Goal: Use online tool/utility: Utilize a website feature to perform a specific function

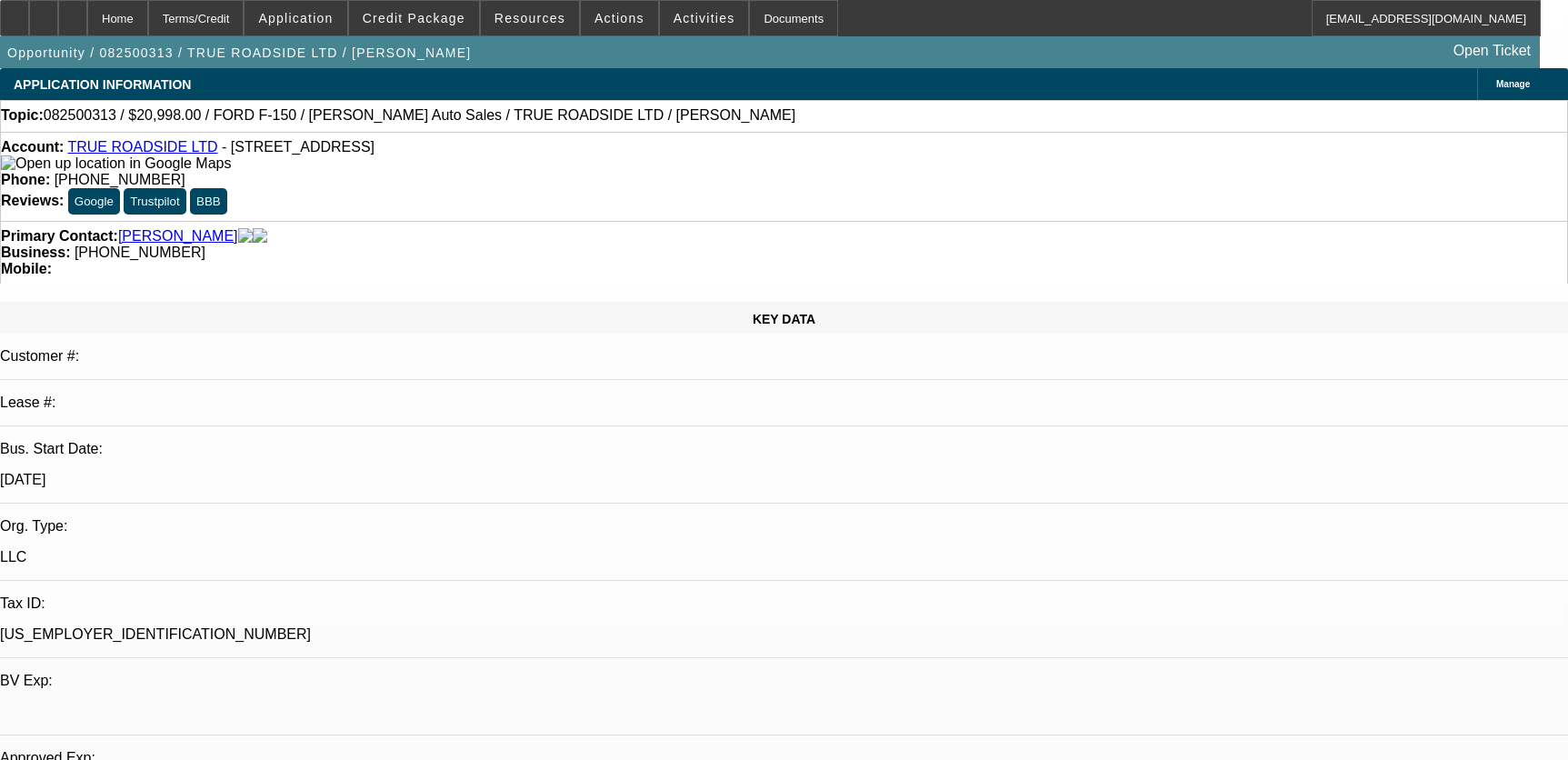
select select "0"
select select "3"
select select "0"
select select "6"
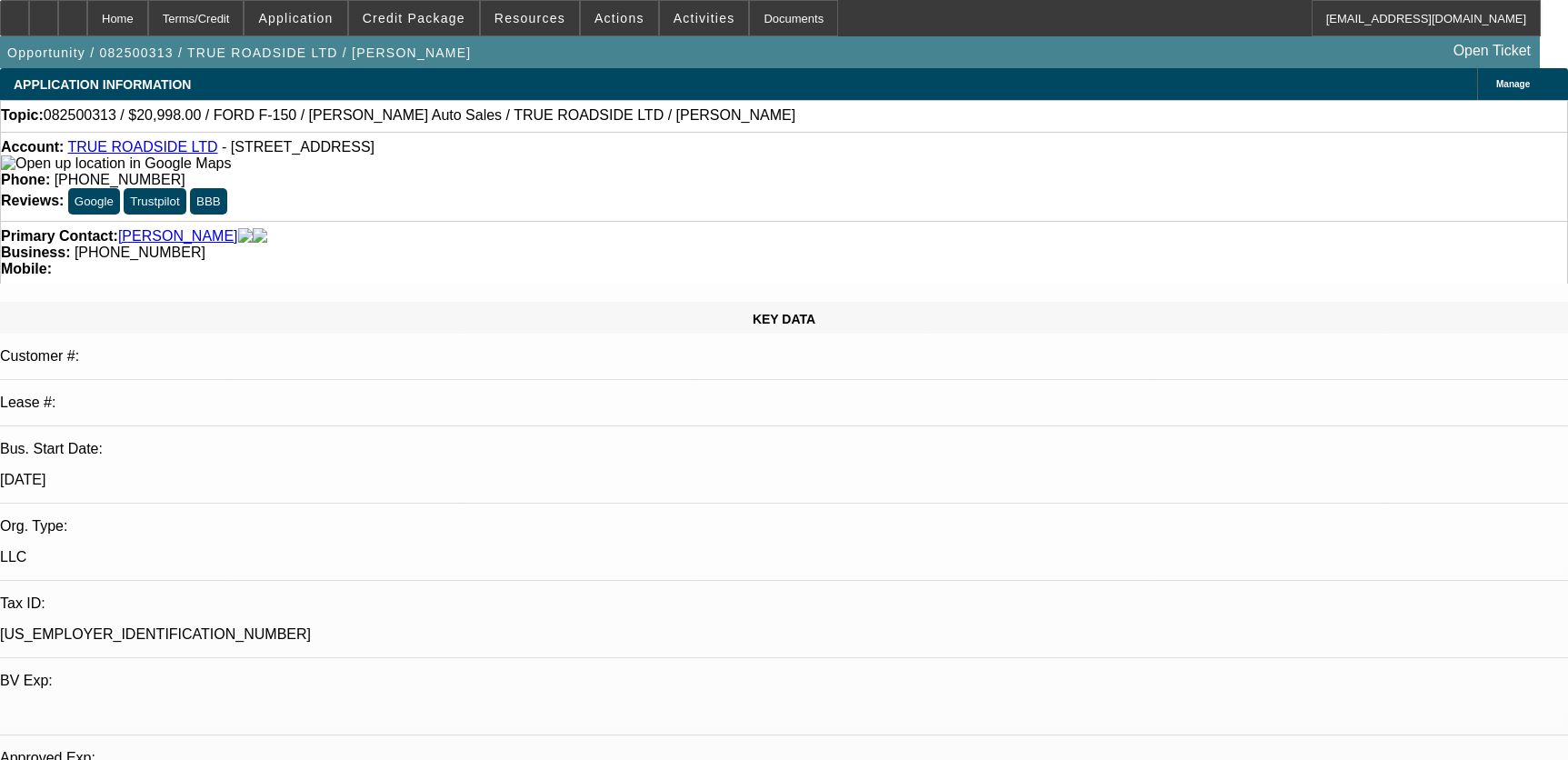
select select "0"
select select "3"
select select "0"
select select "6"
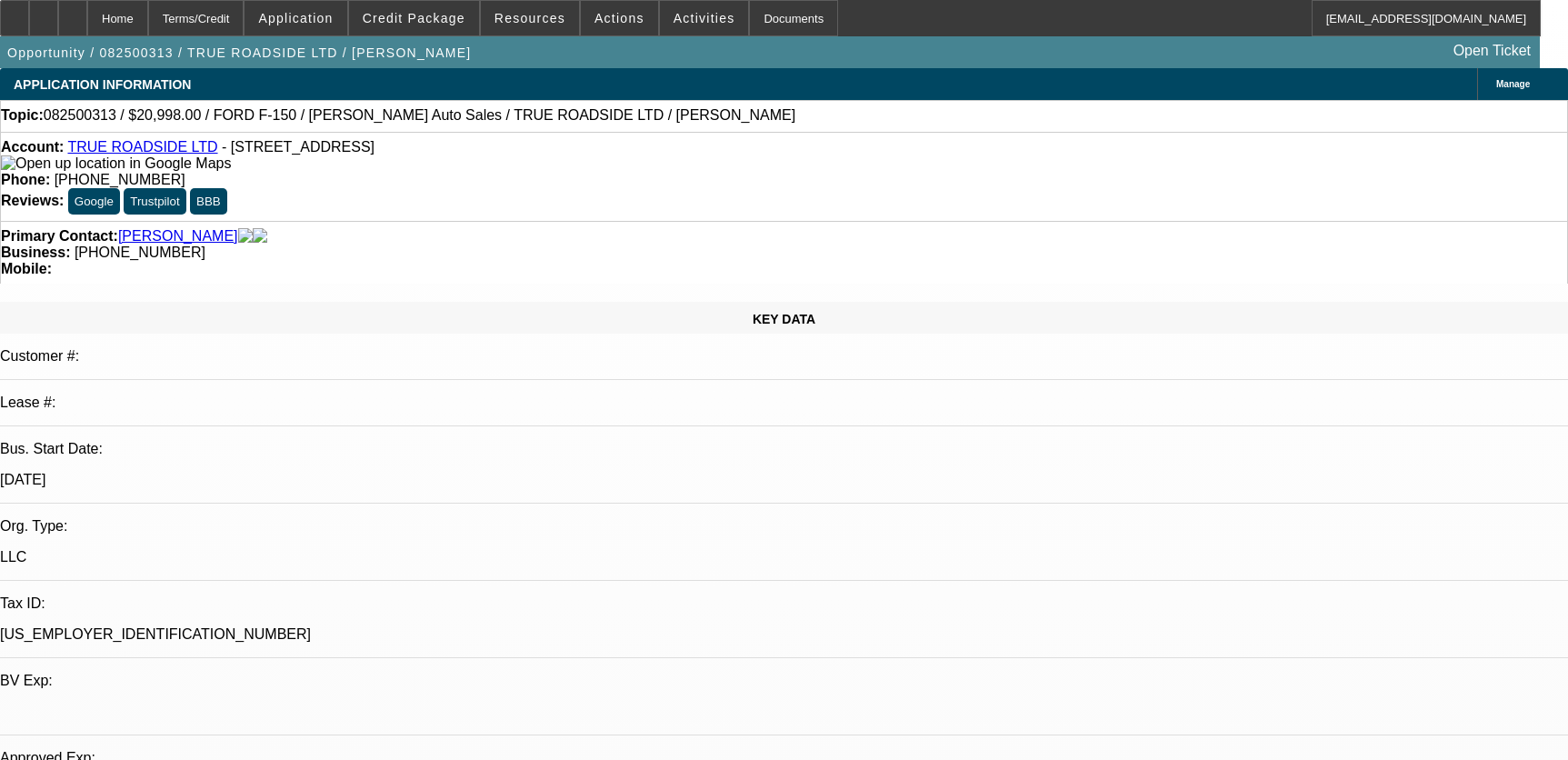
select select "0"
select select "3"
select select "0"
select select "6"
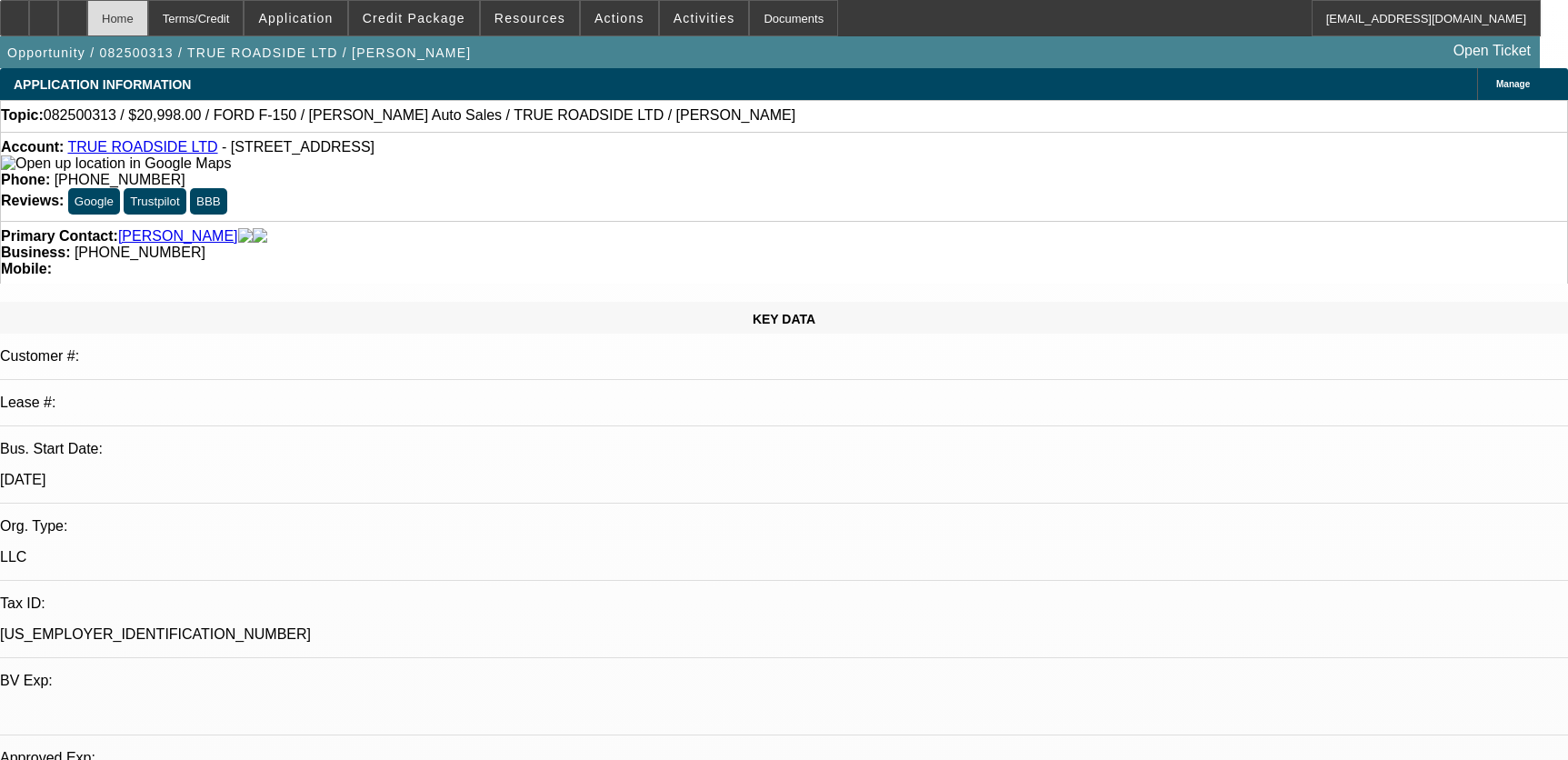
scroll to position [2973, 0]
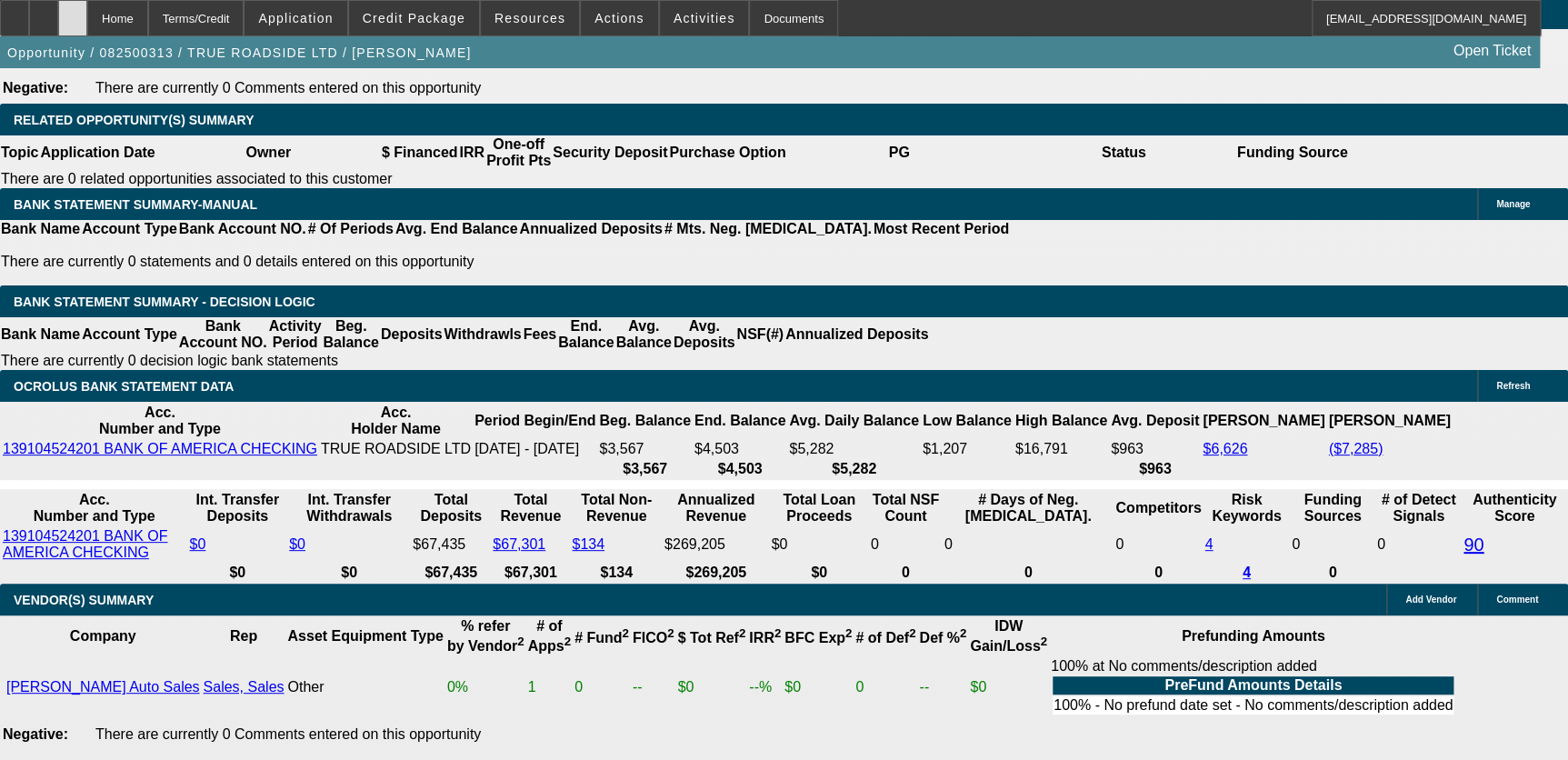
click at [88, 11] on div at bounding box center [73, 18] width 29 height 37
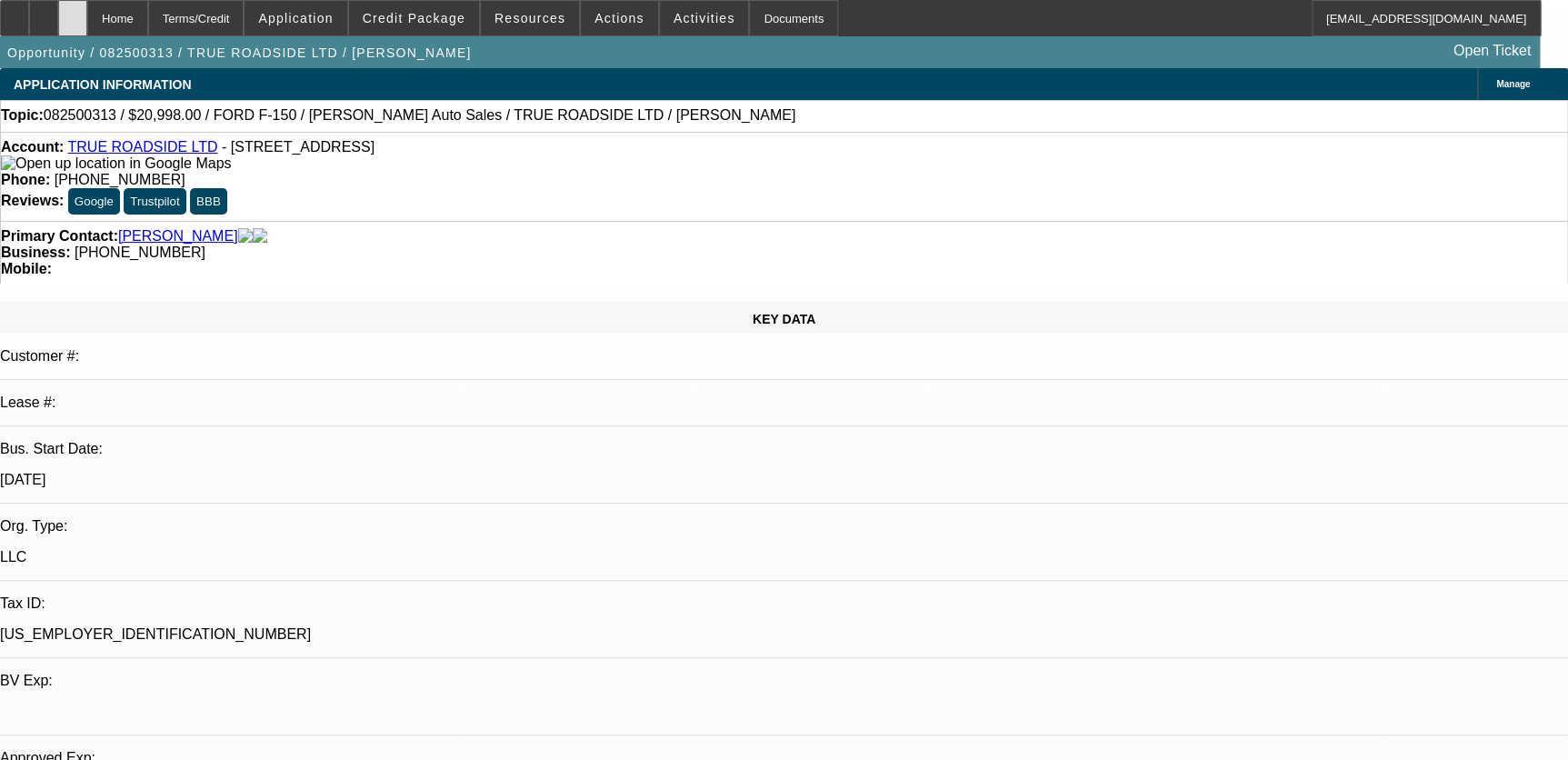
select select "0"
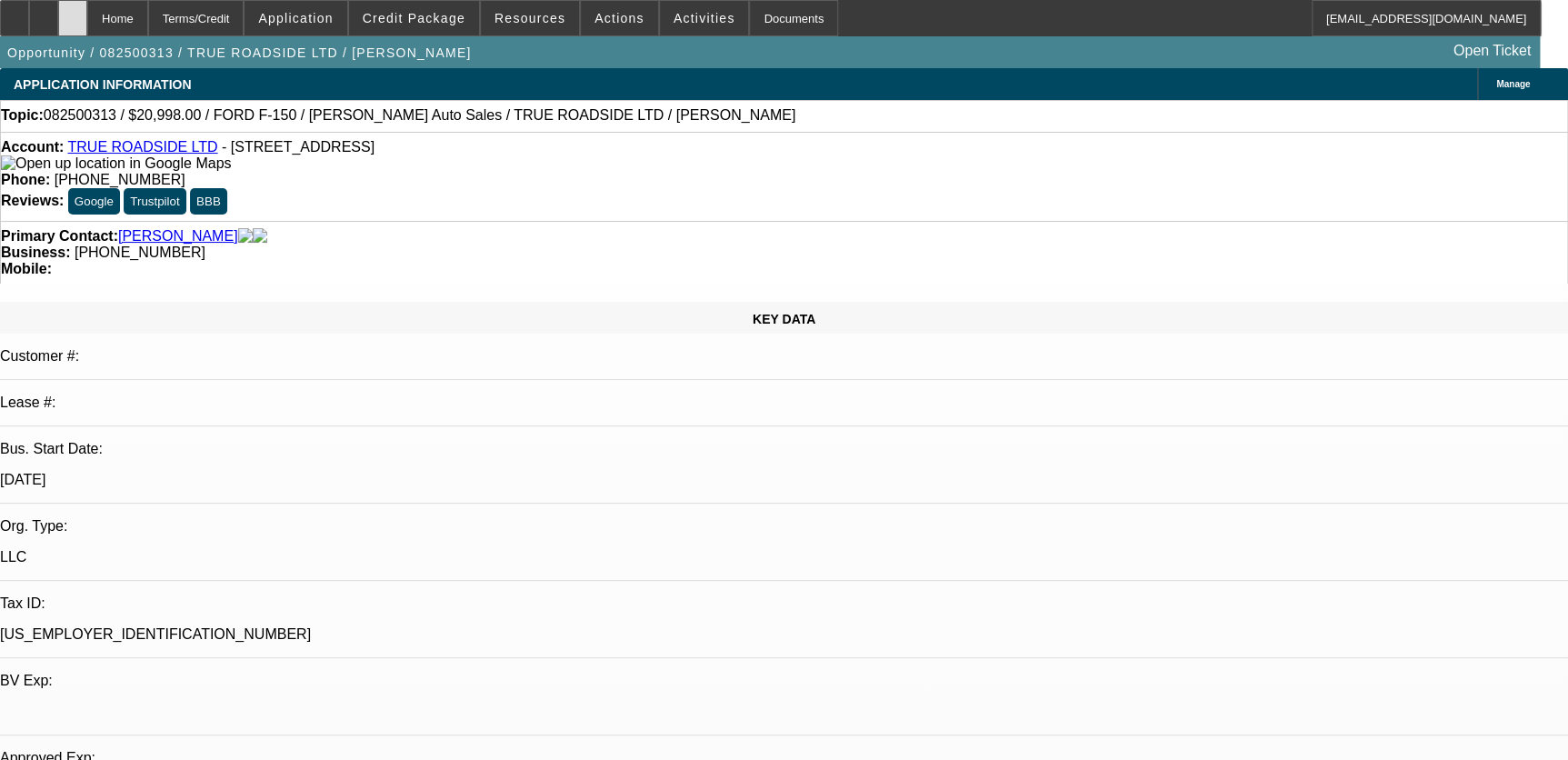
select select "0"
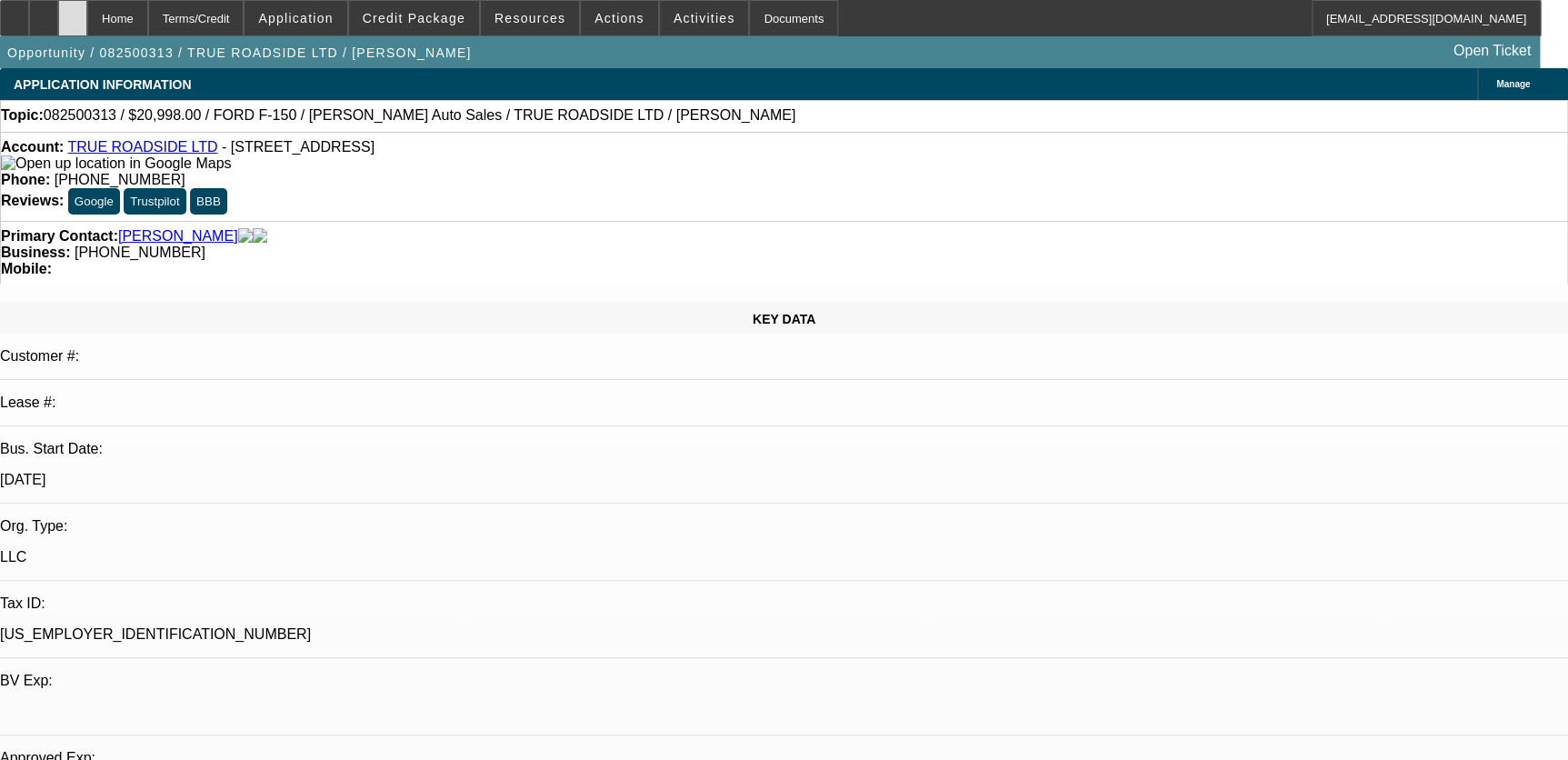
select select "0"
select select "1"
select select "3"
select select "6"
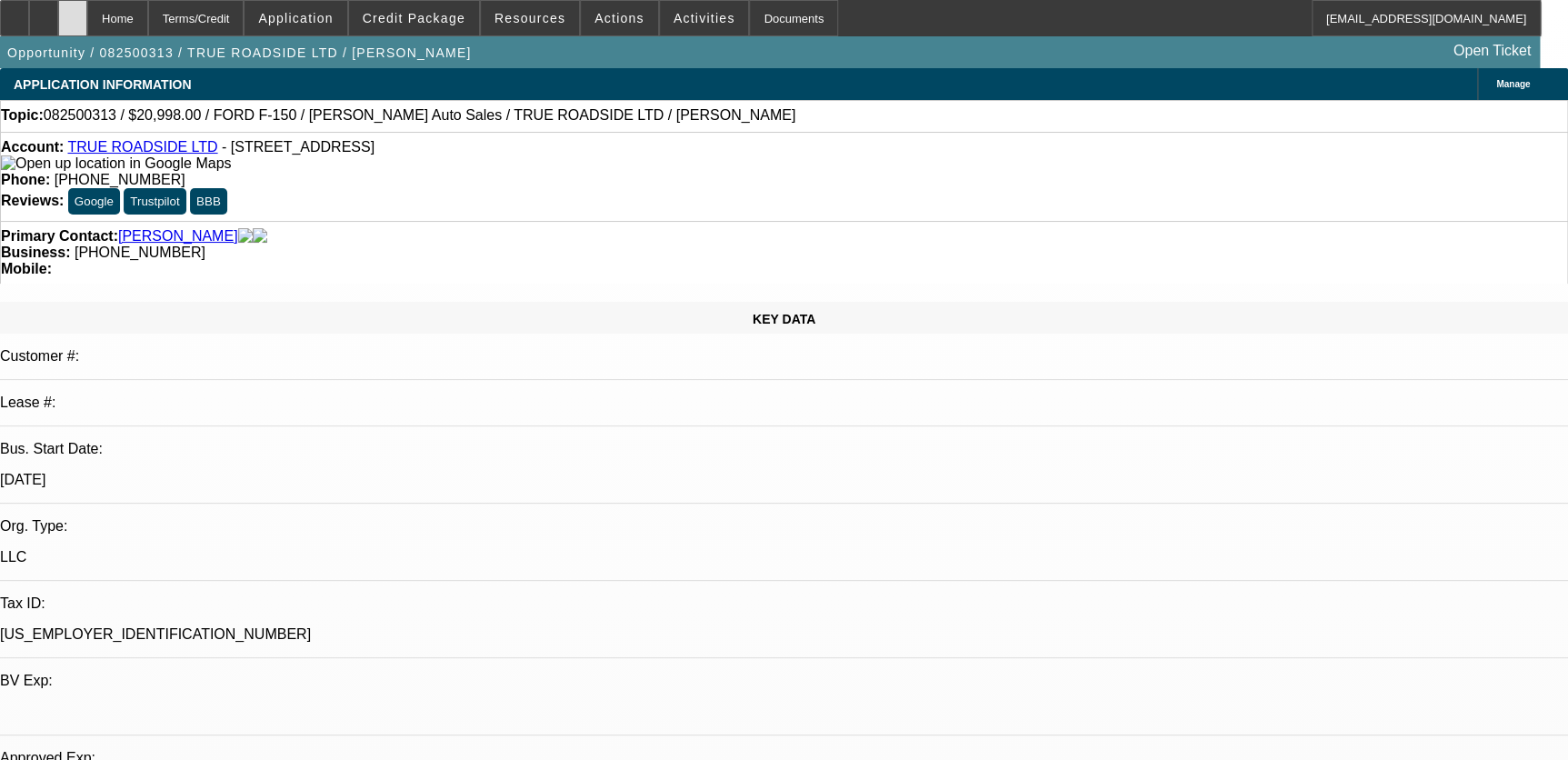
select select "1"
select select "3"
select select "6"
select select "1"
select select "3"
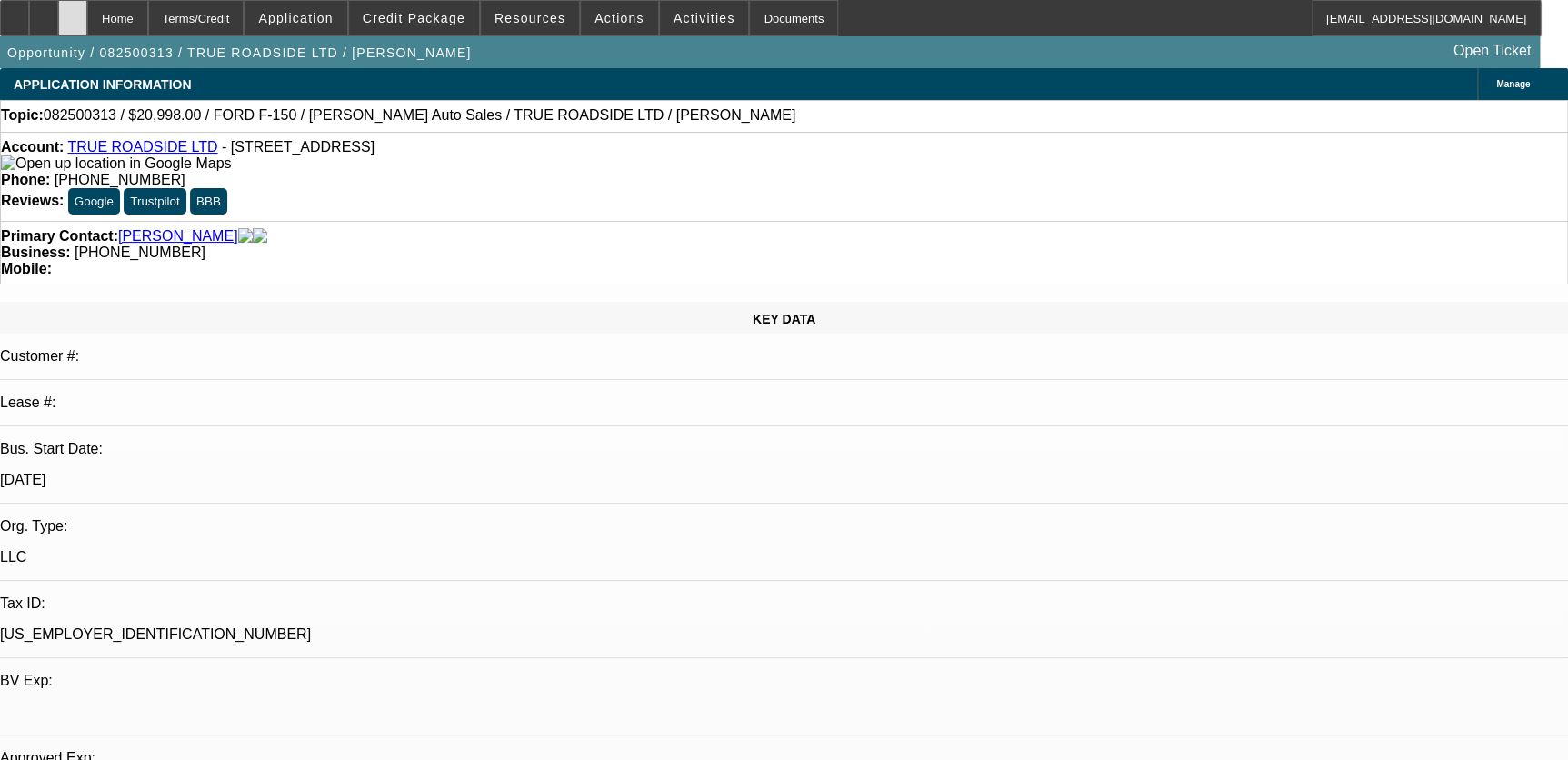
select select "6"
select select "1"
select select "3"
select select "6"
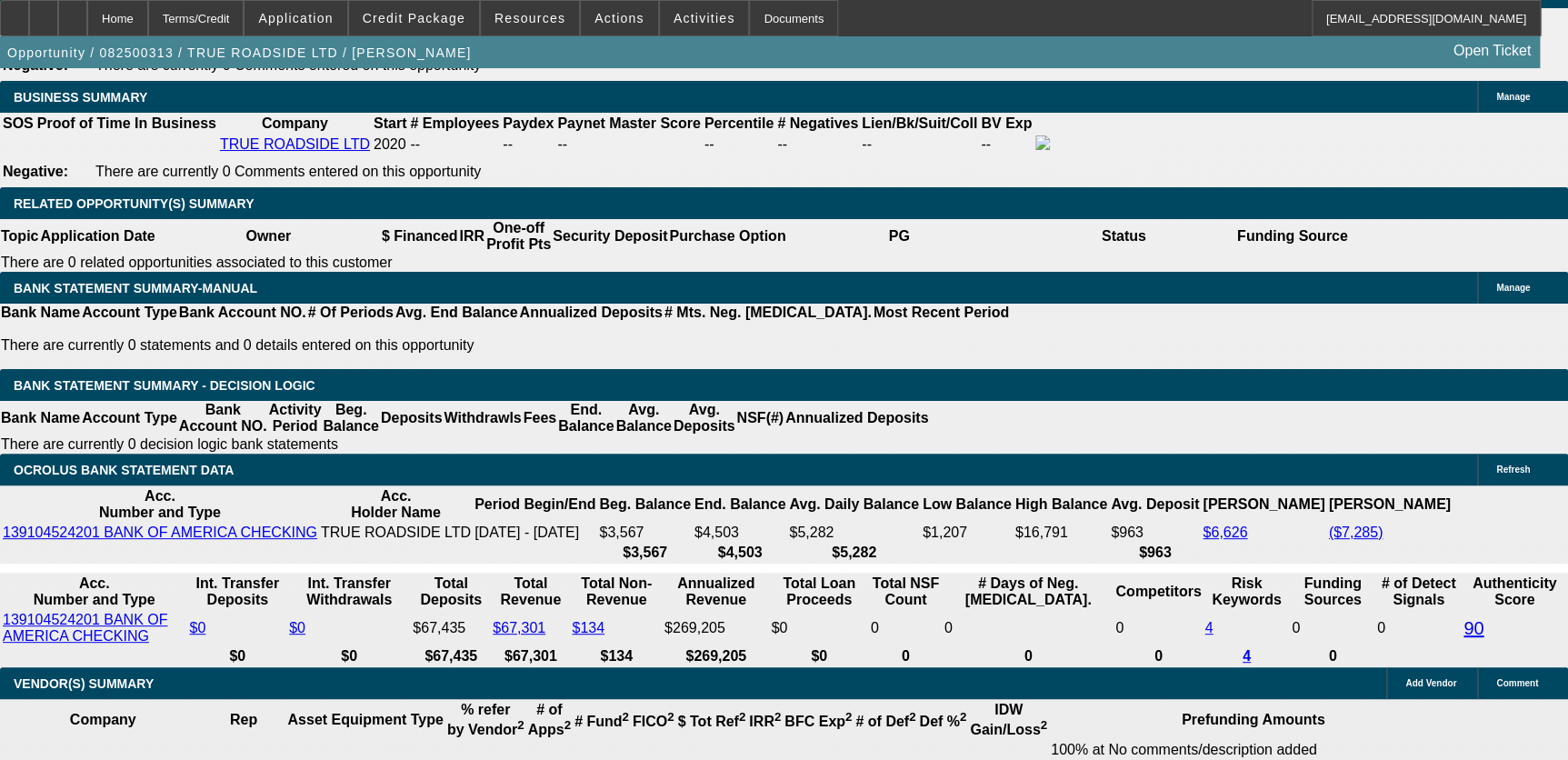
scroll to position [2890, 0]
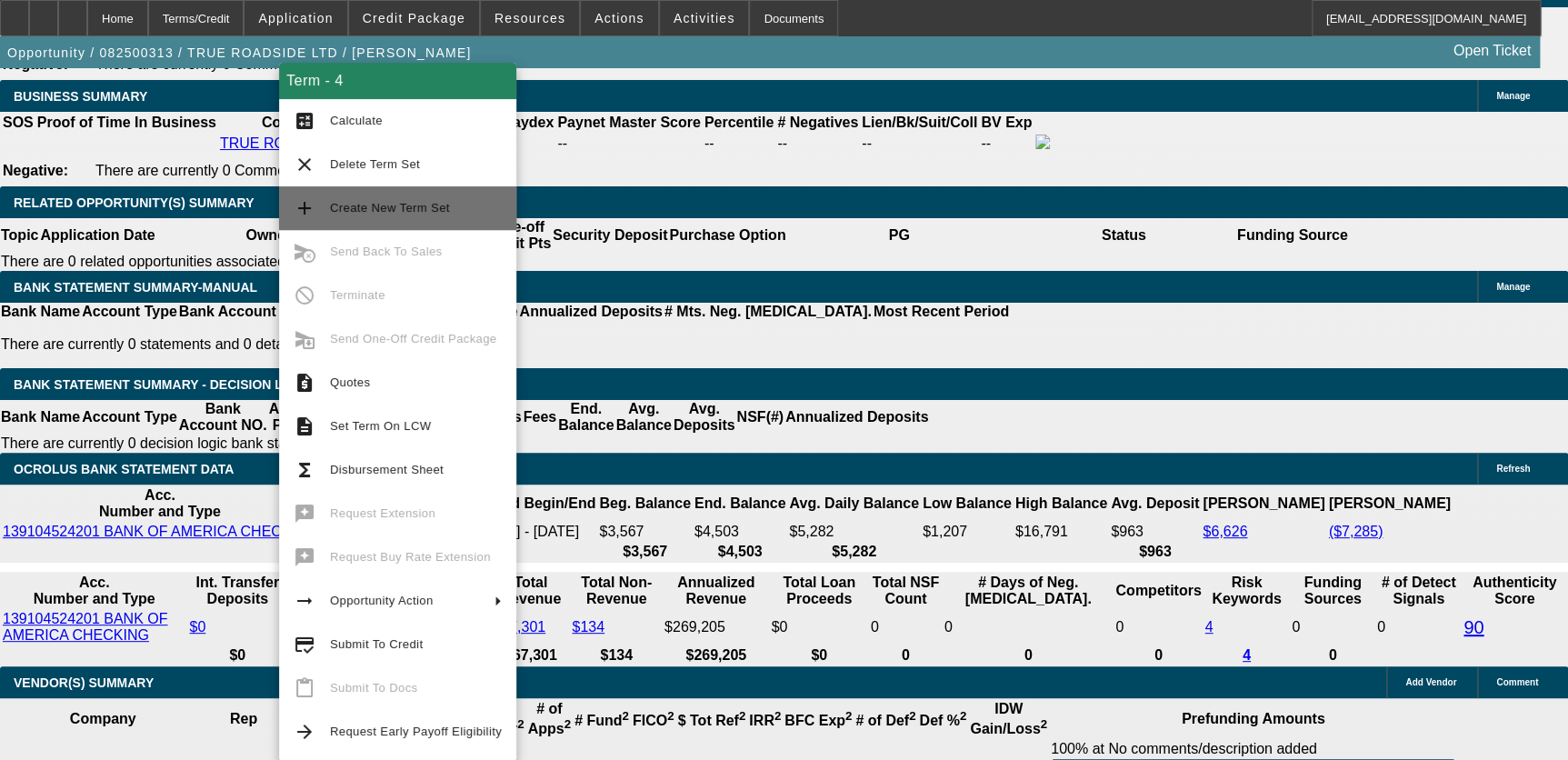
click at [439, 210] on span "Create New Term Set" at bounding box center [390, 207] width 120 height 13
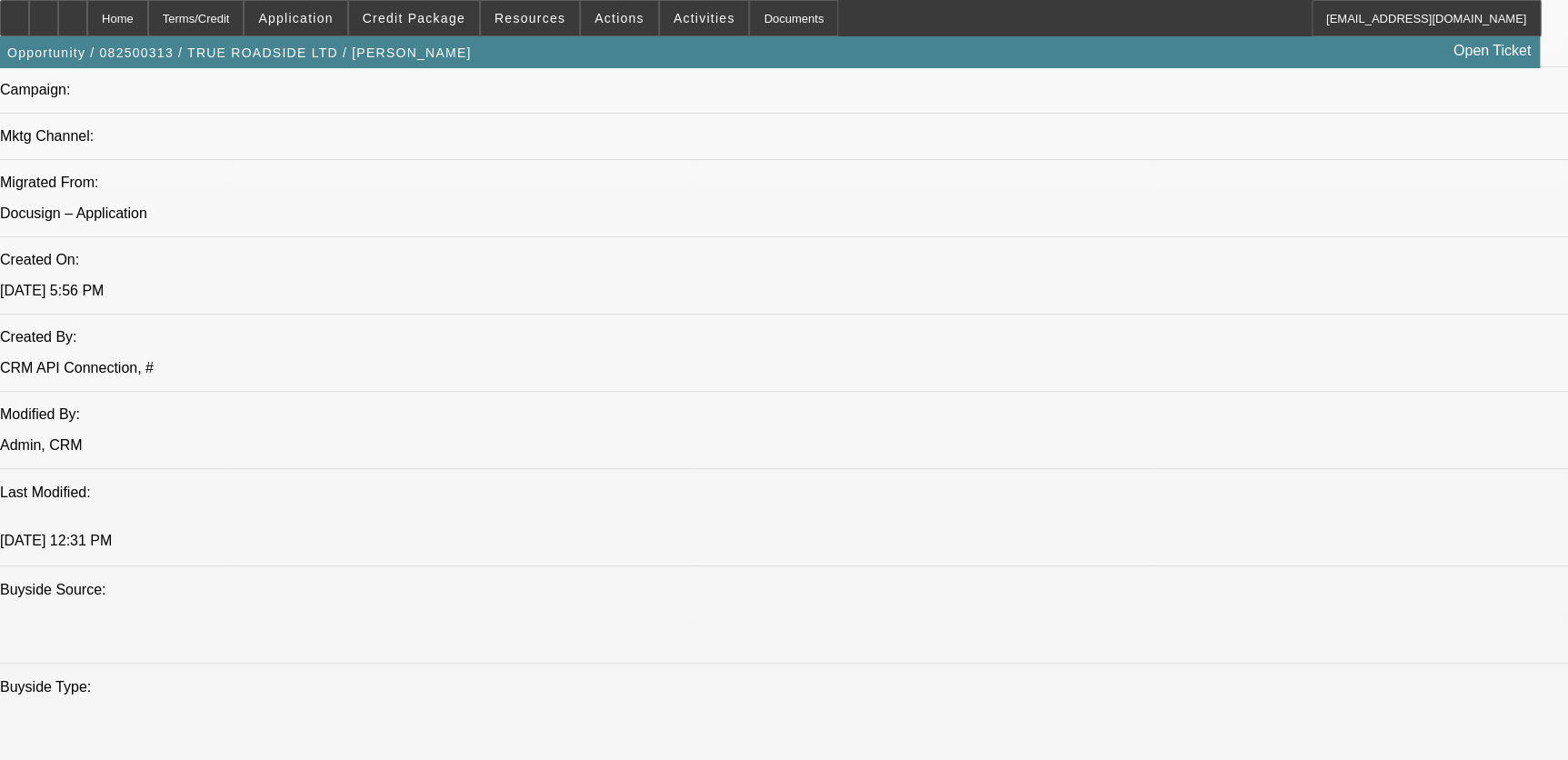
select select "0"
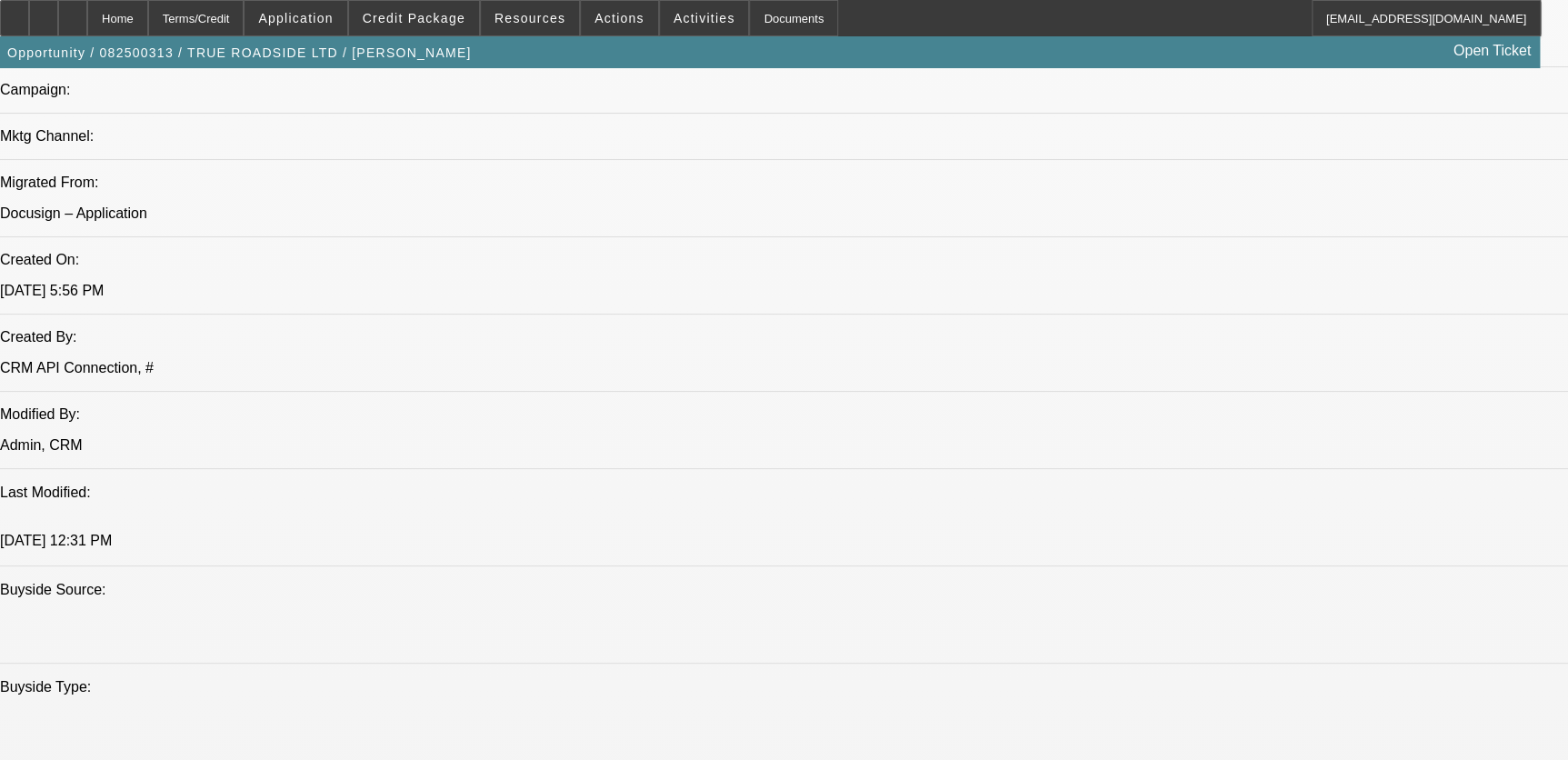
select select "0"
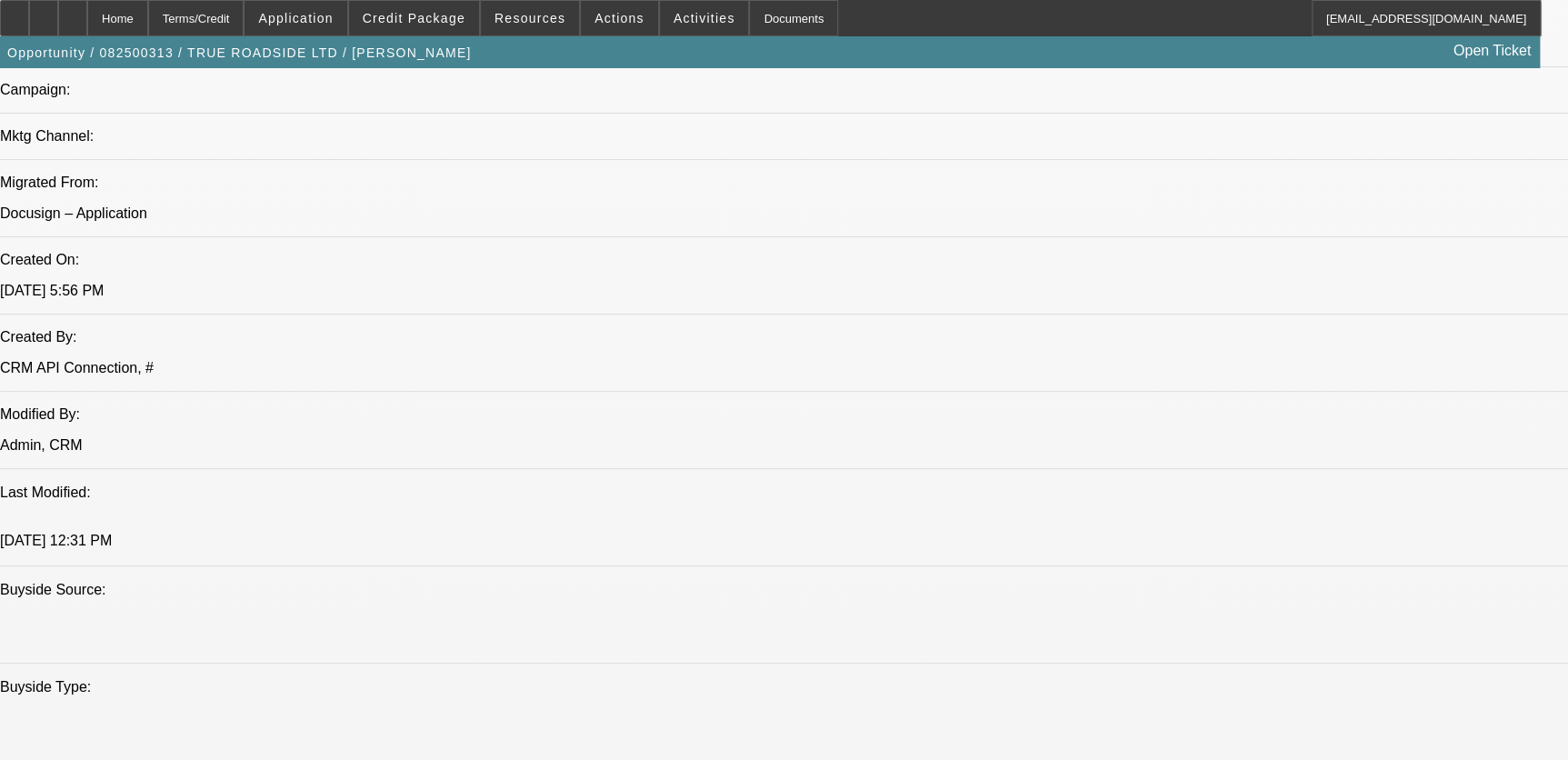
select select "0"
select select "1"
select select "3"
select select "6"
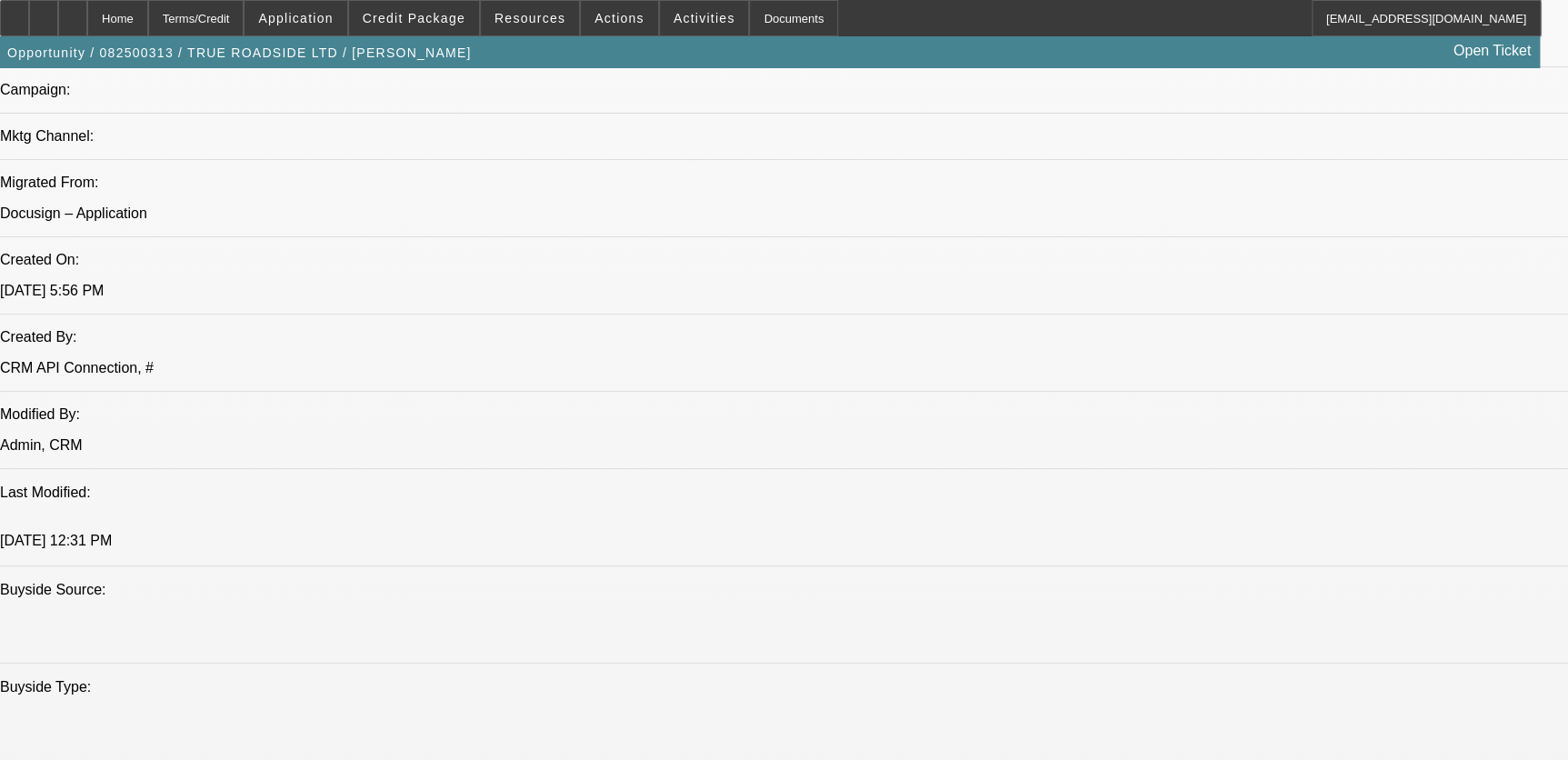
select select "1"
select select "3"
select select "6"
select select "1"
select select "3"
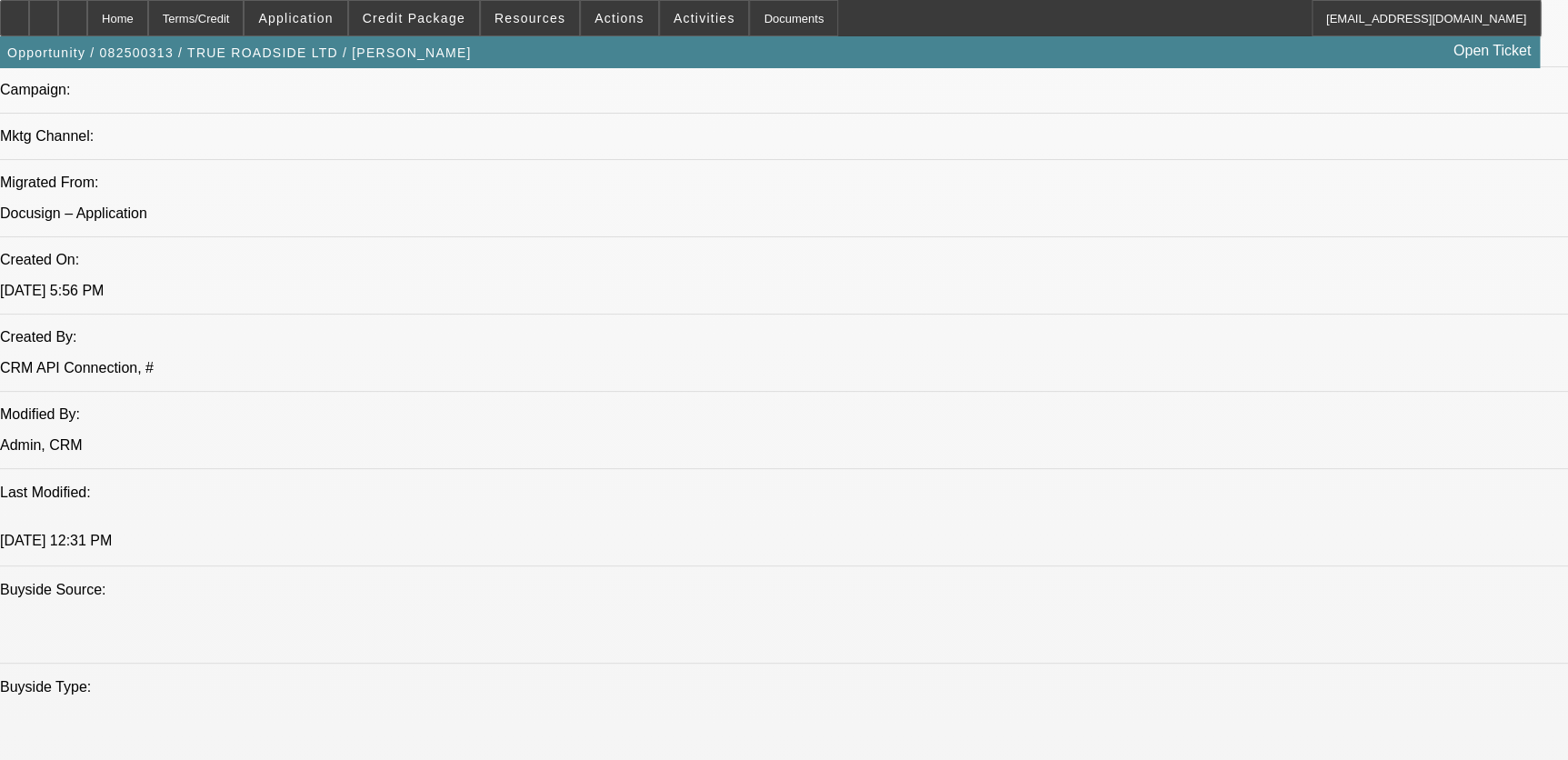
select select "6"
select select "1"
select select "3"
select select "6"
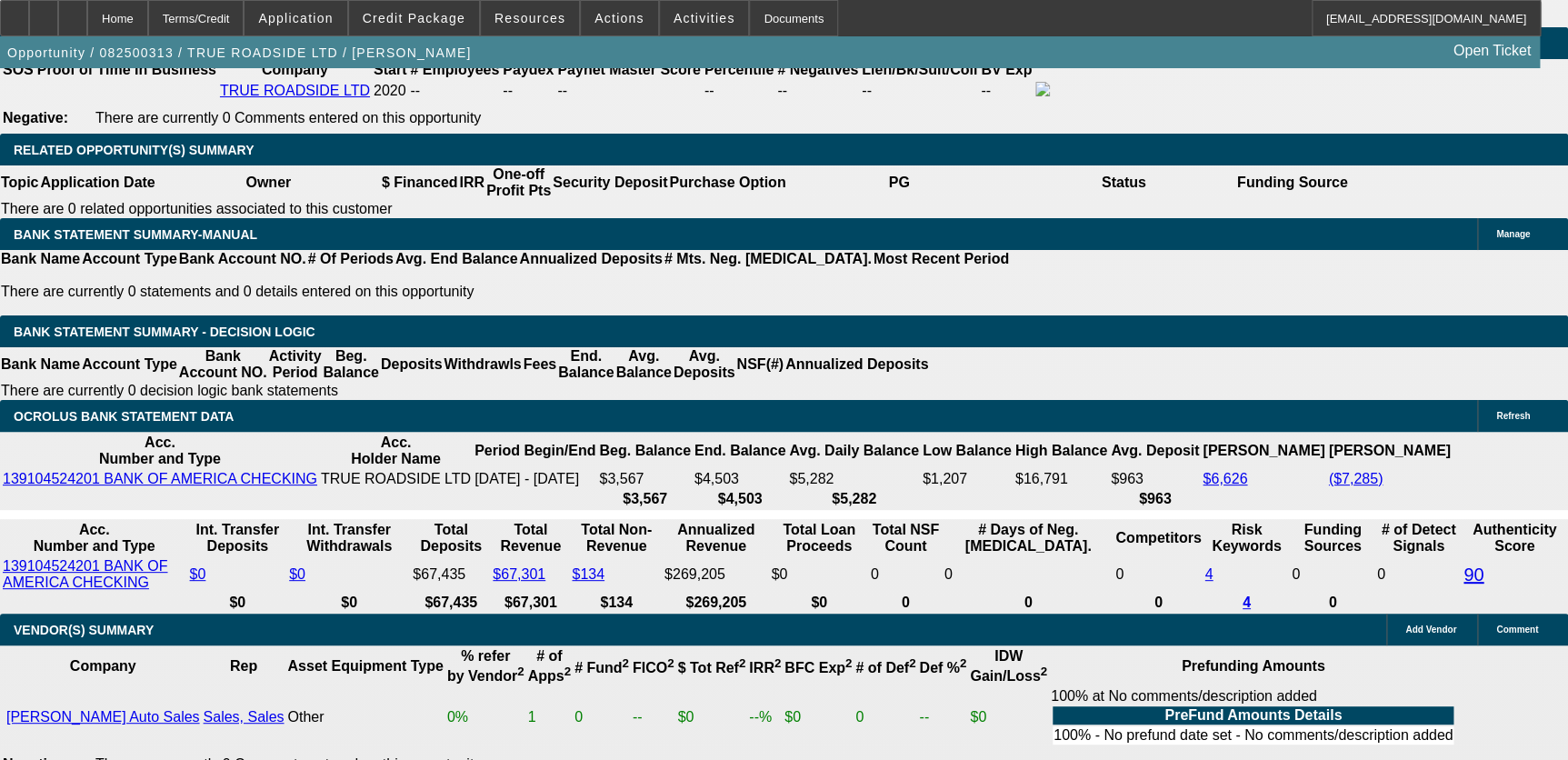
scroll to position [2973, 0]
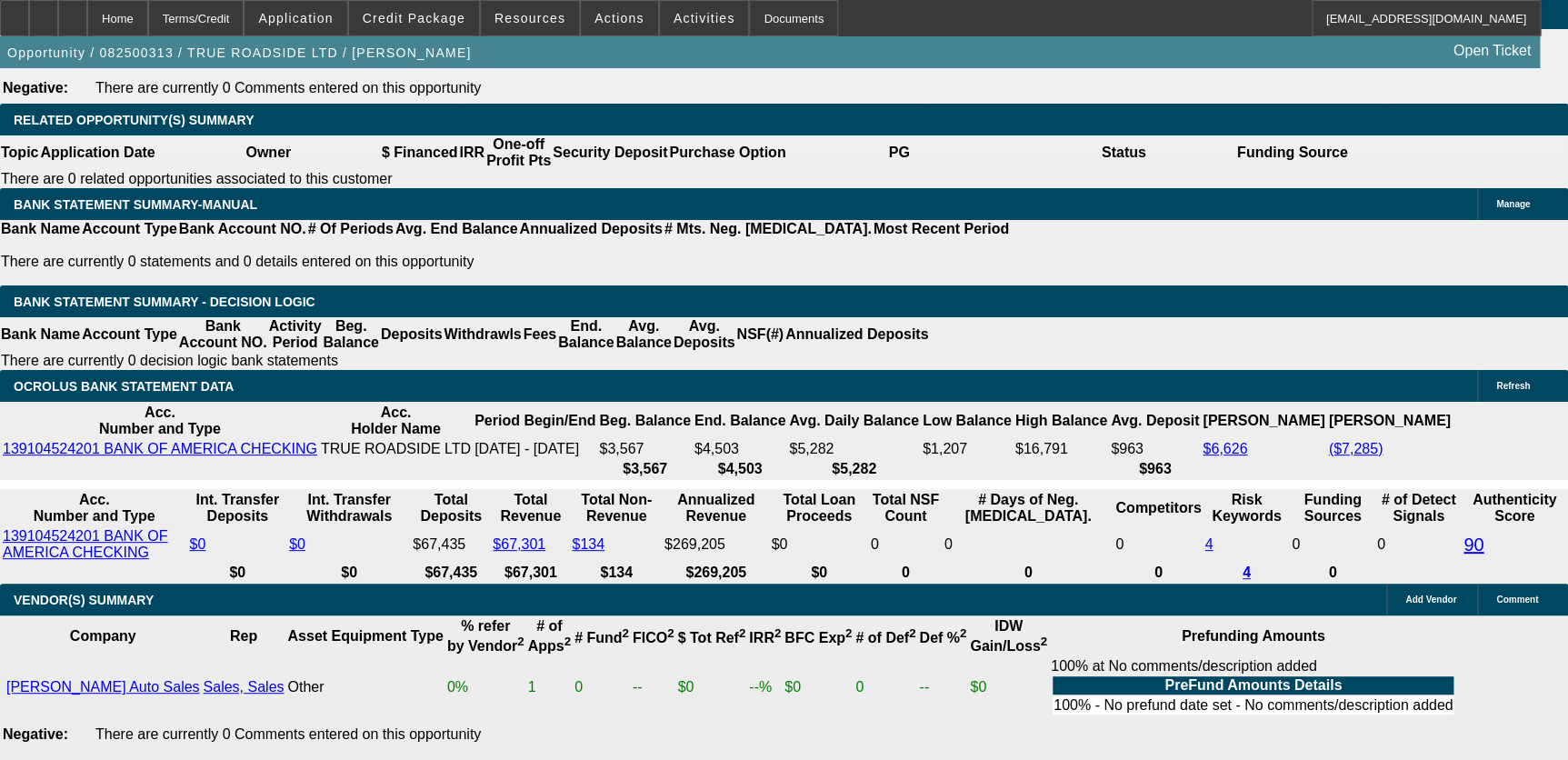
type input "UNKNOWN"
type input "24"
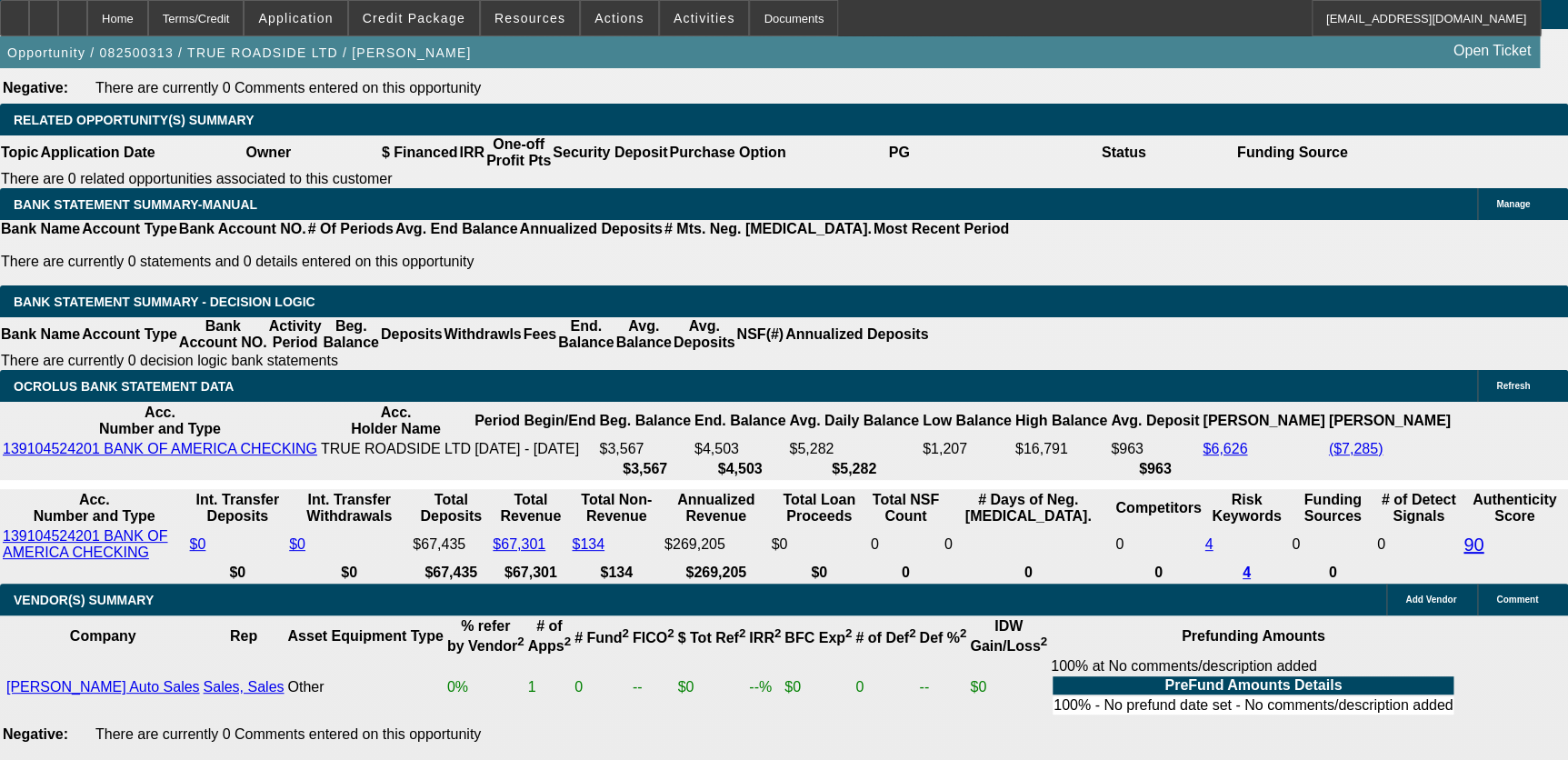
type input "$1,057.46"
type input "24"
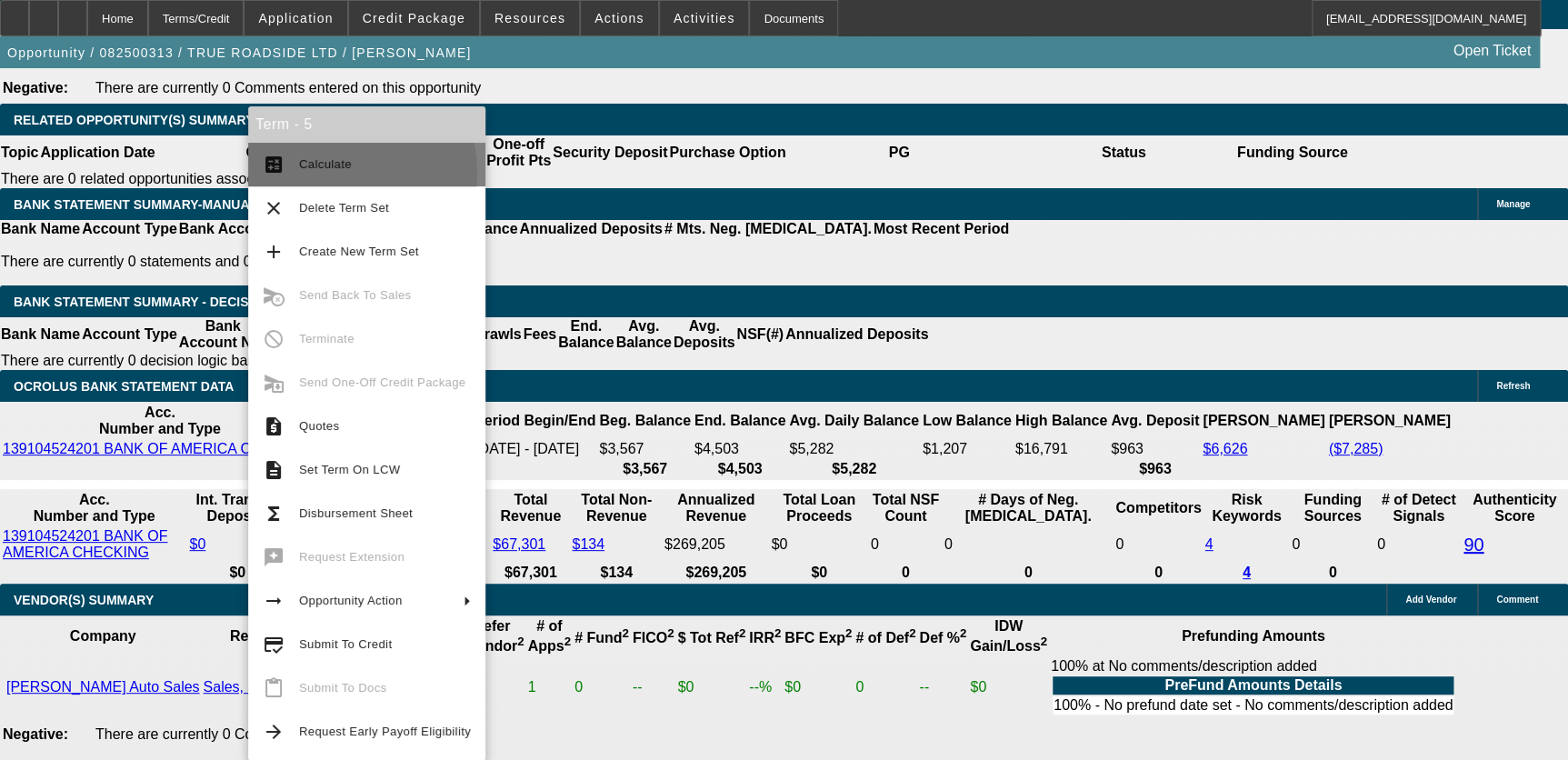
click at [338, 173] on span "Calculate" at bounding box center [385, 164] width 172 height 22
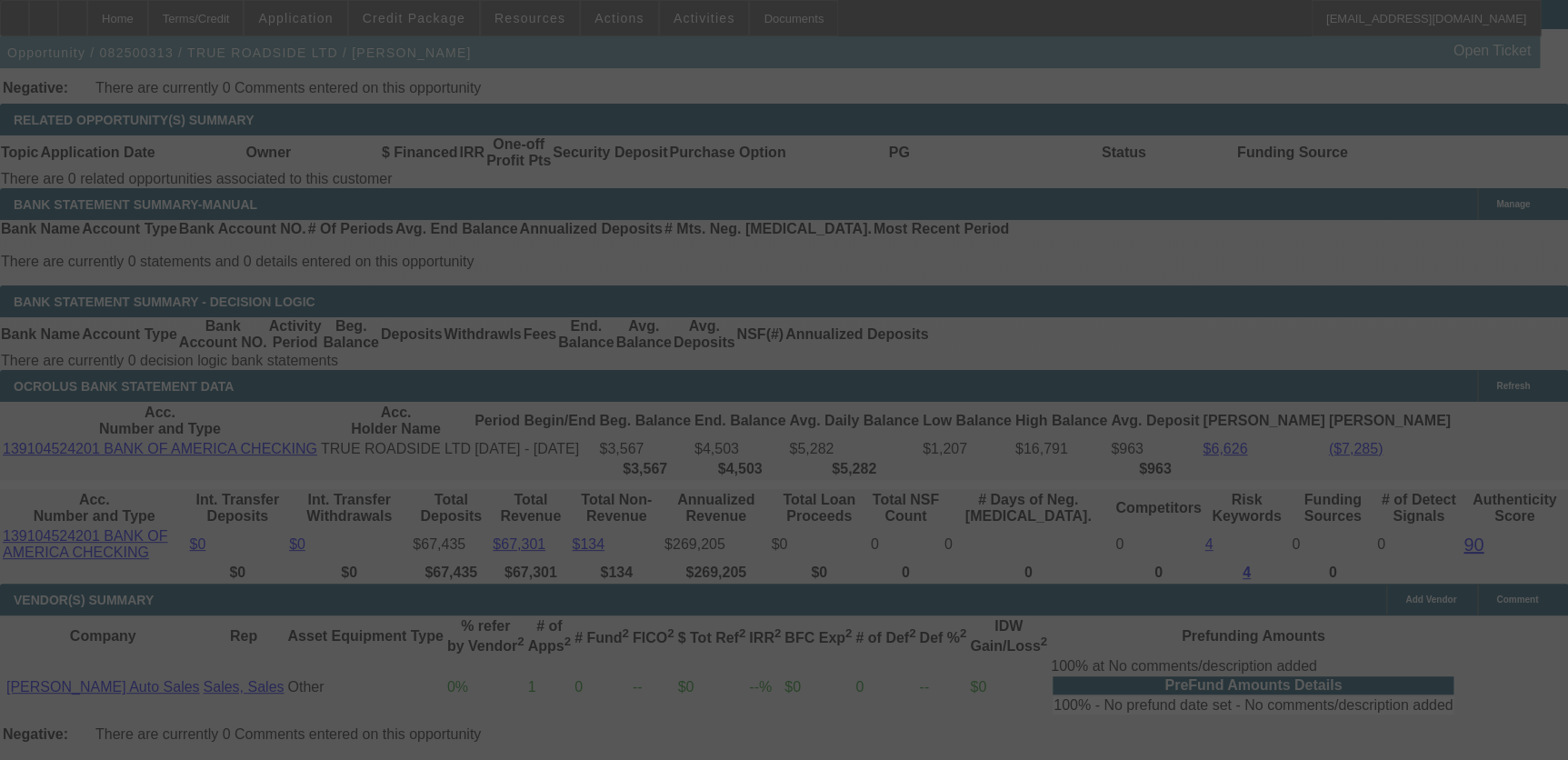
select select "0"
select select "3"
select select "0"
select select "6"
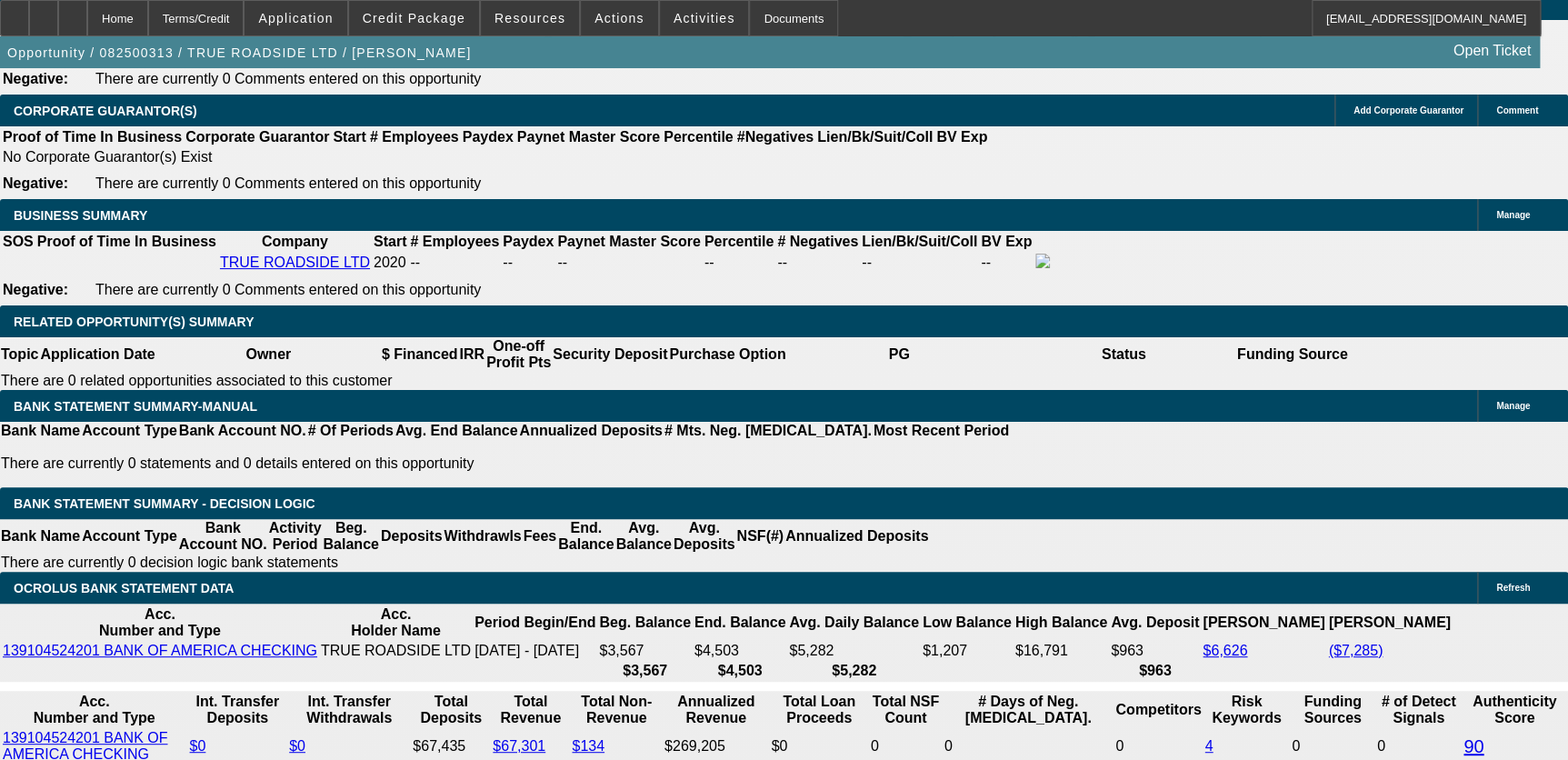
scroll to position [2808, 0]
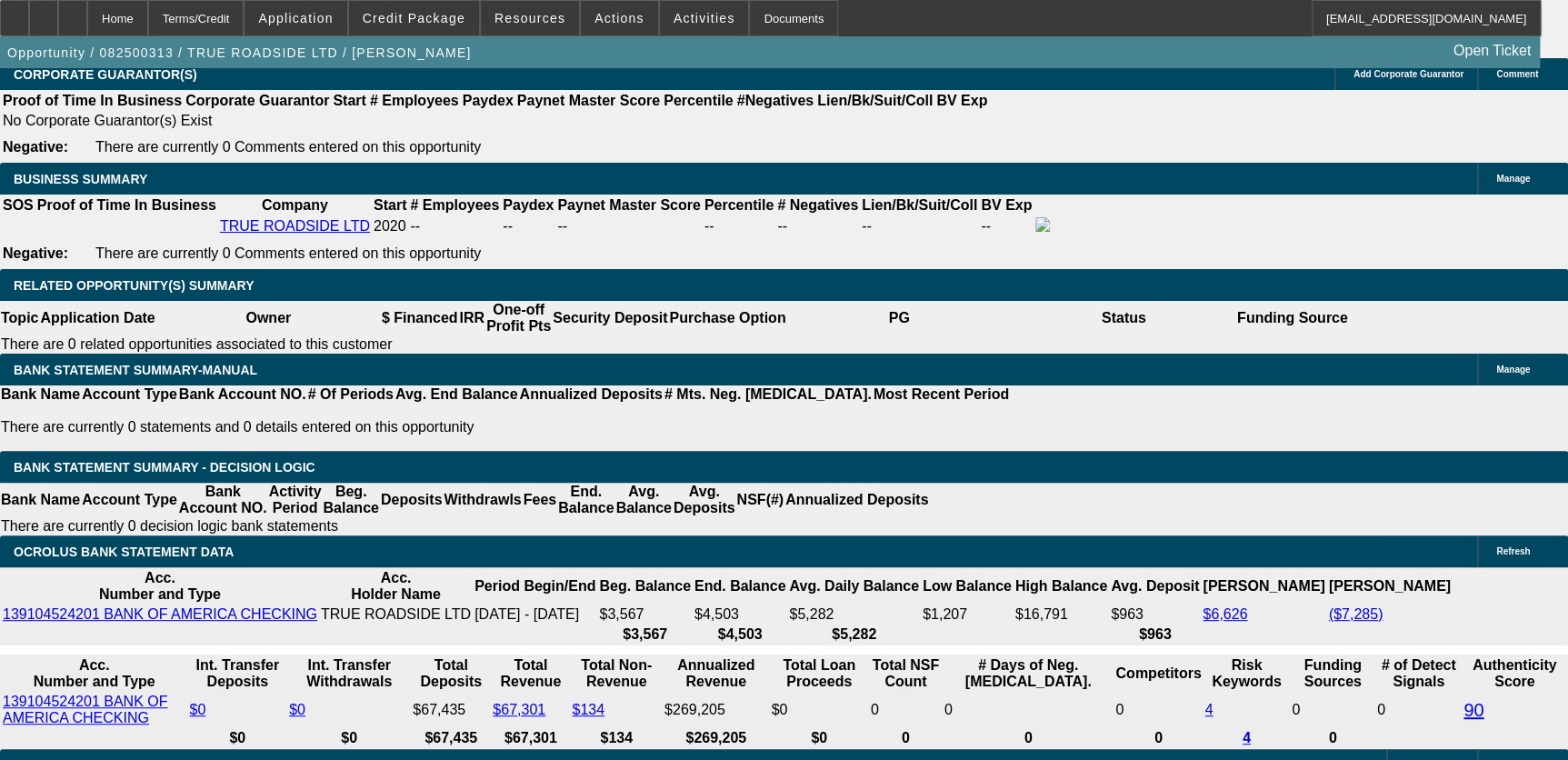
type input "UNKNOWN"
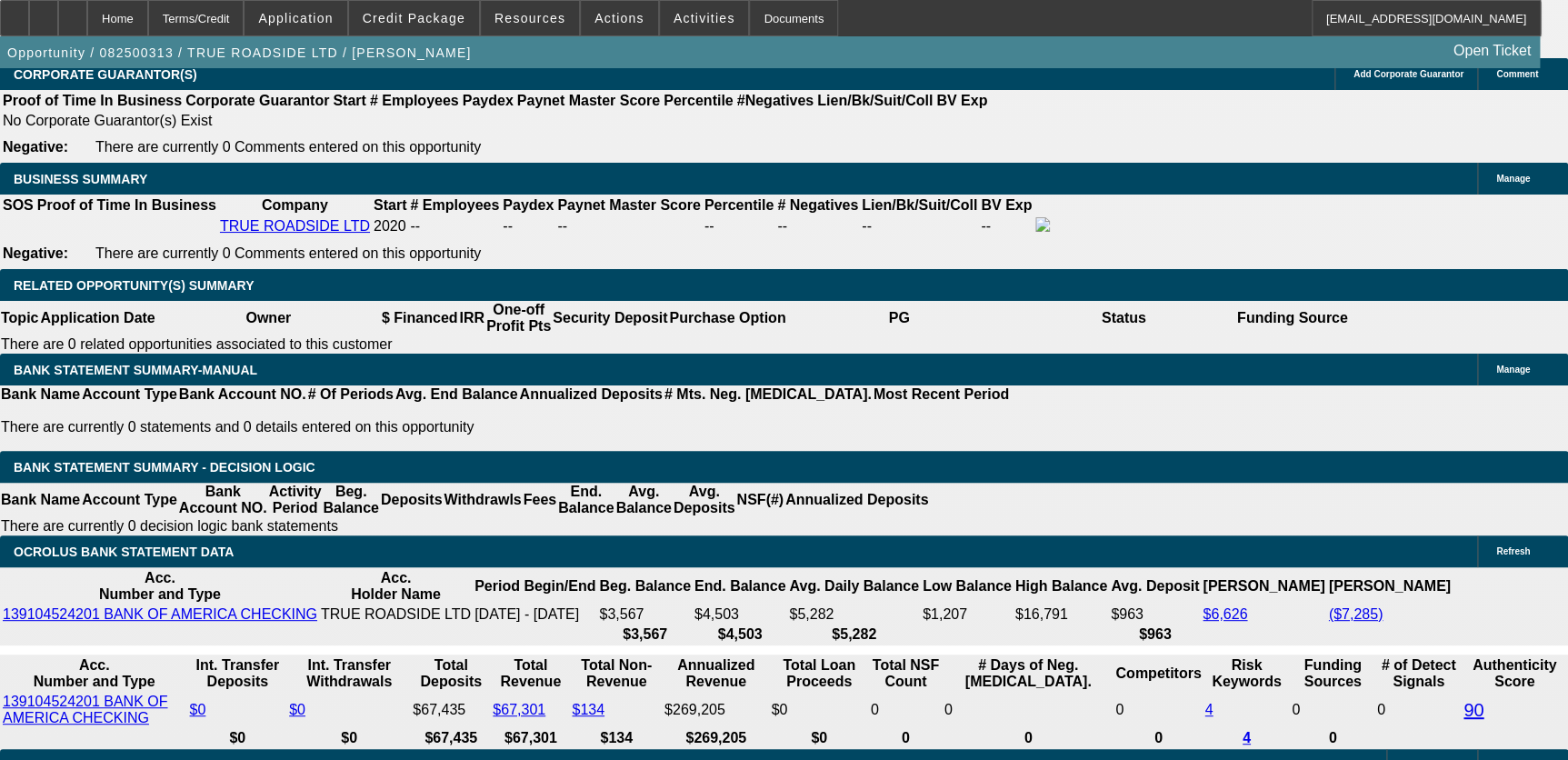
type input "36"
type input "$768.64"
type input "36"
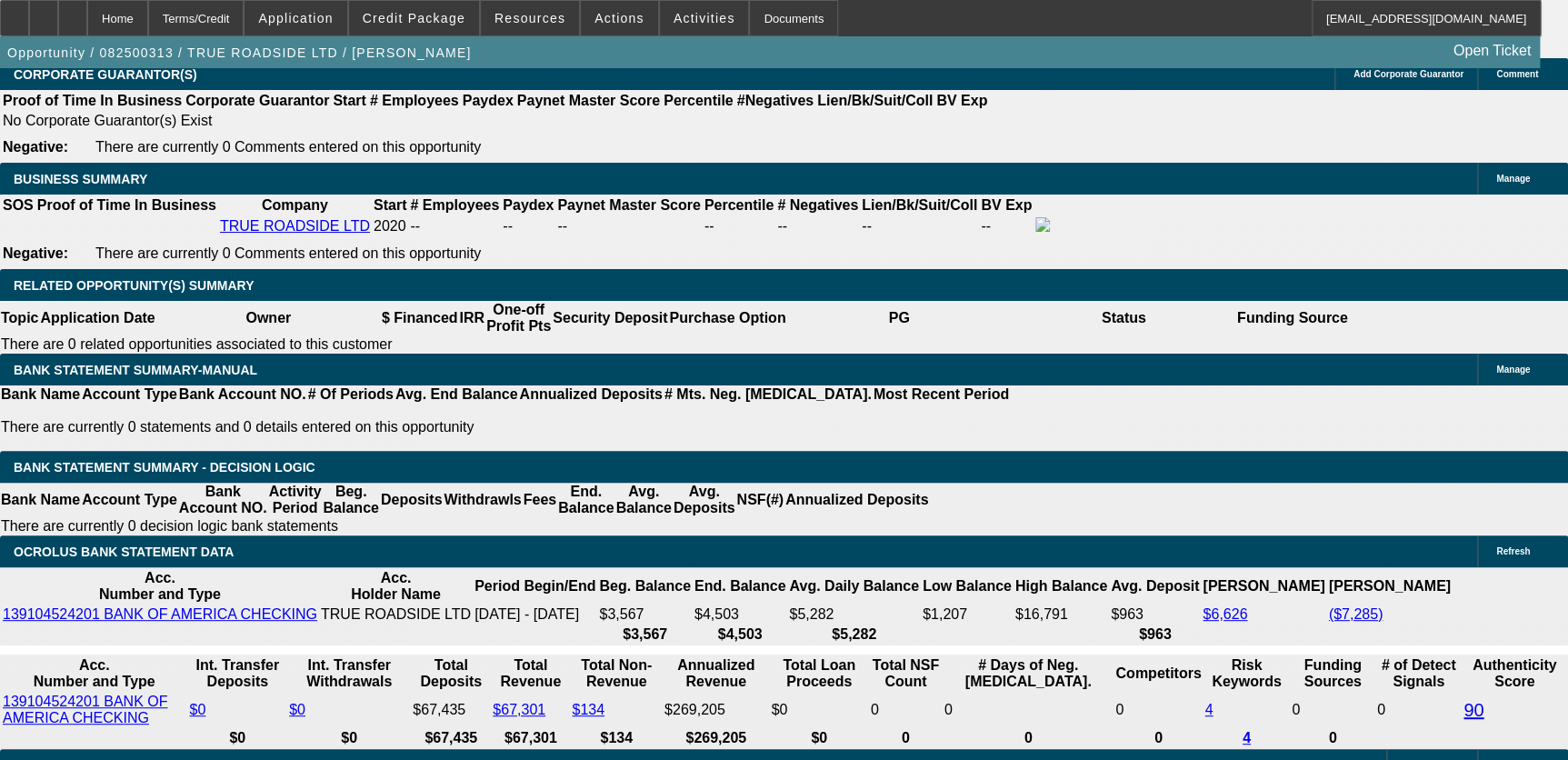
type input "12"
type input "$697.43"
type input "12"
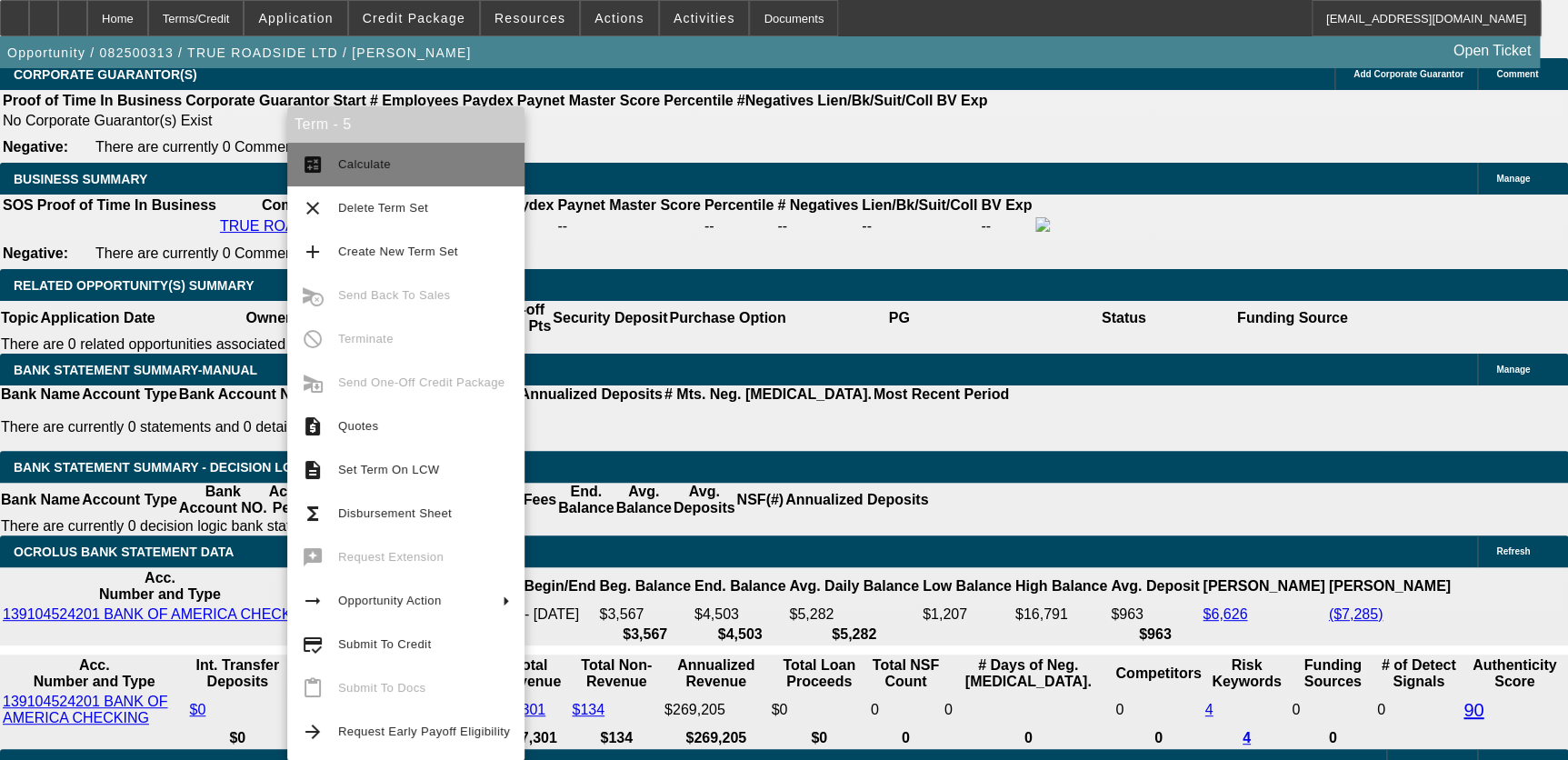
click at [361, 168] on span "Calculate" at bounding box center [364, 164] width 53 height 13
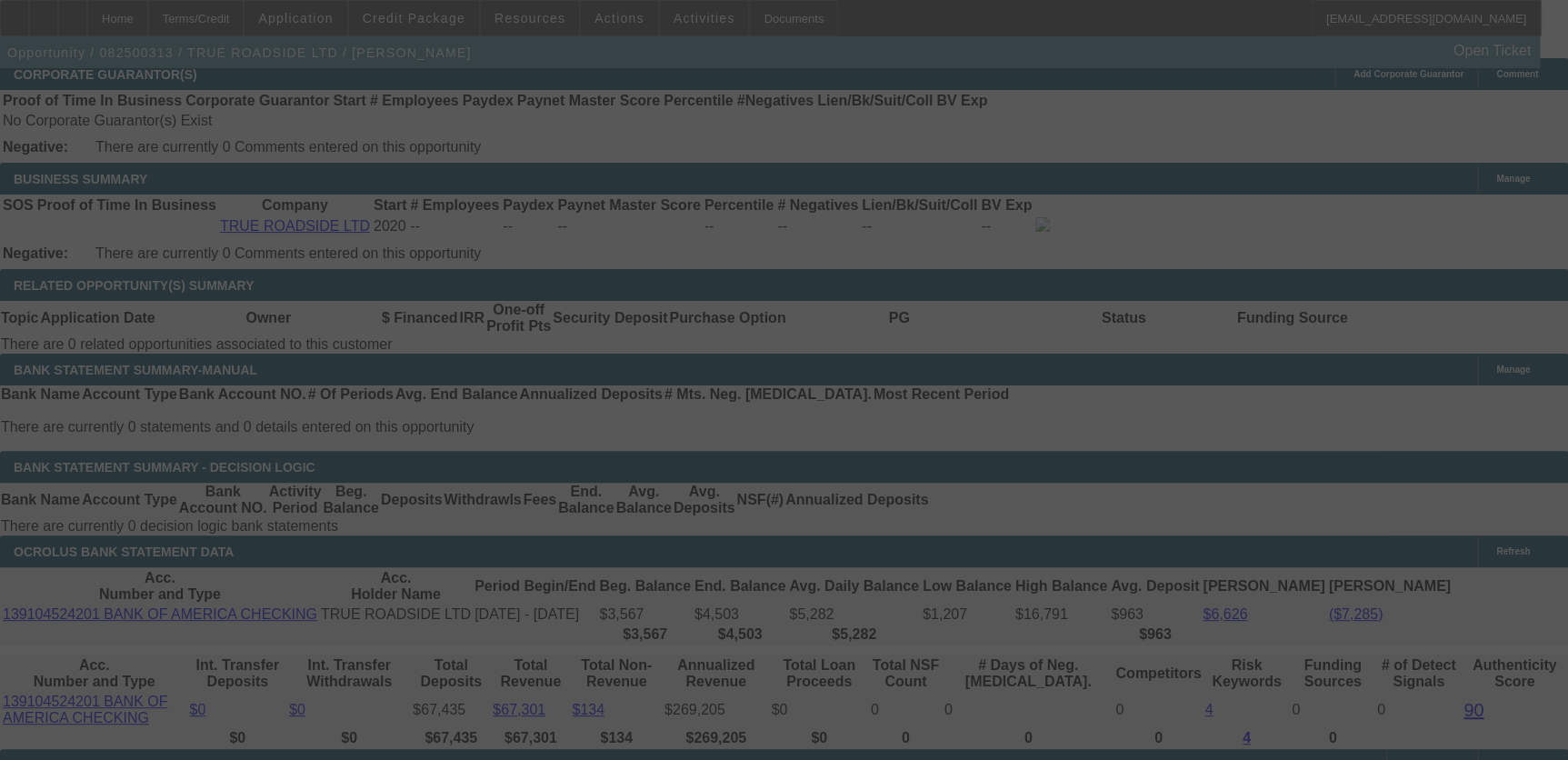
select select "0"
select select "3"
select select "0"
select select "6"
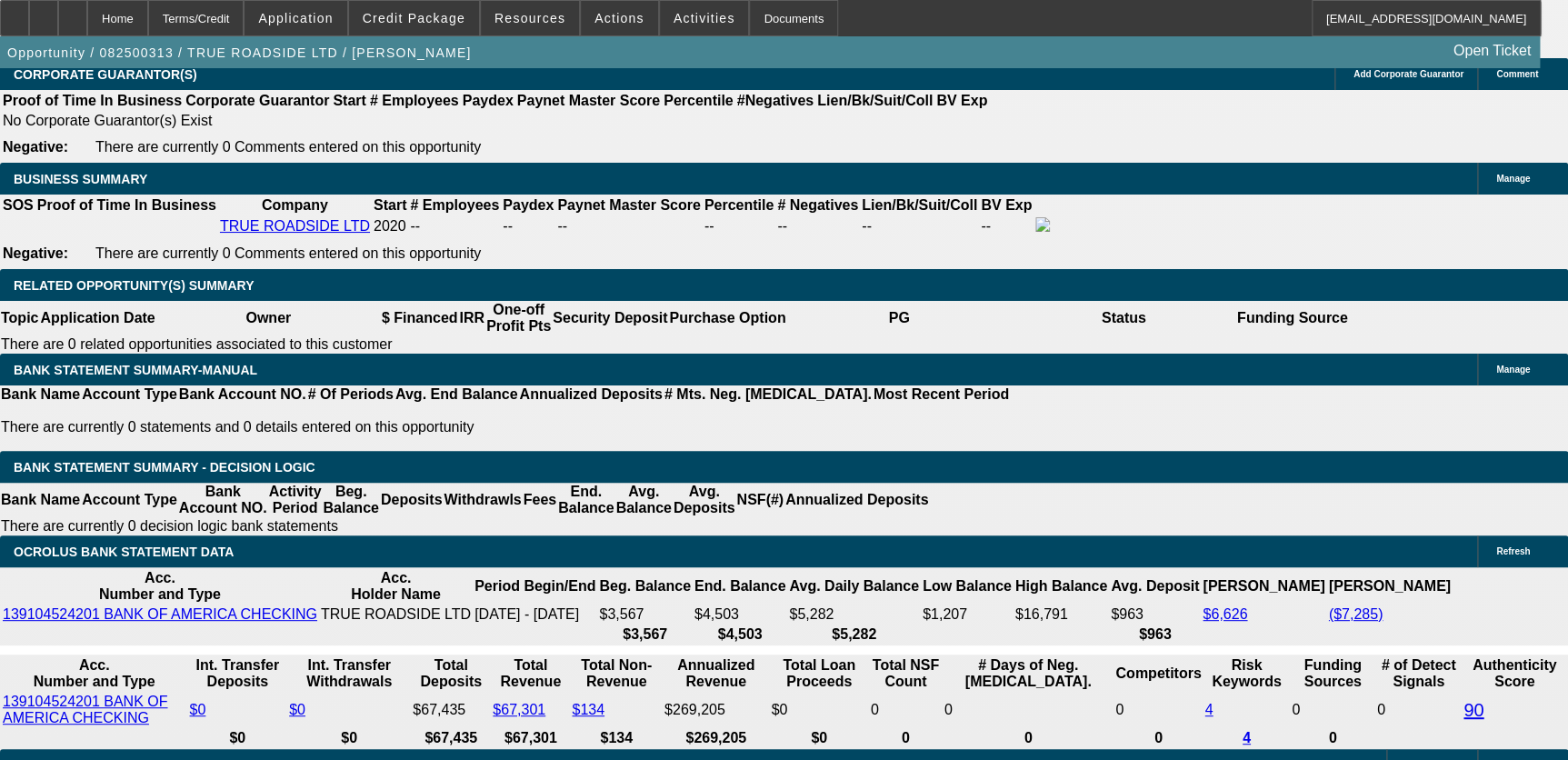
type input "12."
type input "UNKNOWN"
type input "12.9"
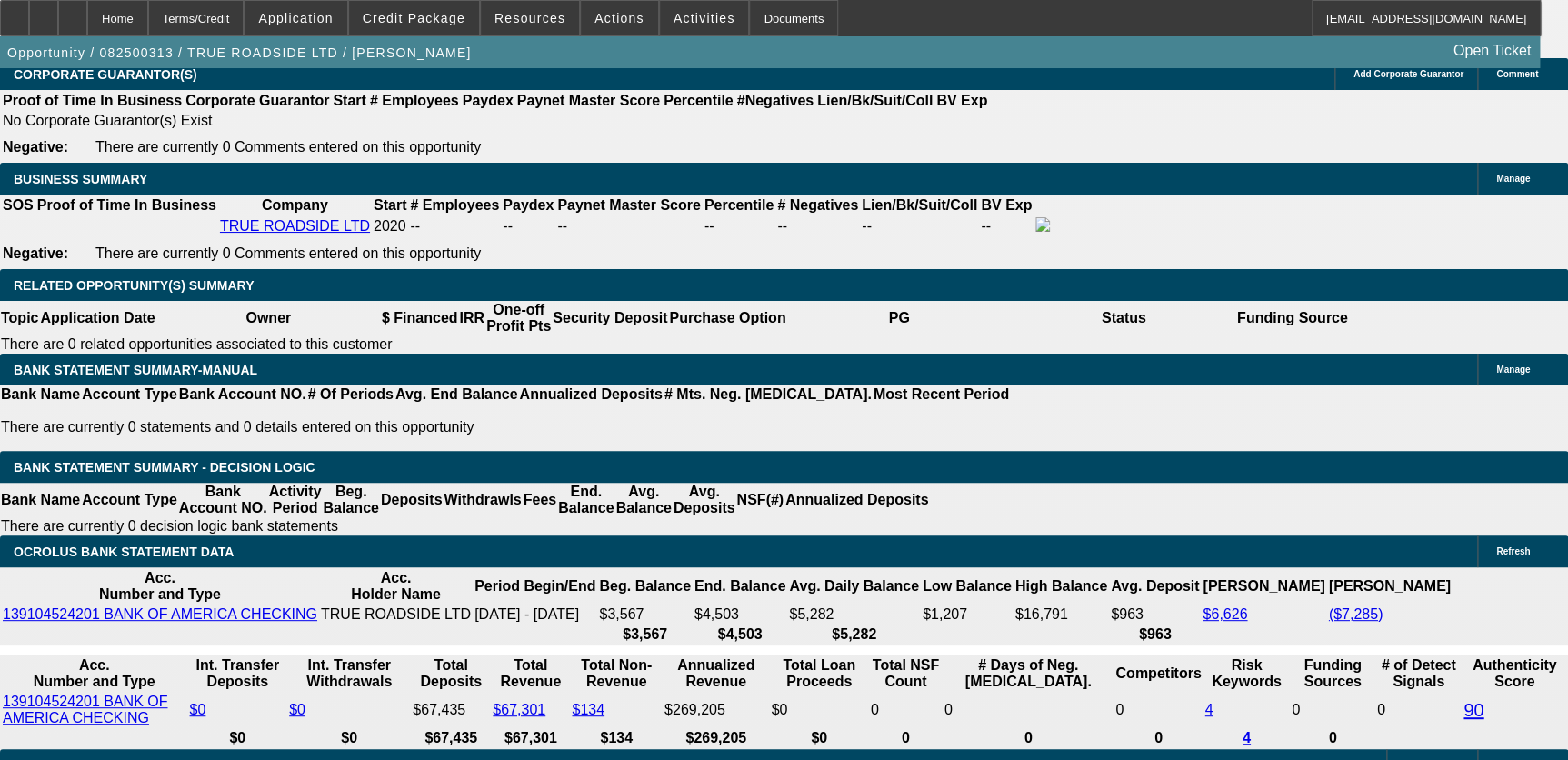
type input "$706.49"
type input "12.9"
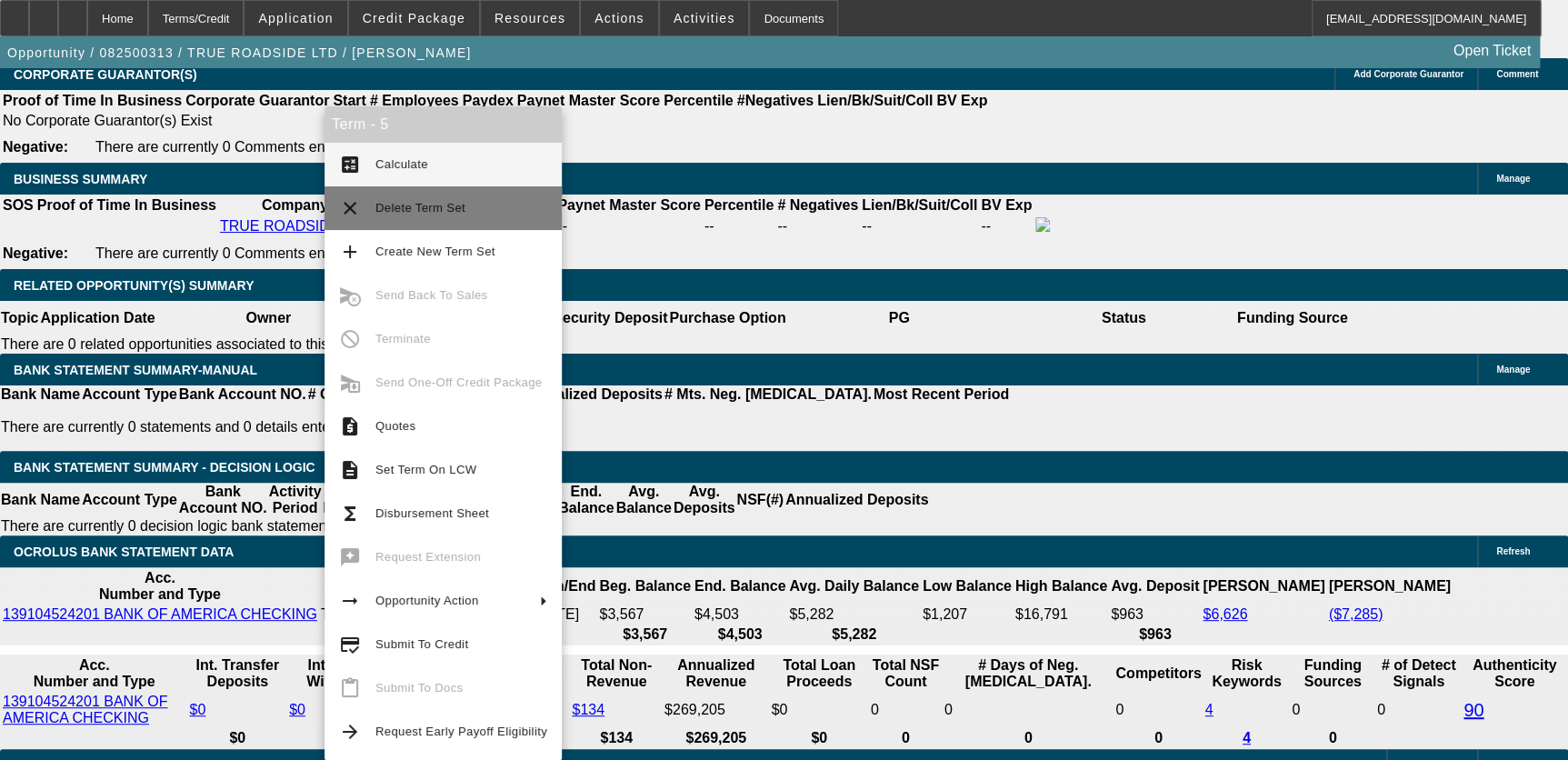
click at [403, 187] on button "clear Delete Term Set" at bounding box center [443, 208] width 238 height 43
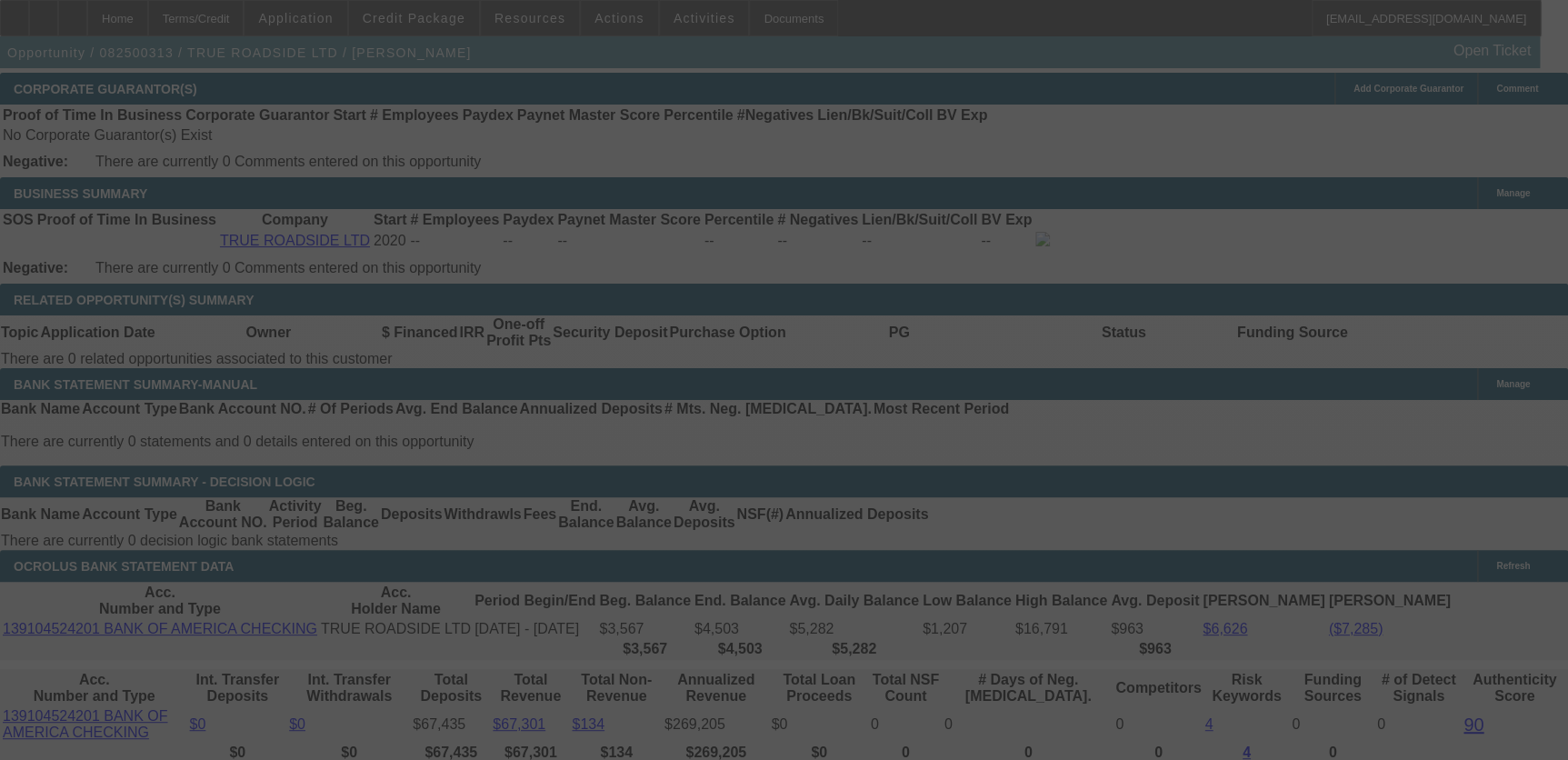
scroll to position [3063, 0]
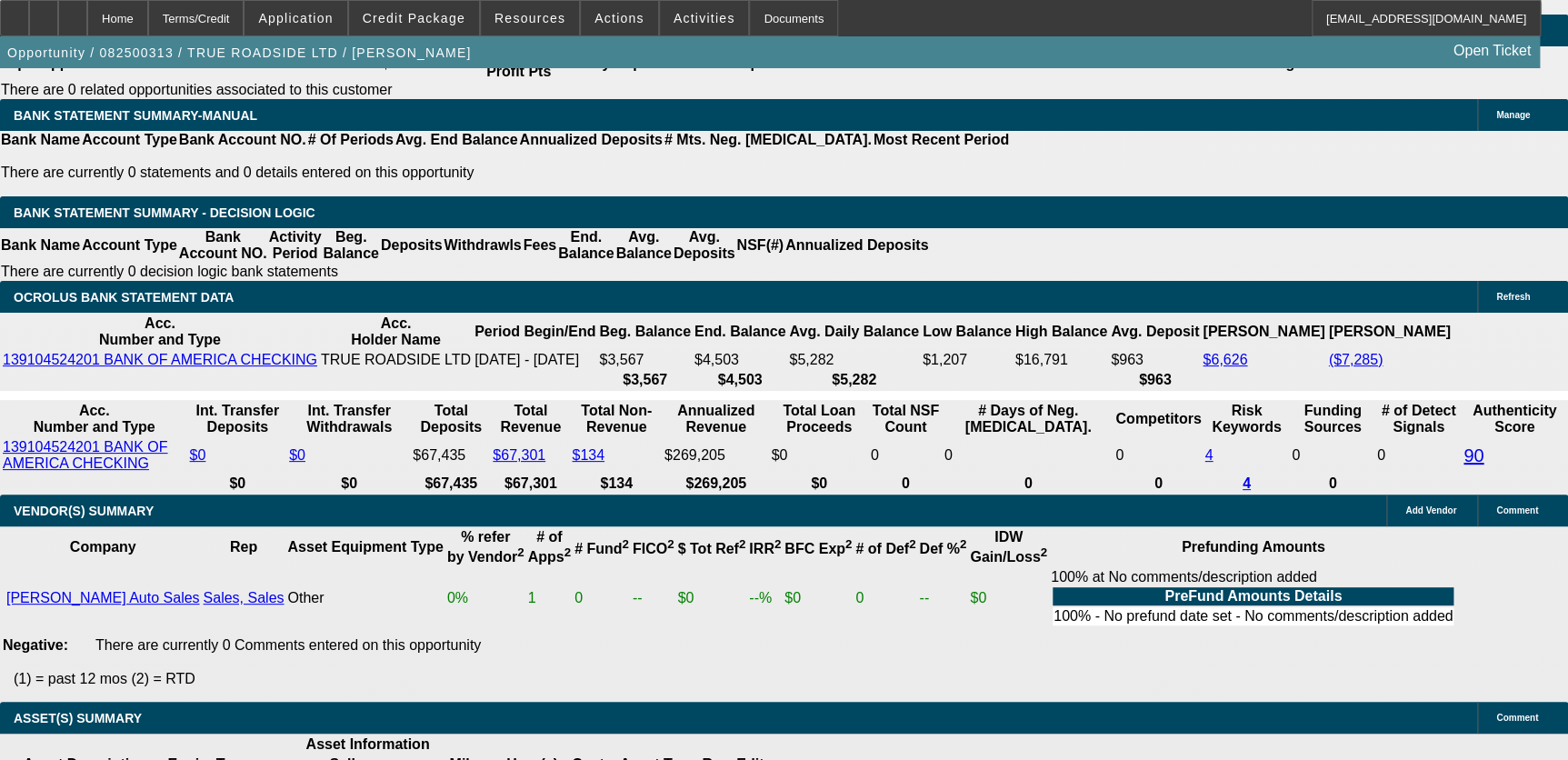
select select "0"
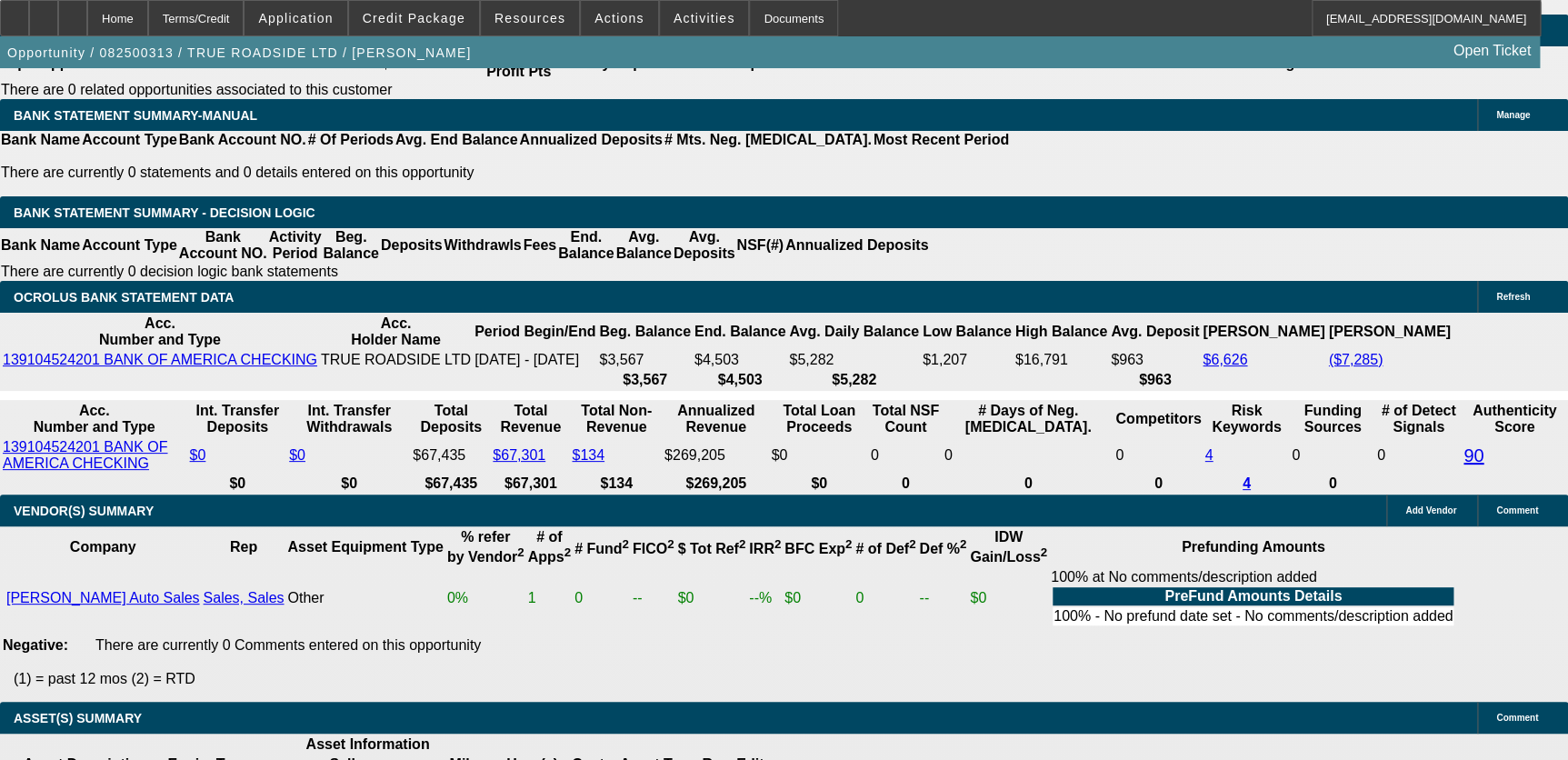
select select "0"
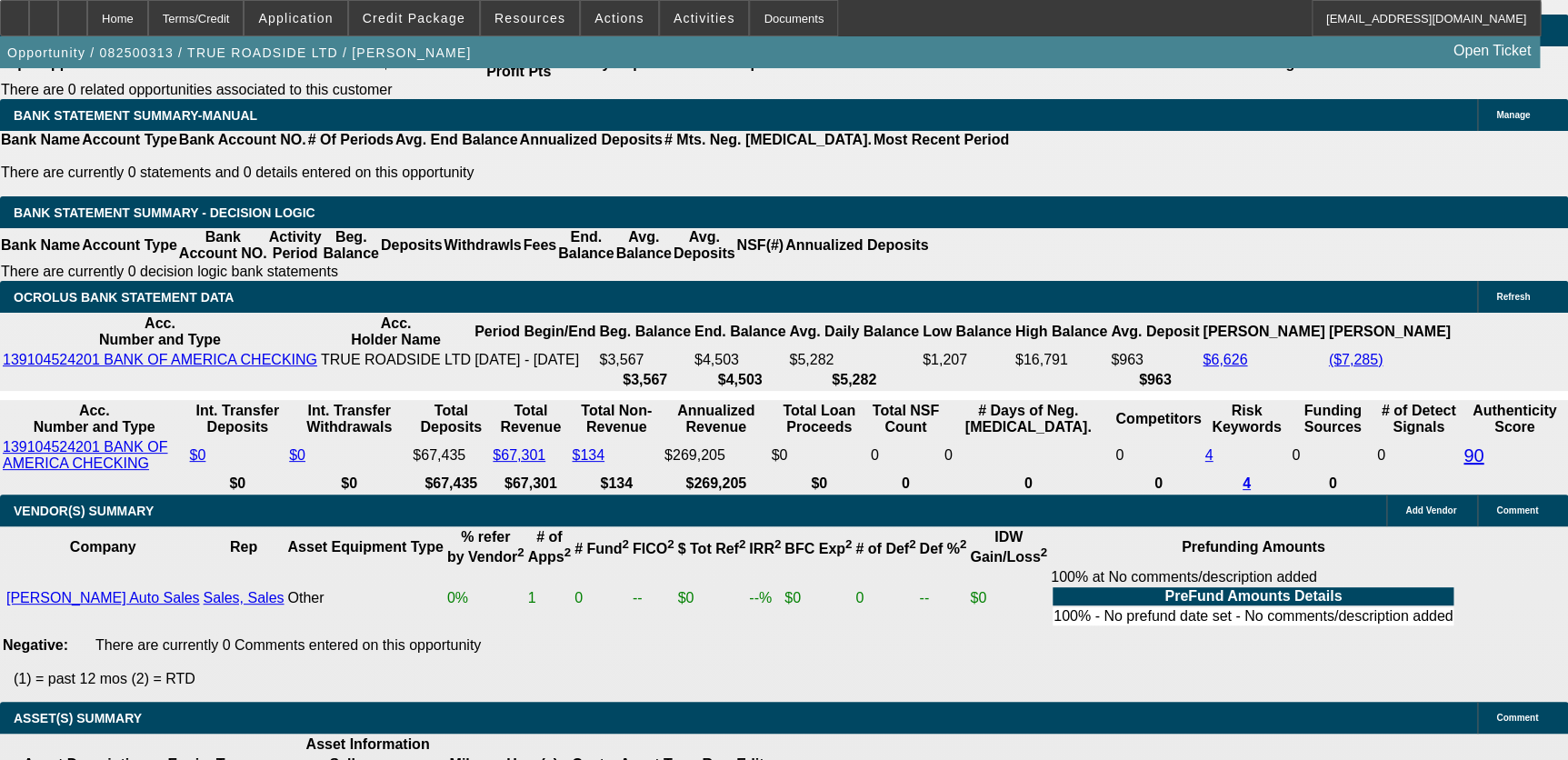
select select "0"
select select "1"
select select "3"
select select "6"
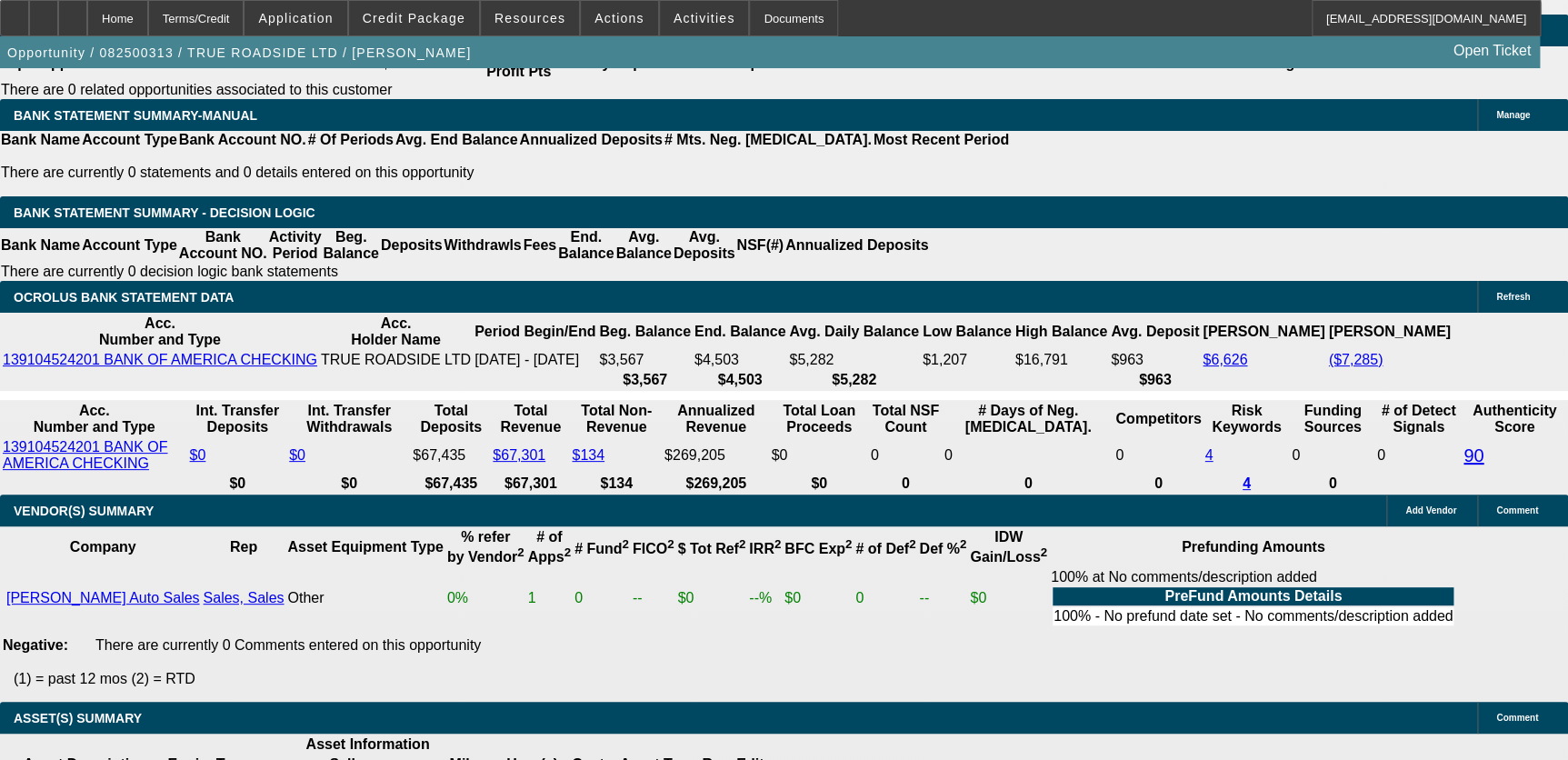
select select "1"
select select "3"
select select "6"
select select "1"
select select "3"
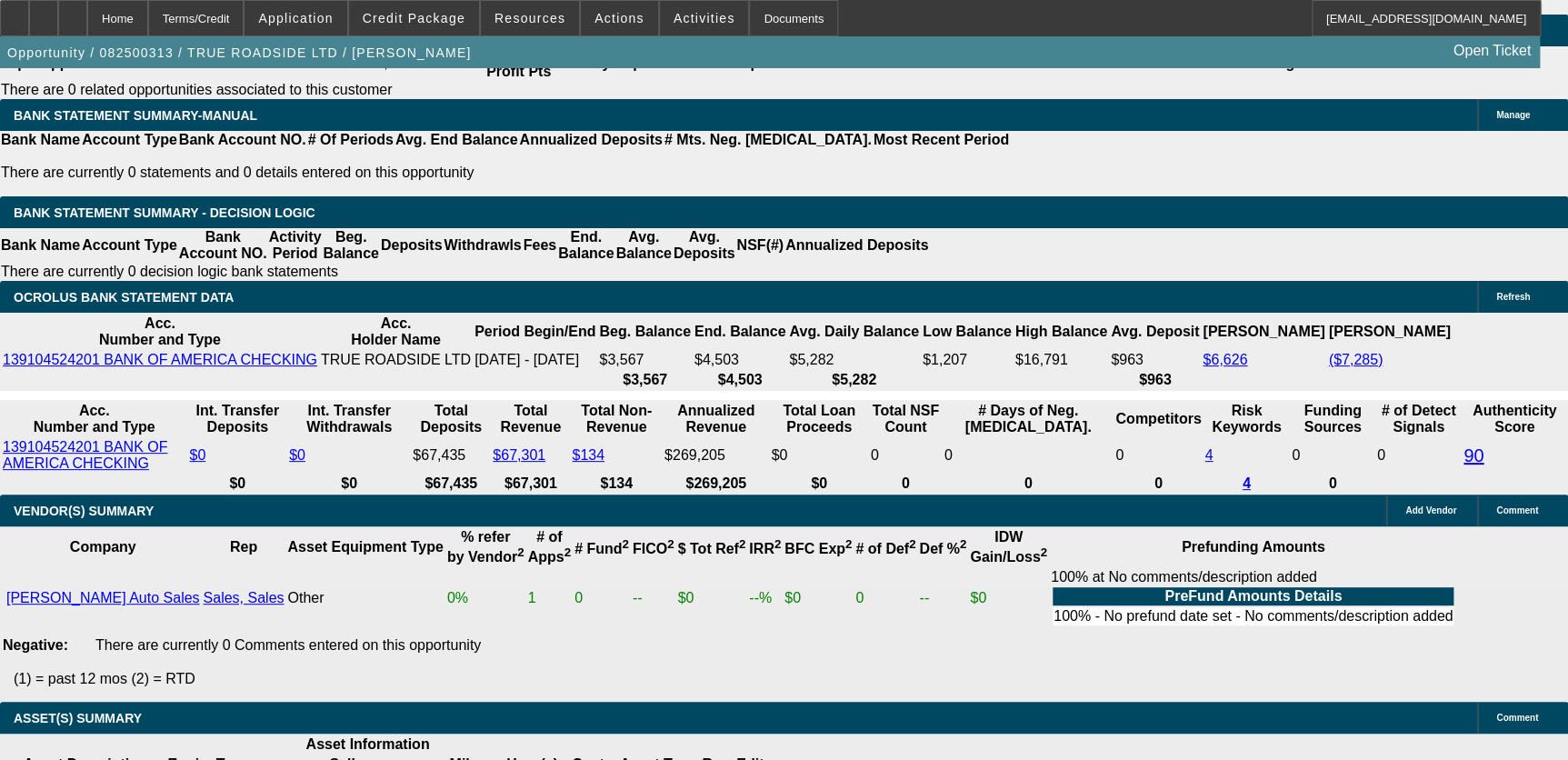
select select "6"
select select "1"
select select "3"
select select "6"
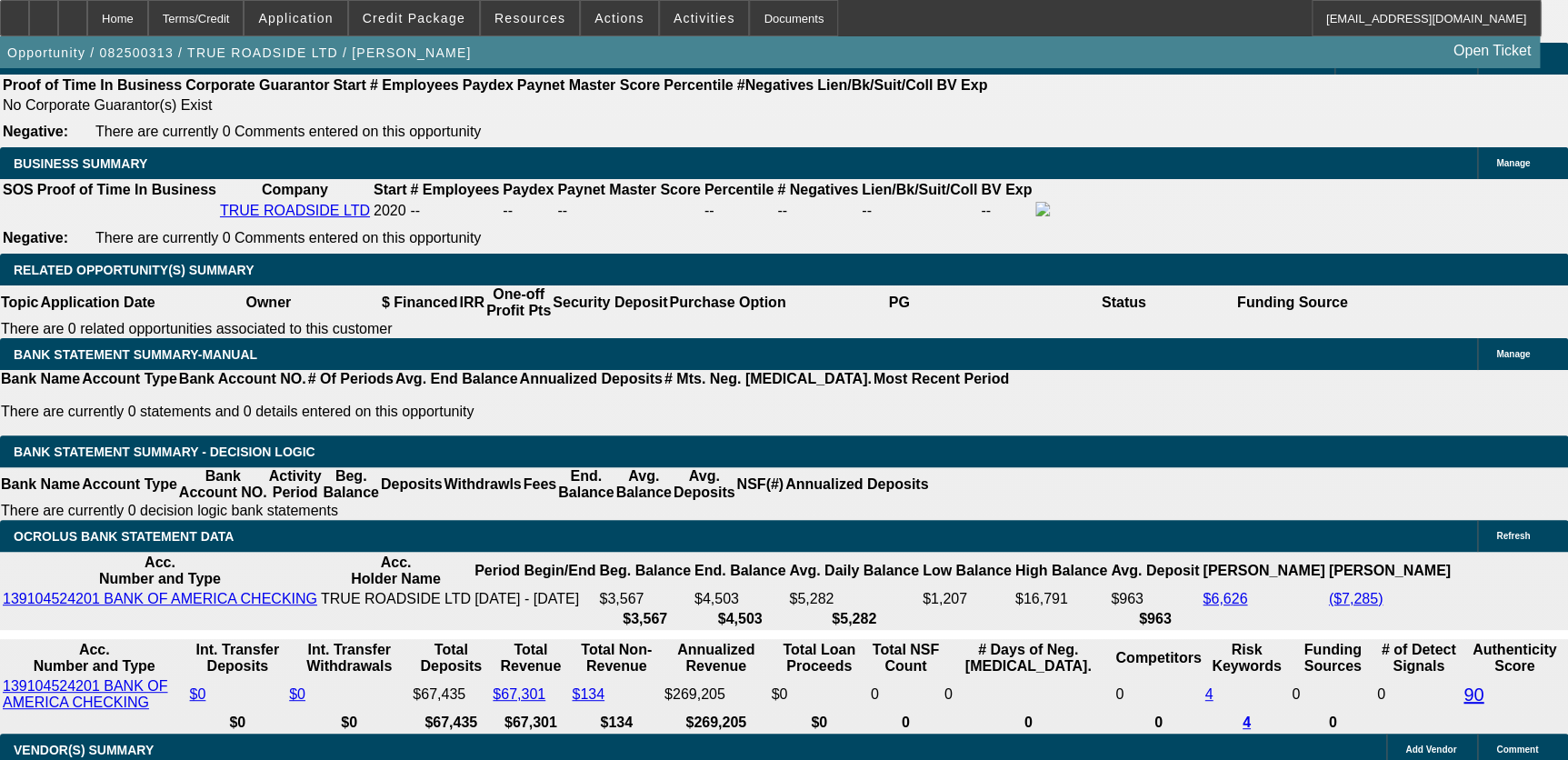
scroll to position [2847, 0]
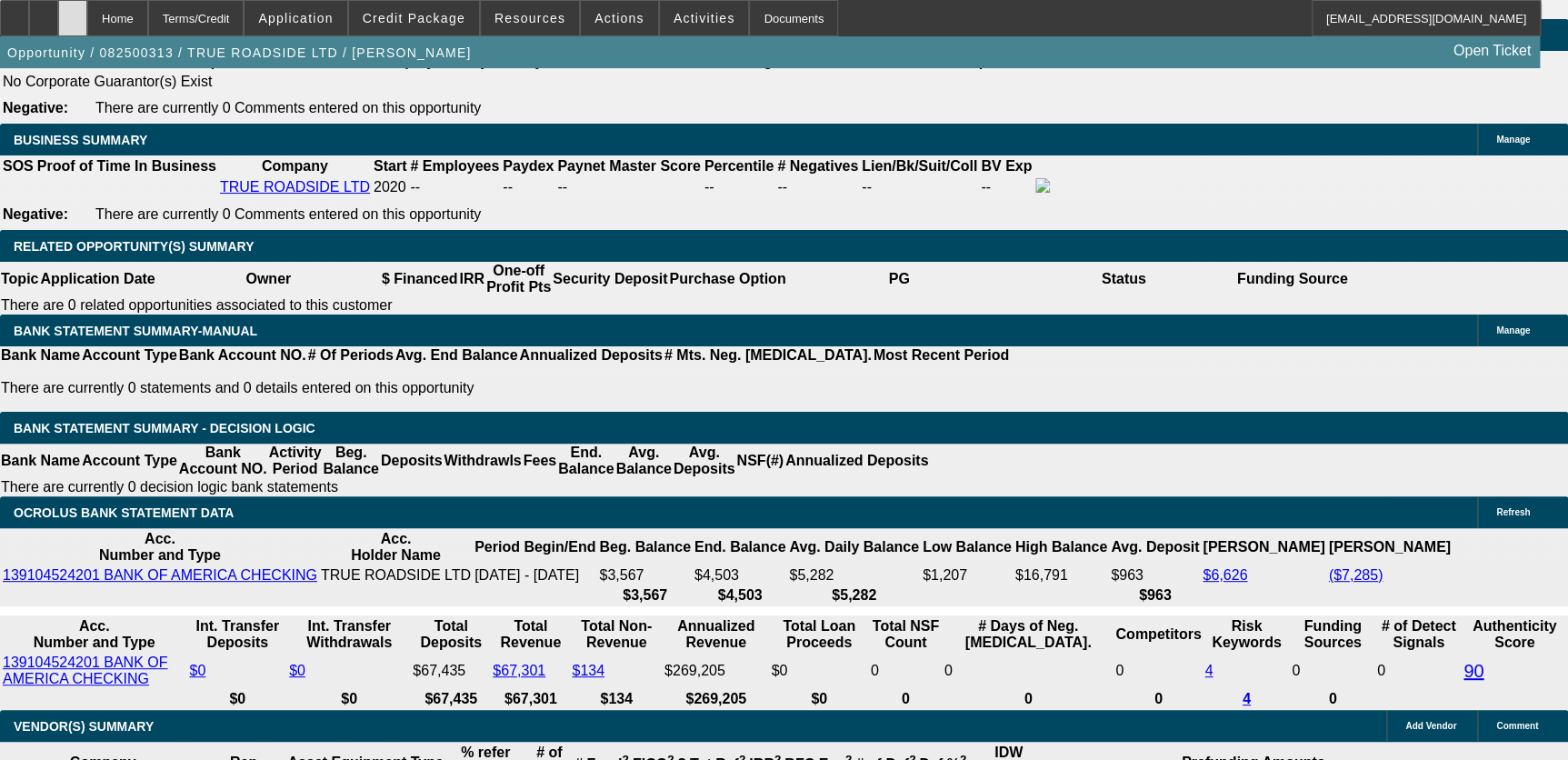
click at [88, 7] on div at bounding box center [73, 18] width 29 height 37
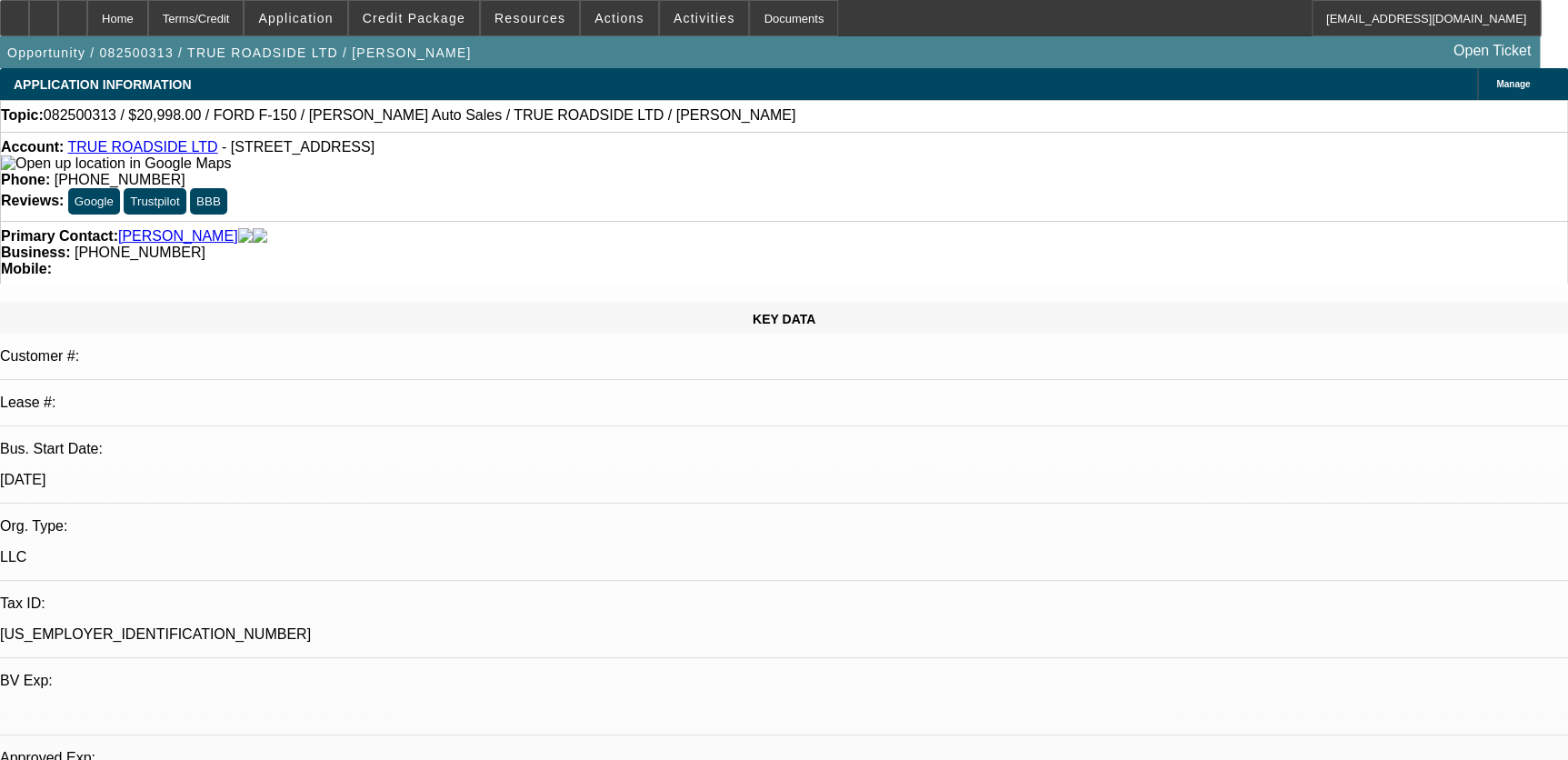
select select "0"
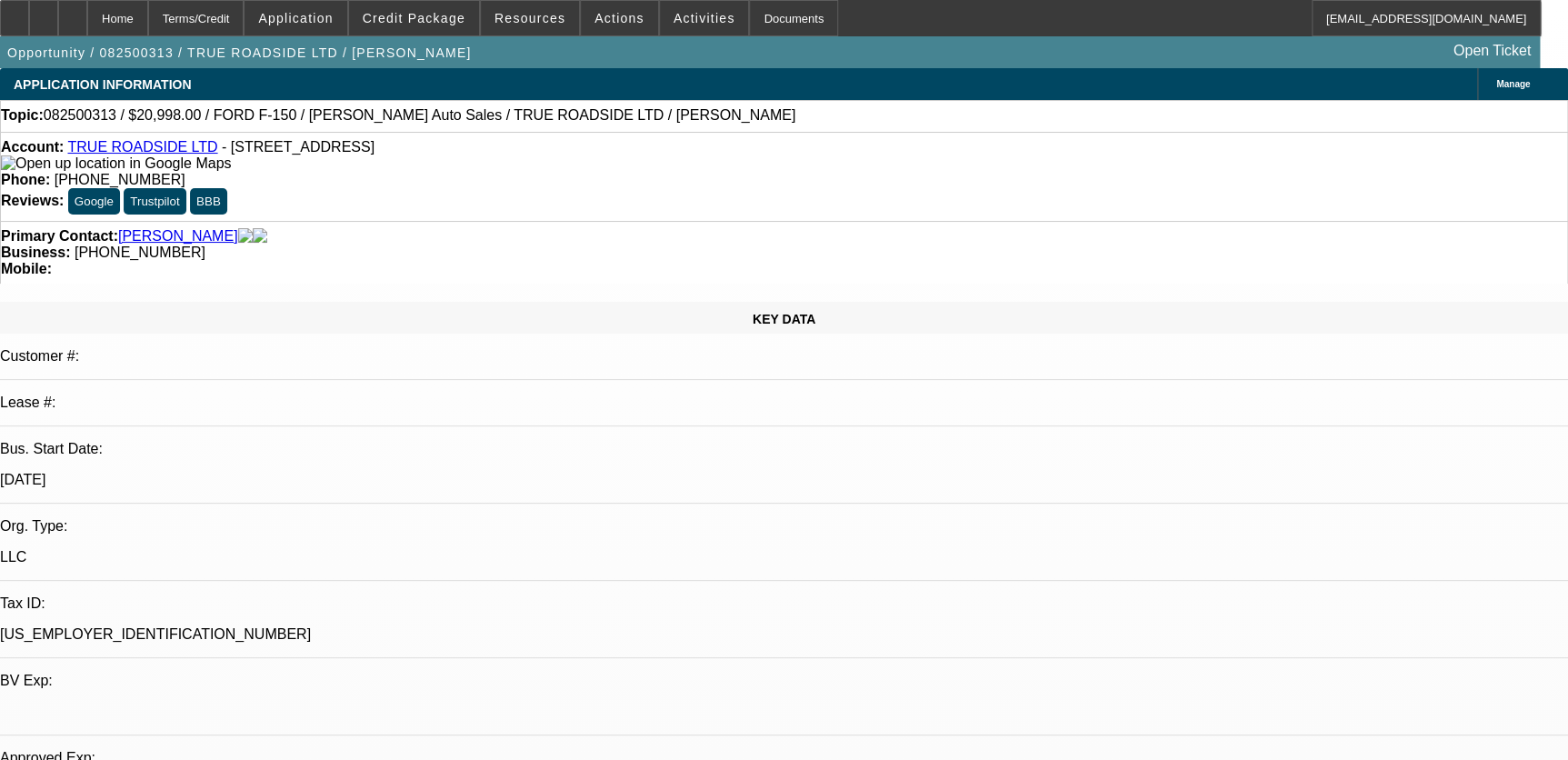
select select "0"
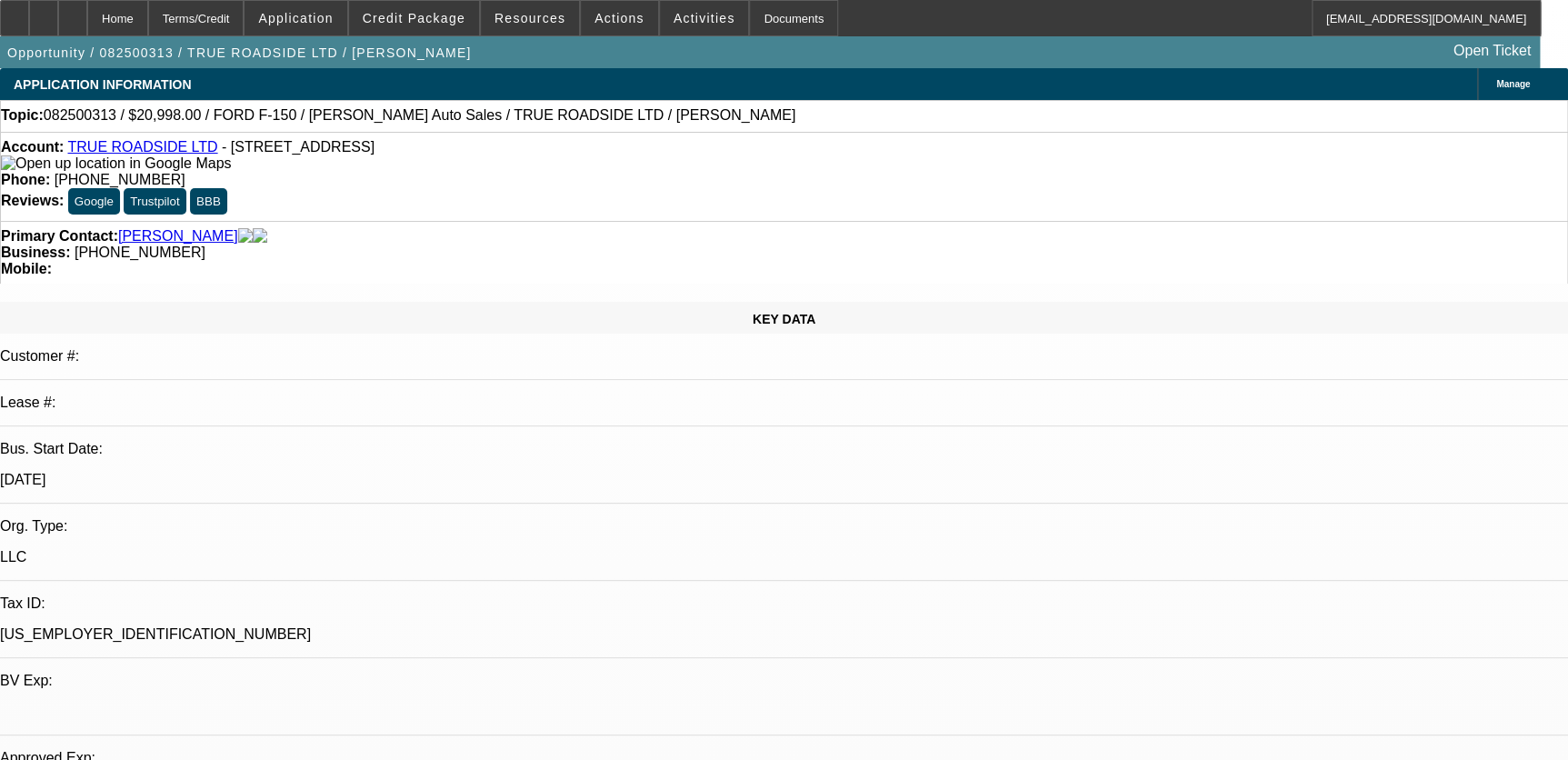
select select "0"
select select "1"
select select "3"
select select "6"
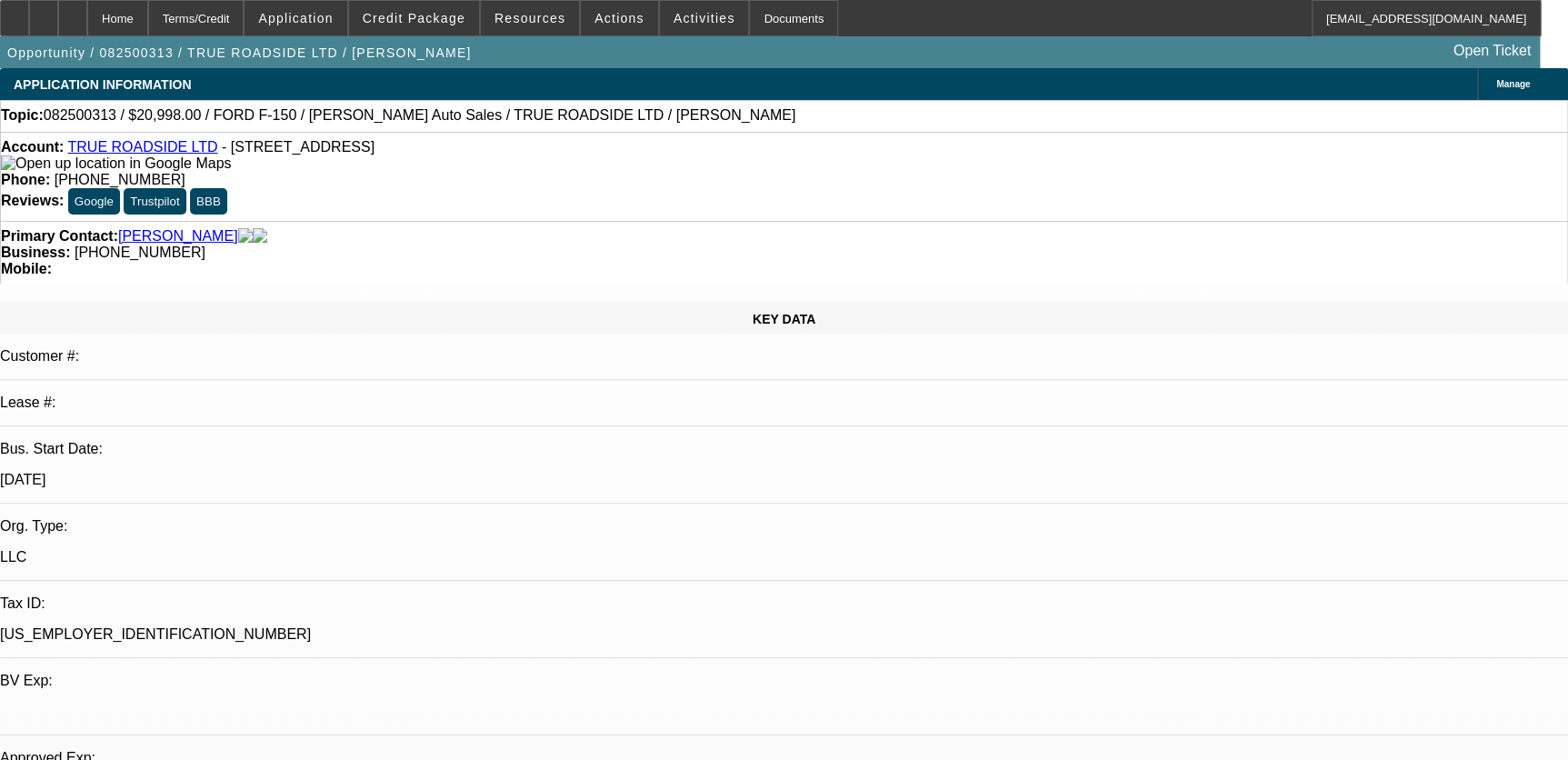
select select "1"
select select "3"
select select "6"
select select "1"
select select "3"
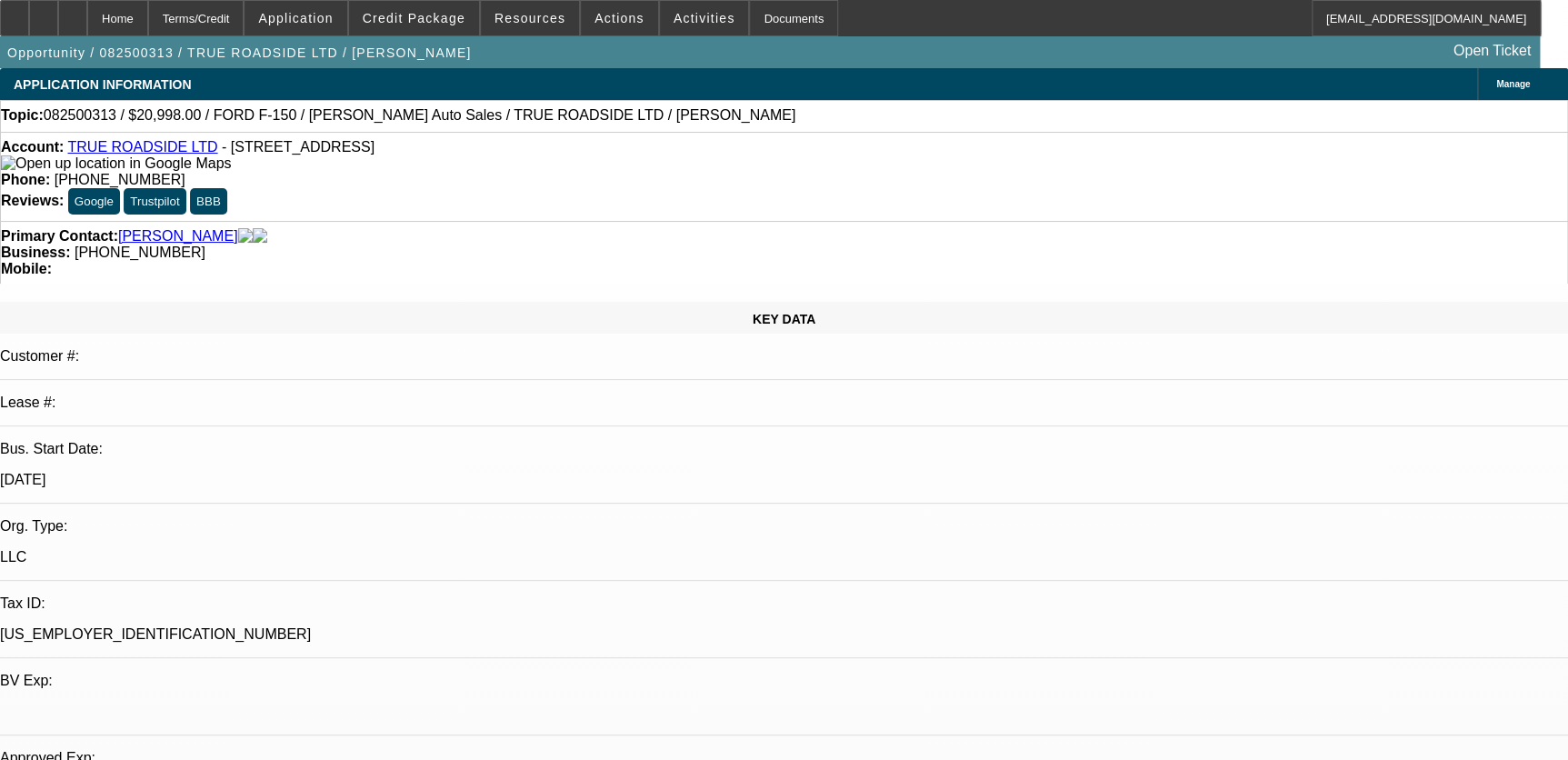
select select "6"
select select "1"
select select "3"
select select "6"
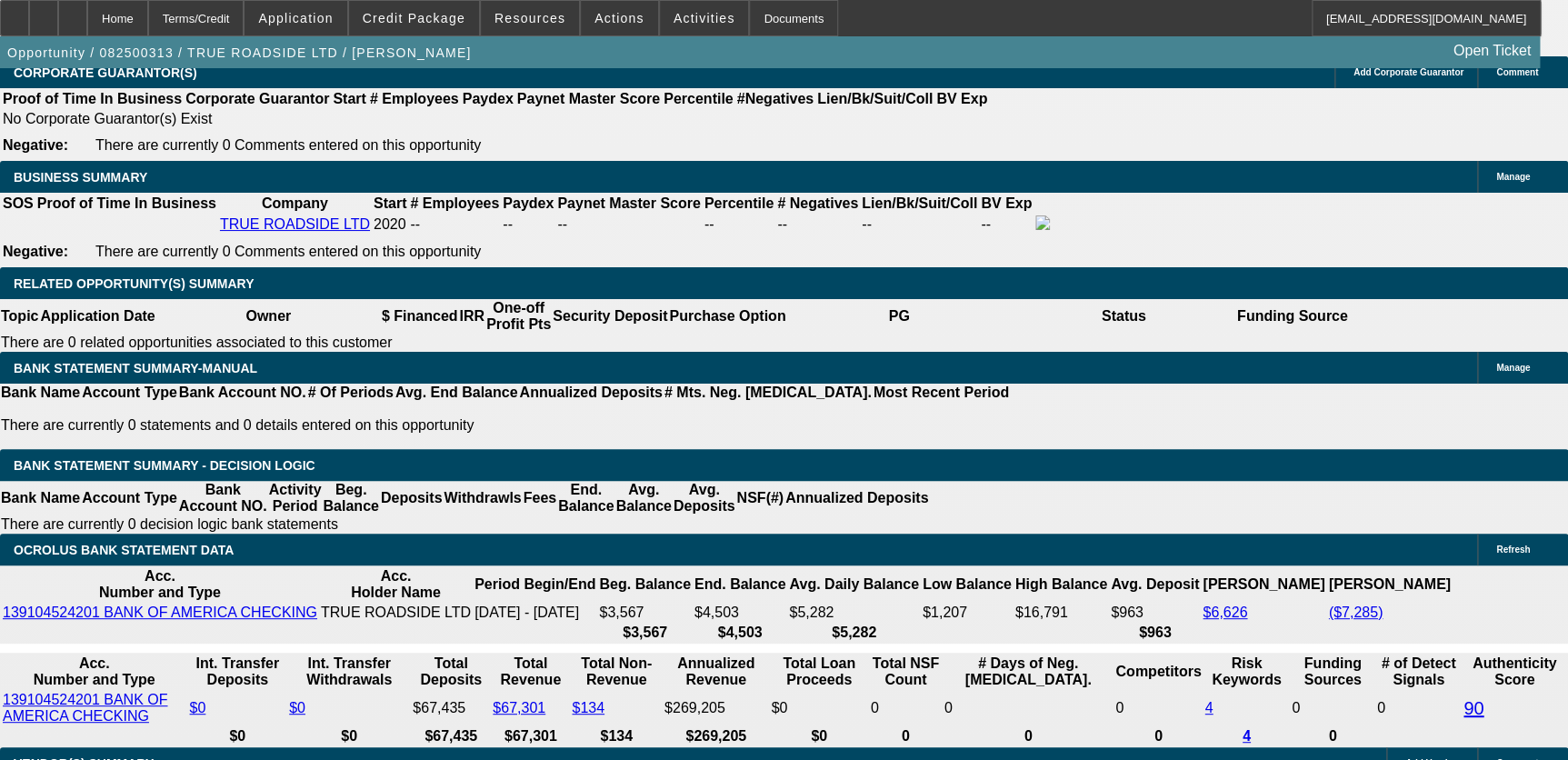
scroll to position [2808, 0]
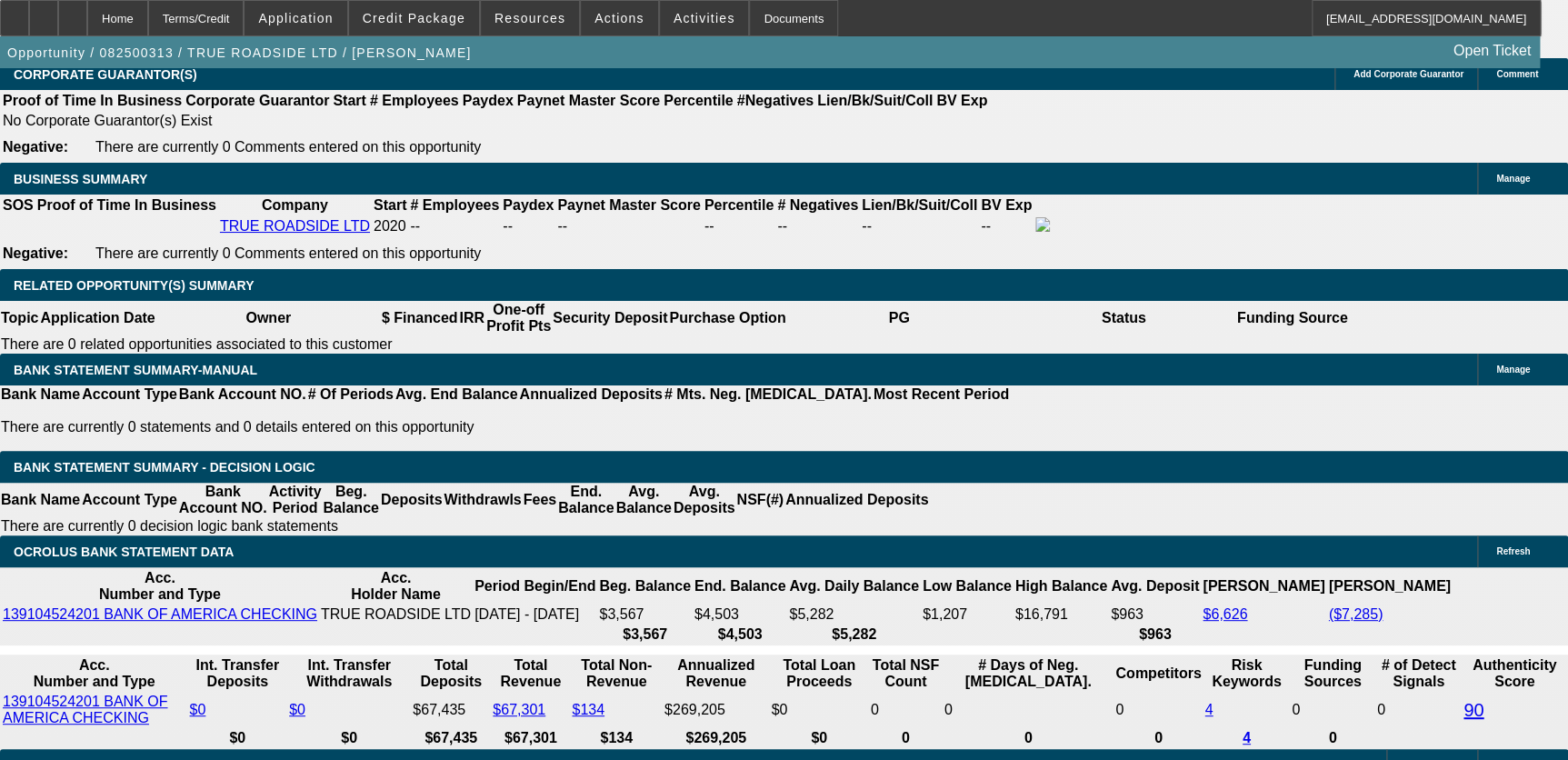
type input "UNKNOWN"
type input "13"
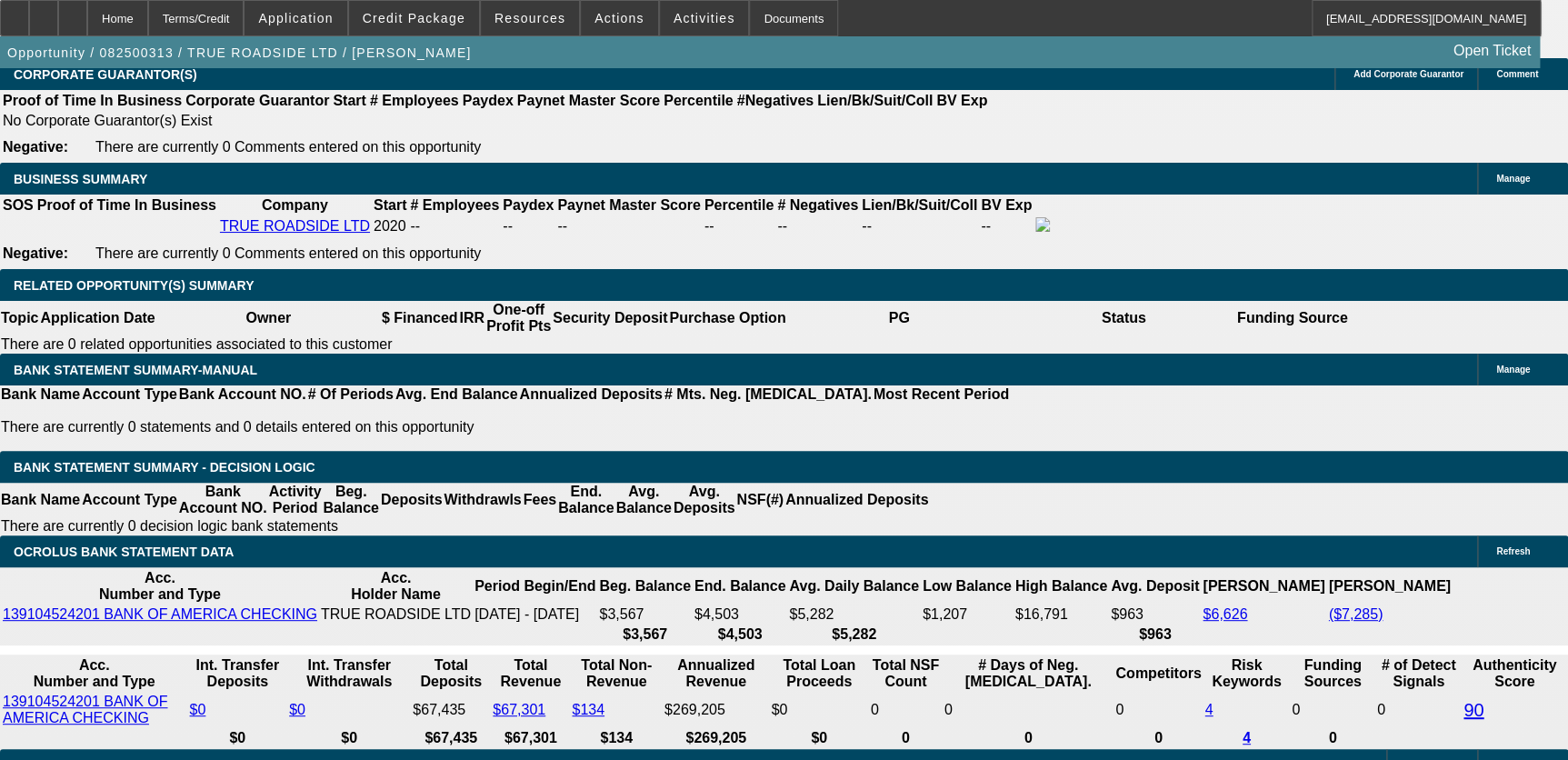
type input "$707.51"
type input "13.9"
type input "$716.64"
type input "13.9"
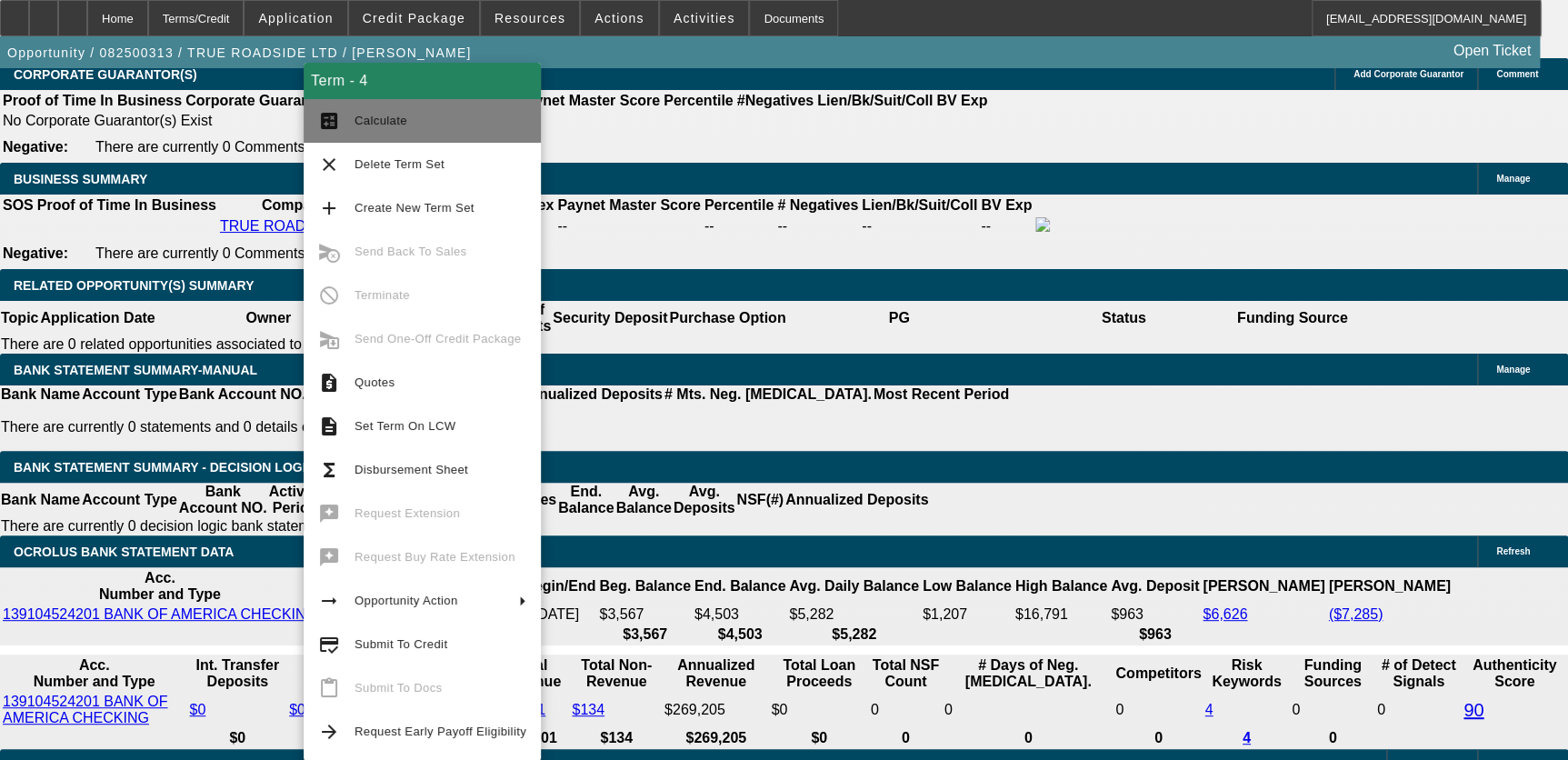
click at [468, 100] on button "calculate Calculate" at bounding box center [423, 121] width 238 height 43
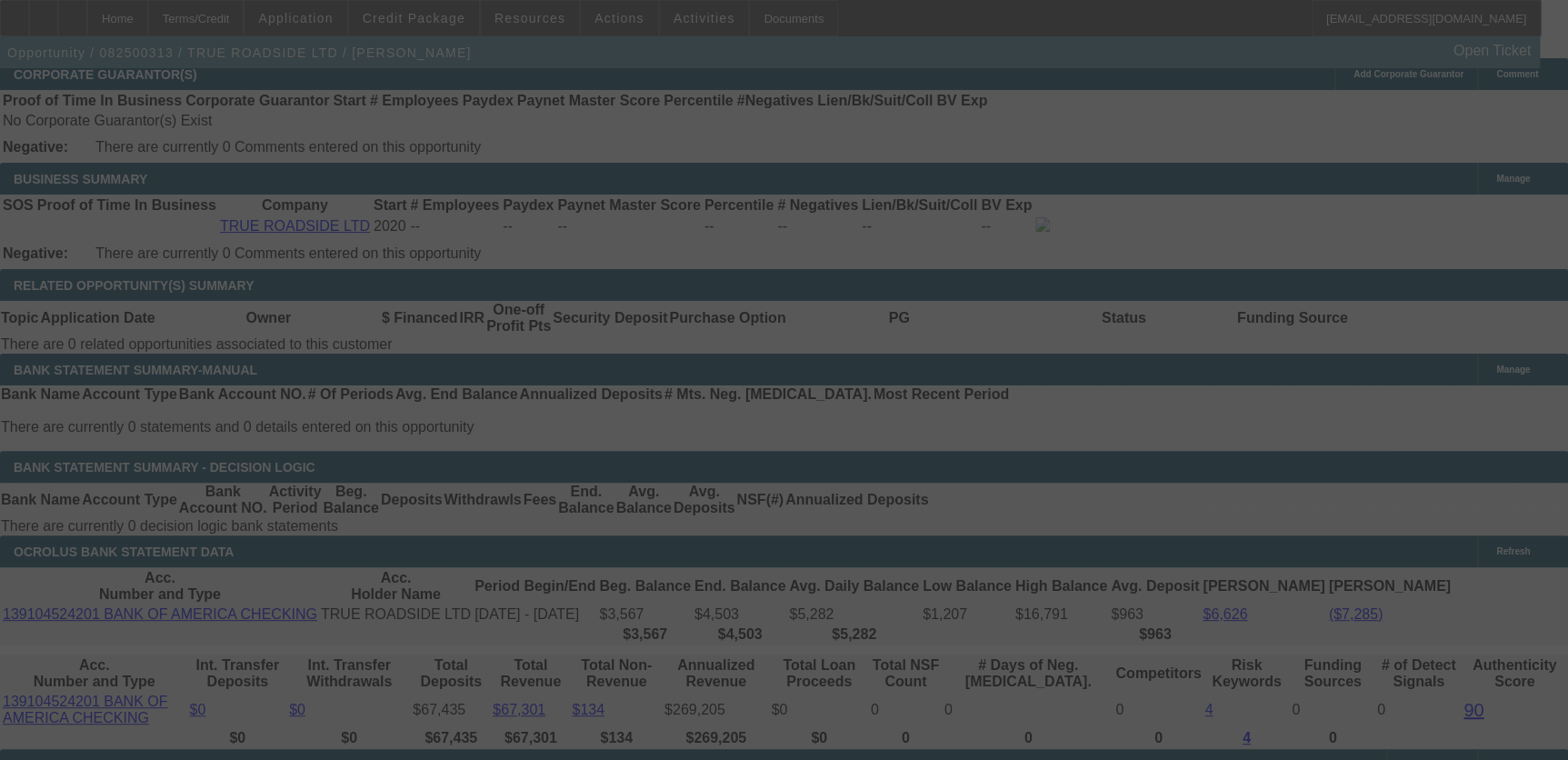
select select "0"
select select "3"
select select "0"
select select "6"
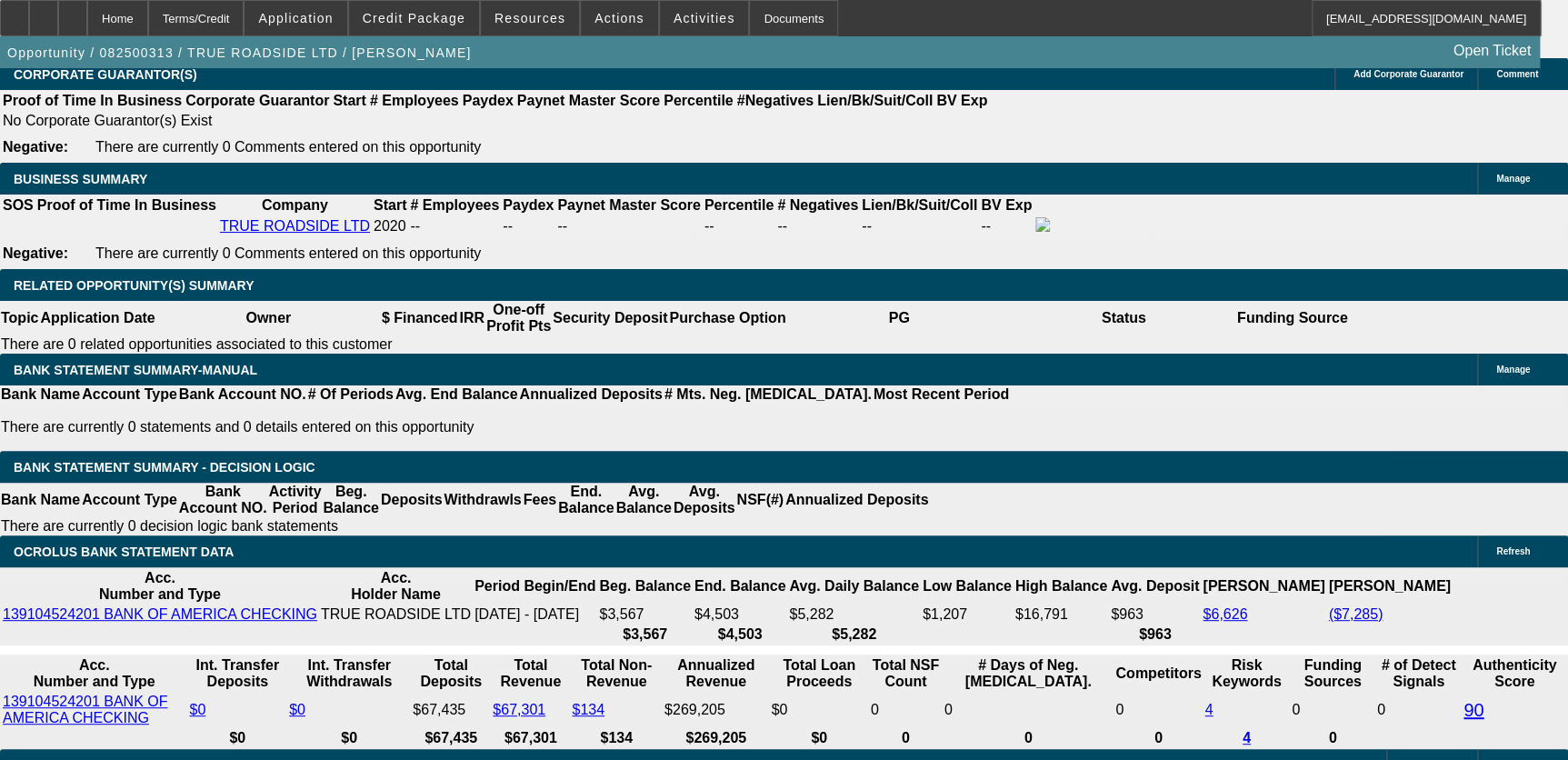
type input "7"
type input "UNKNOWN"
type input "749"
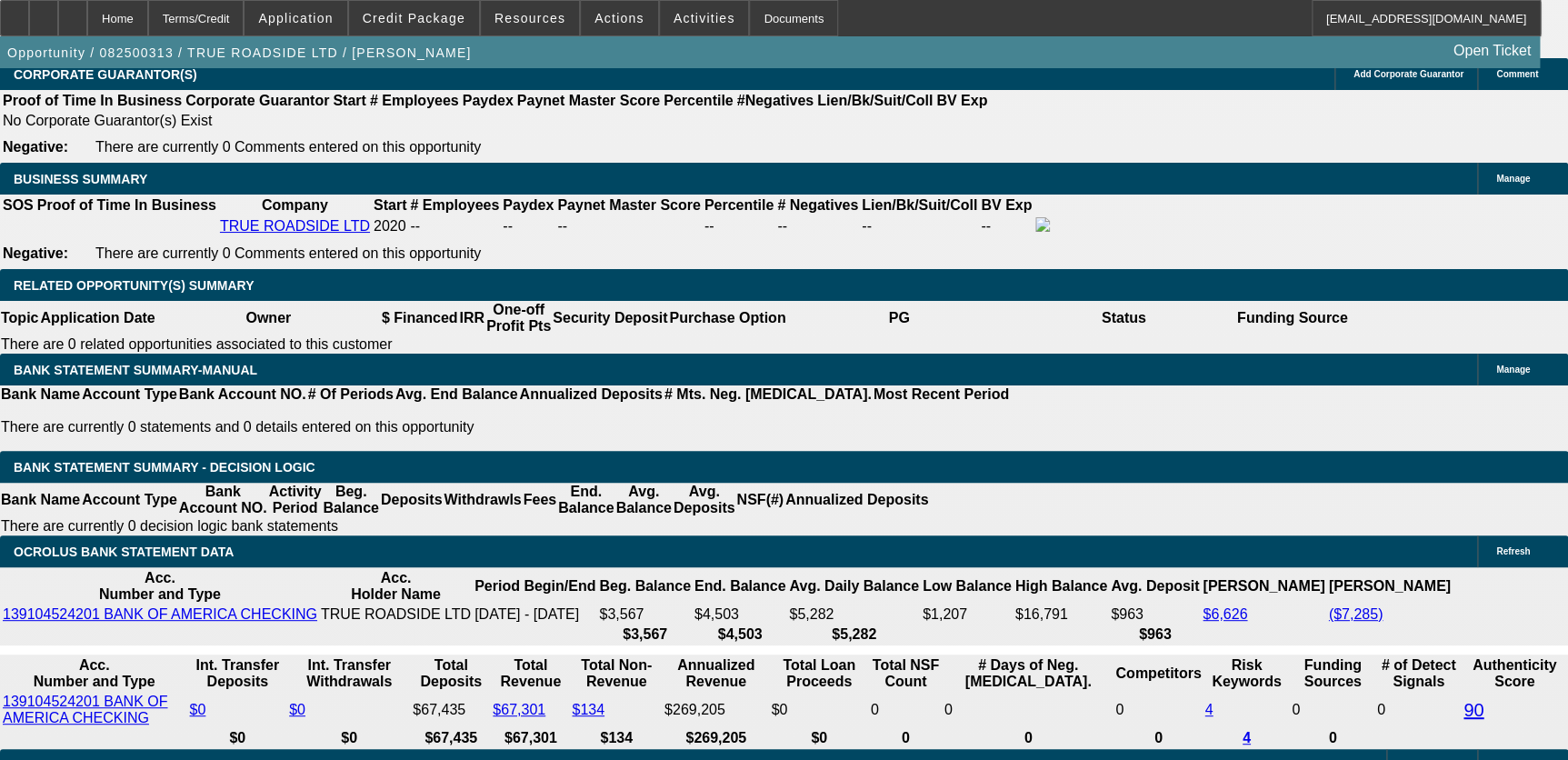
type input "17"
type input "$749.00"
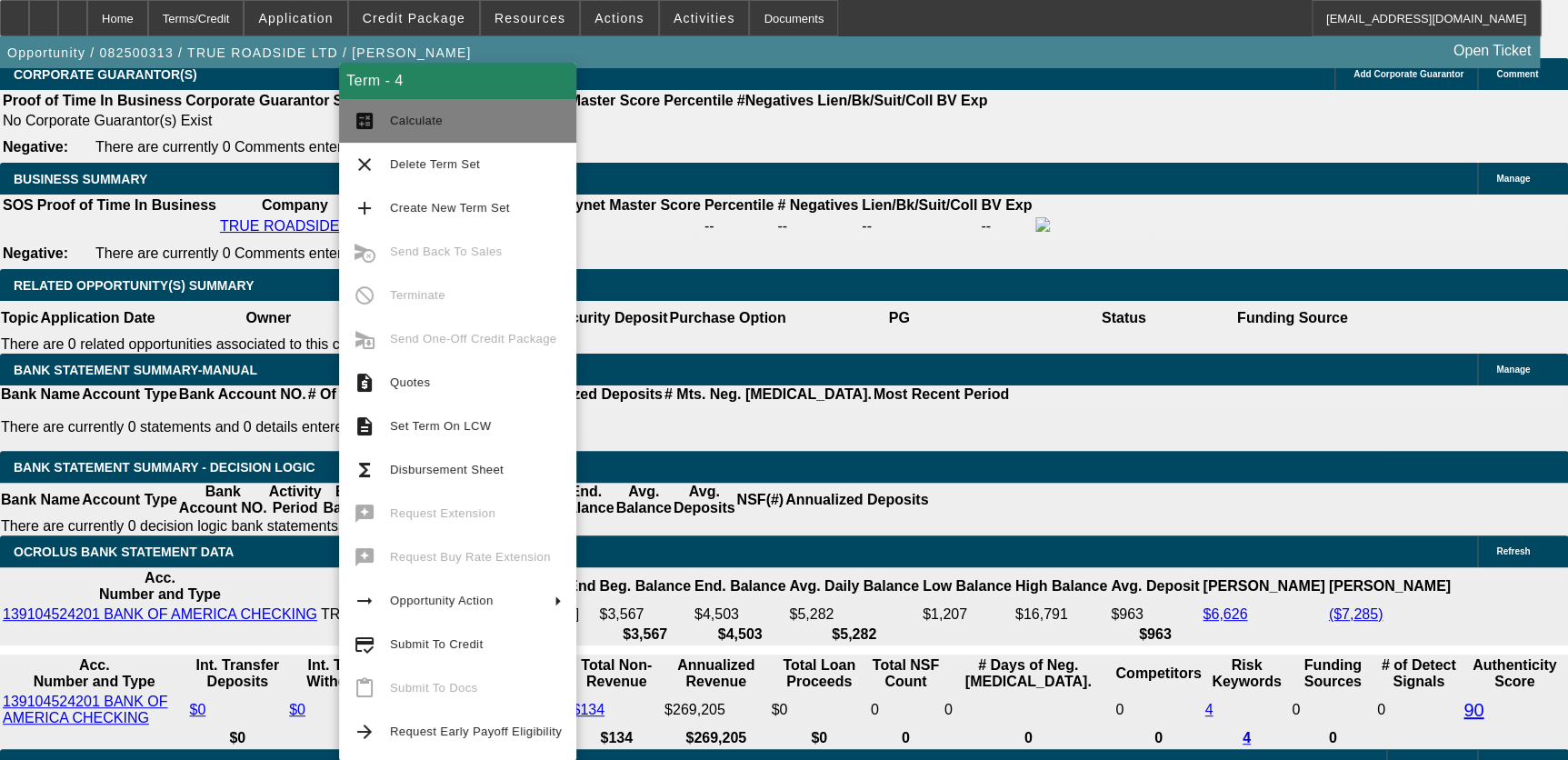
click at [455, 129] on span "Calculate" at bounding box center [475, 121] width 172 height 22
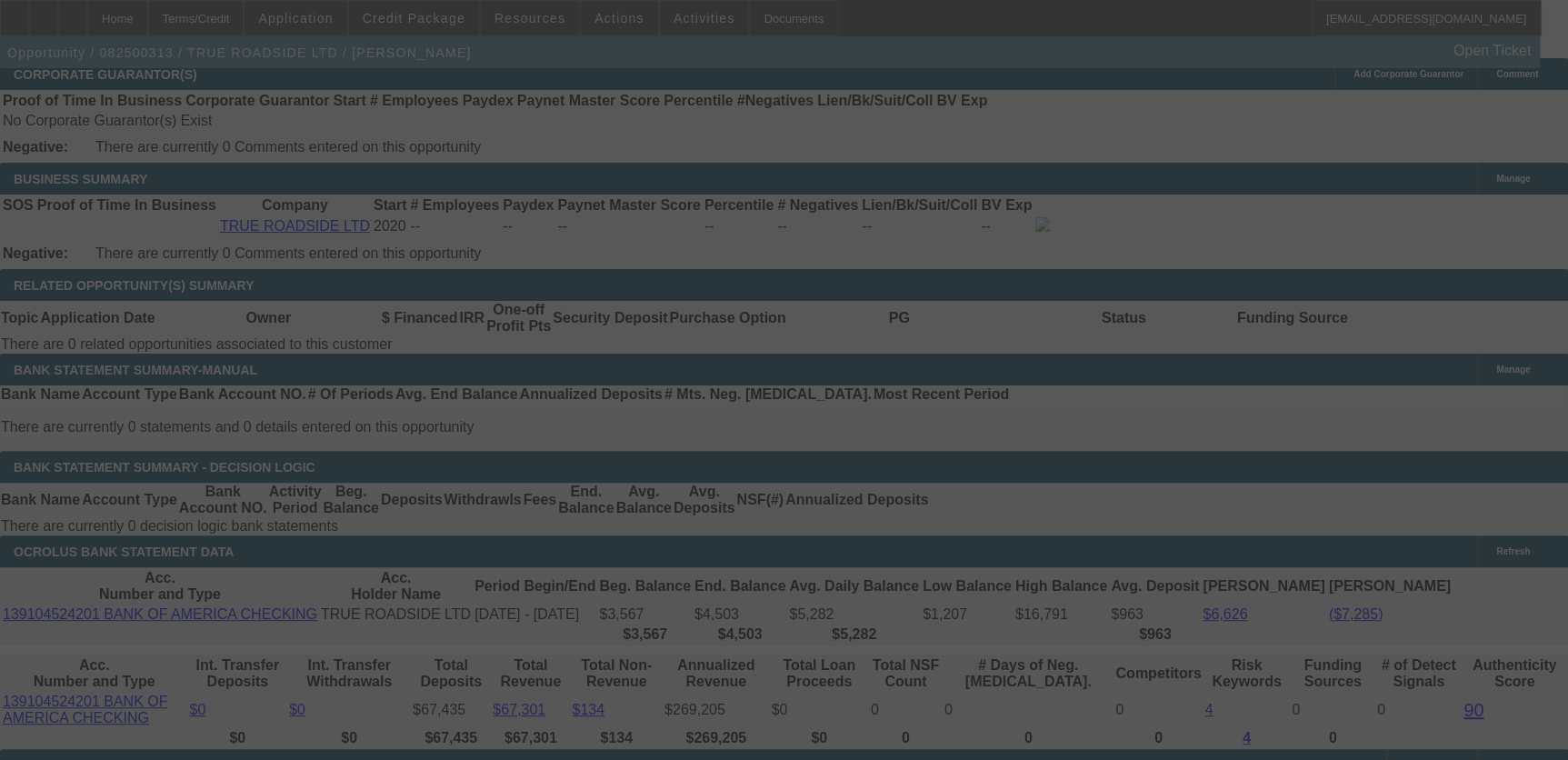
select select "0"
select select "3"
select select "0"
select select "6"
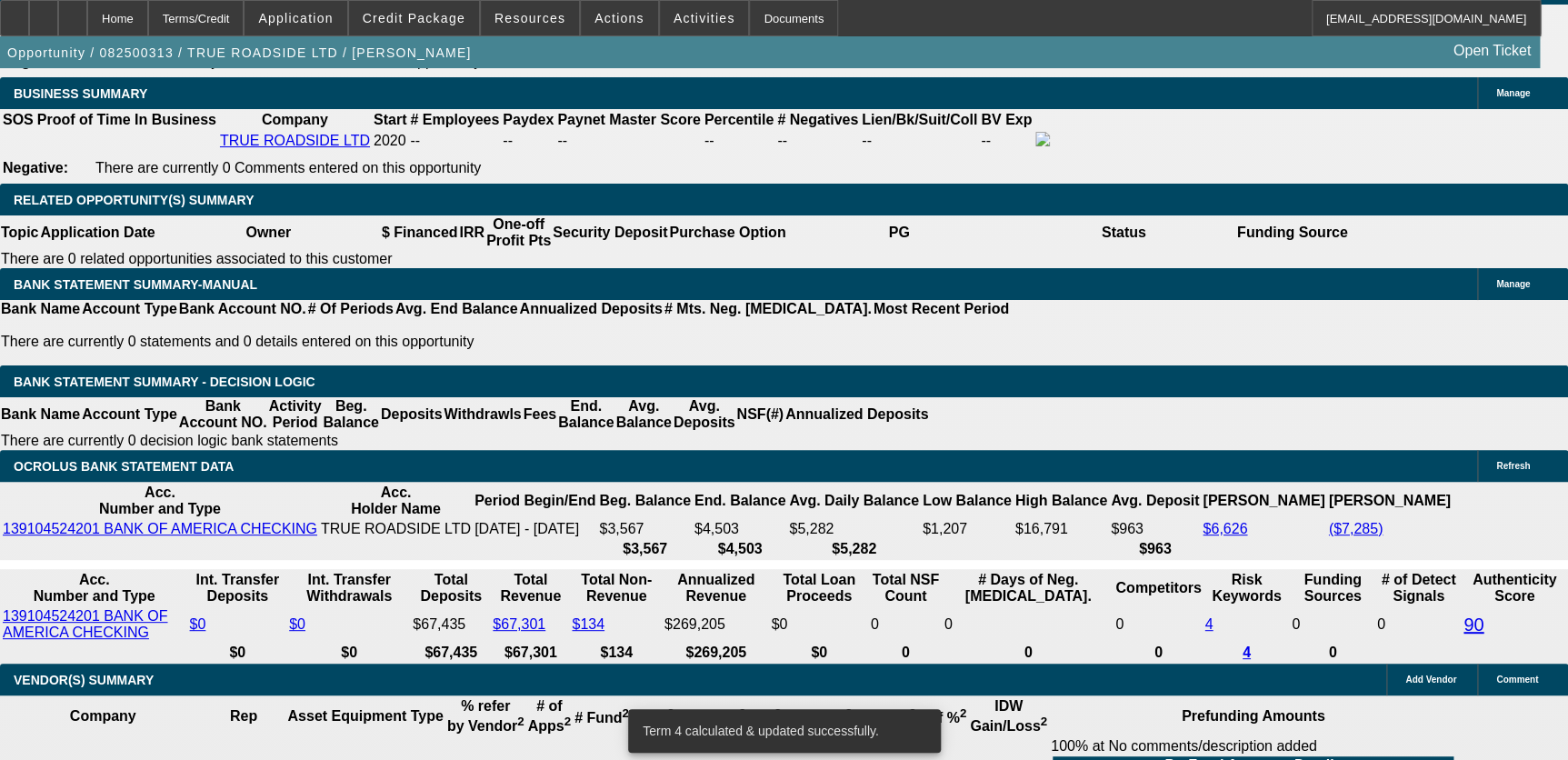
scroll to position [2890, 0]
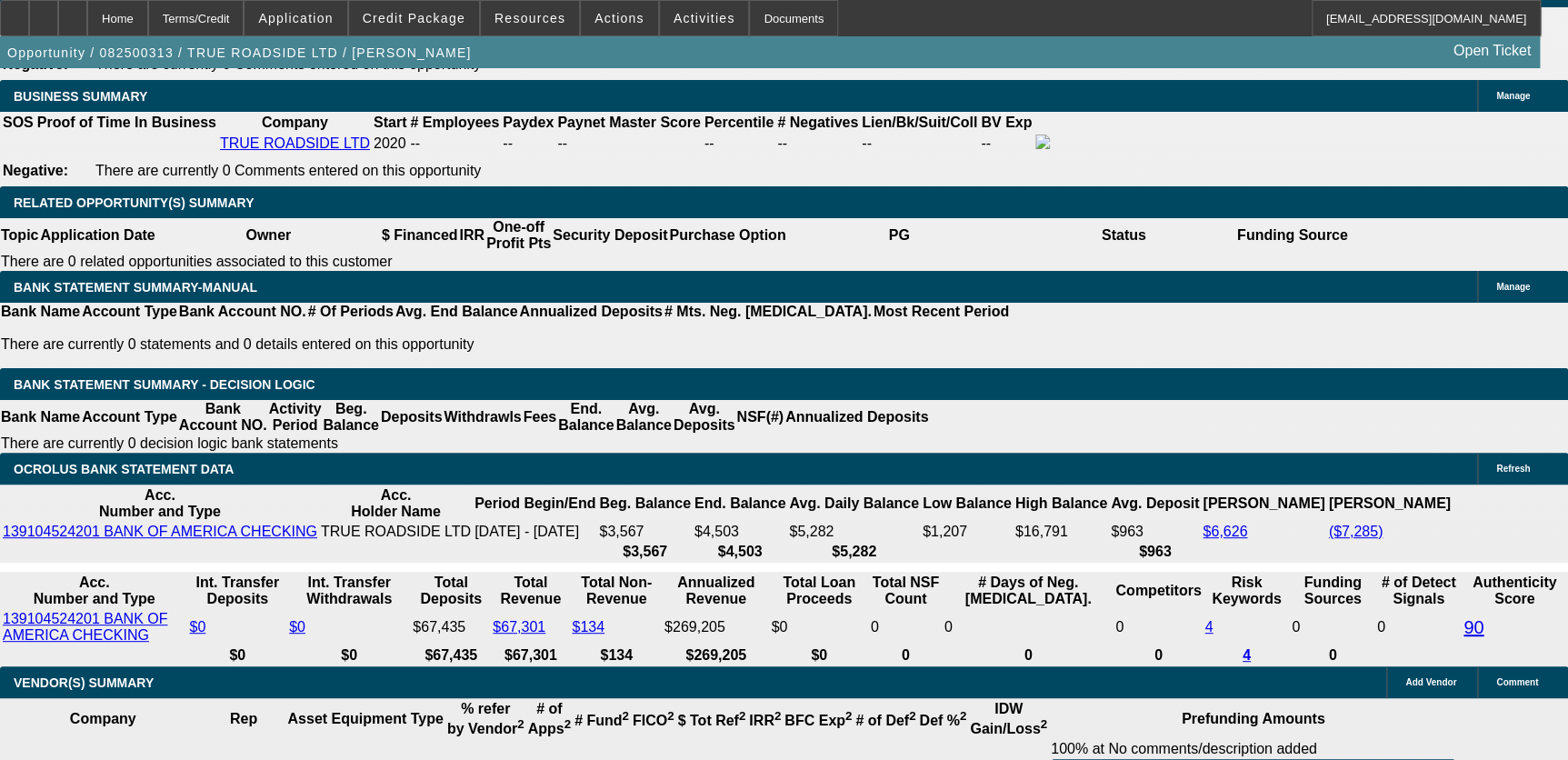
type input "UNKNOWN"
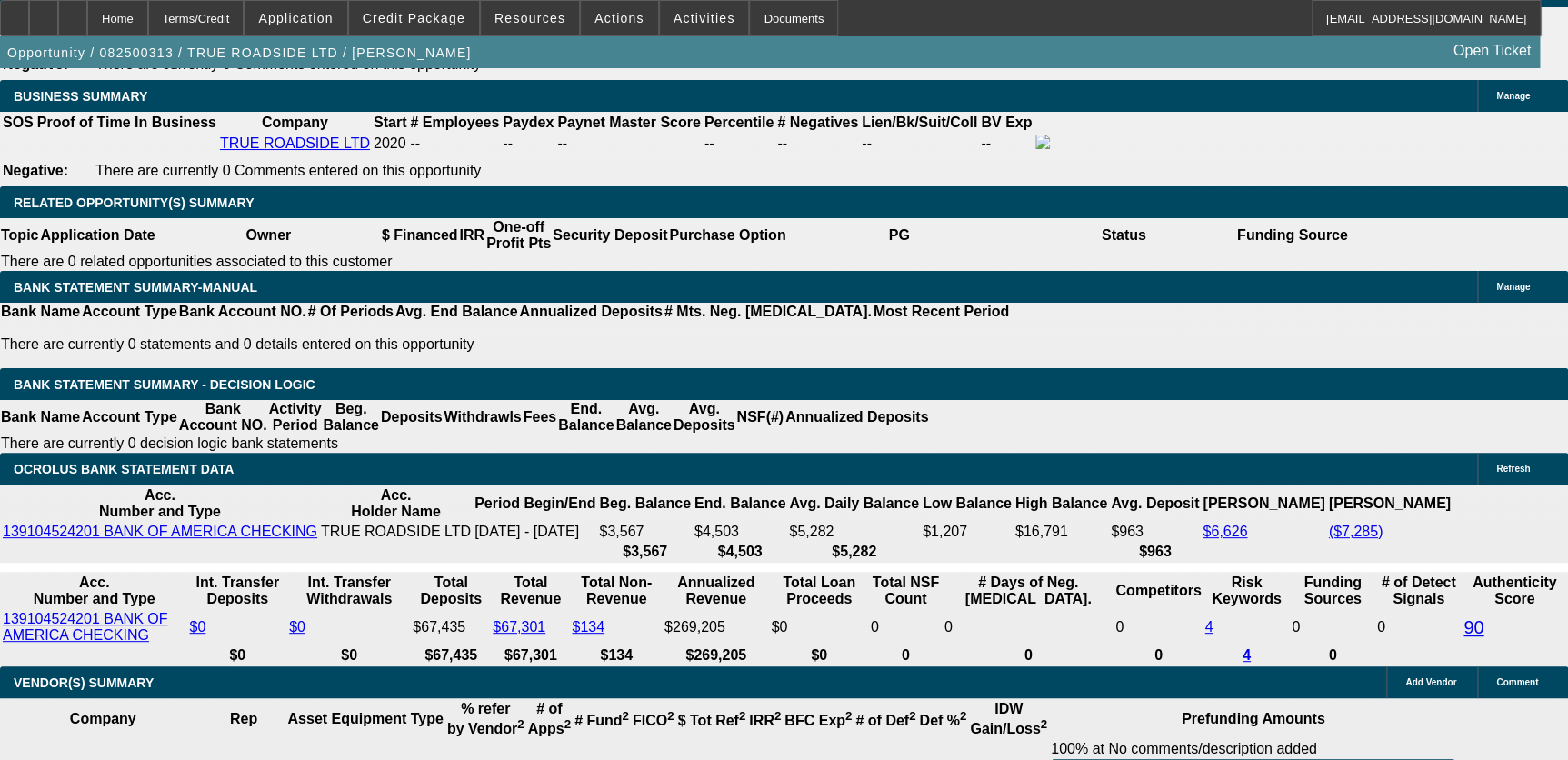
type input "1"
type input "$592.31"
type input "14."
type input "$717.66"
type input "14.9"
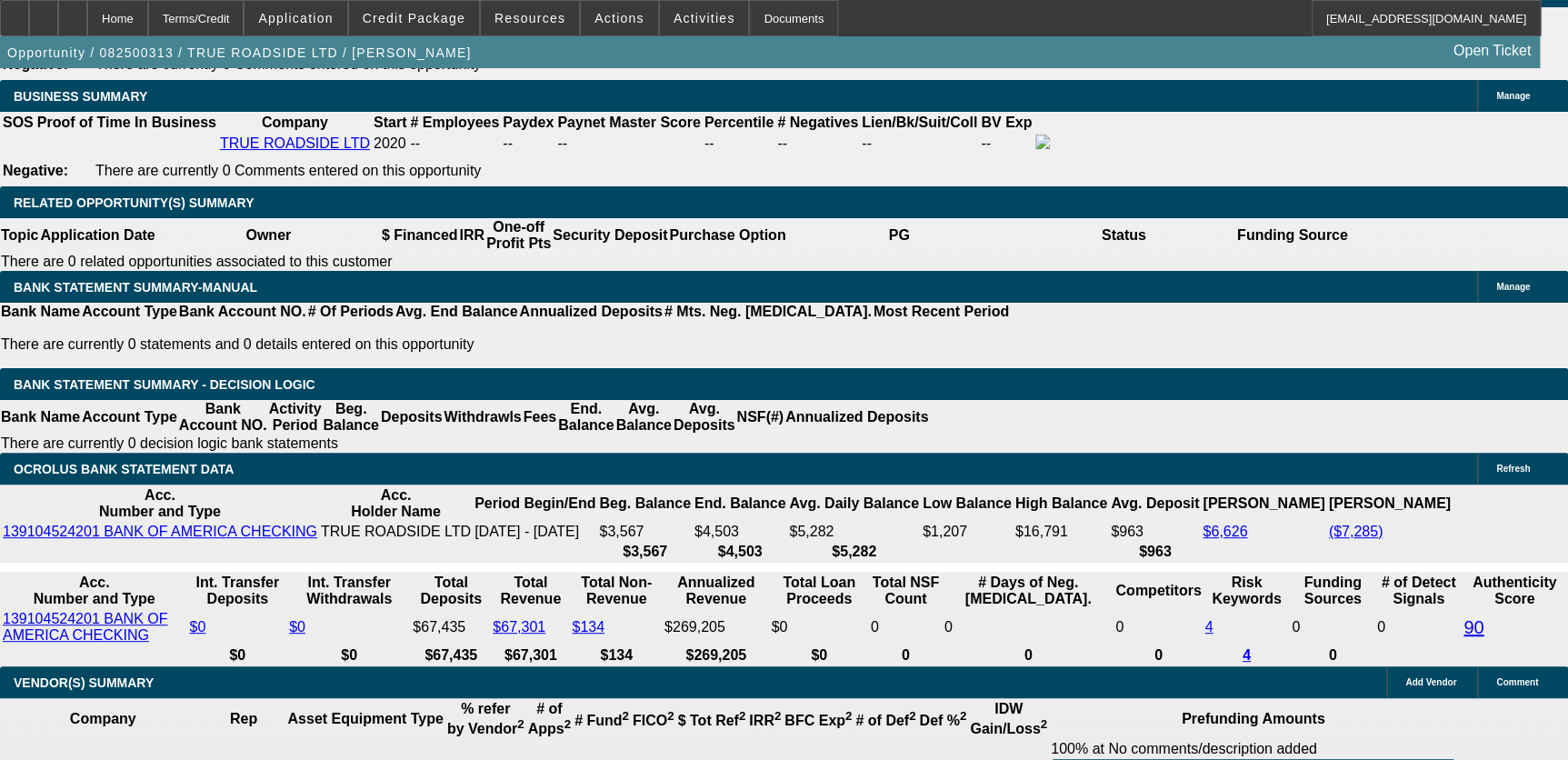
type input "$726.87"
type input "14.9"
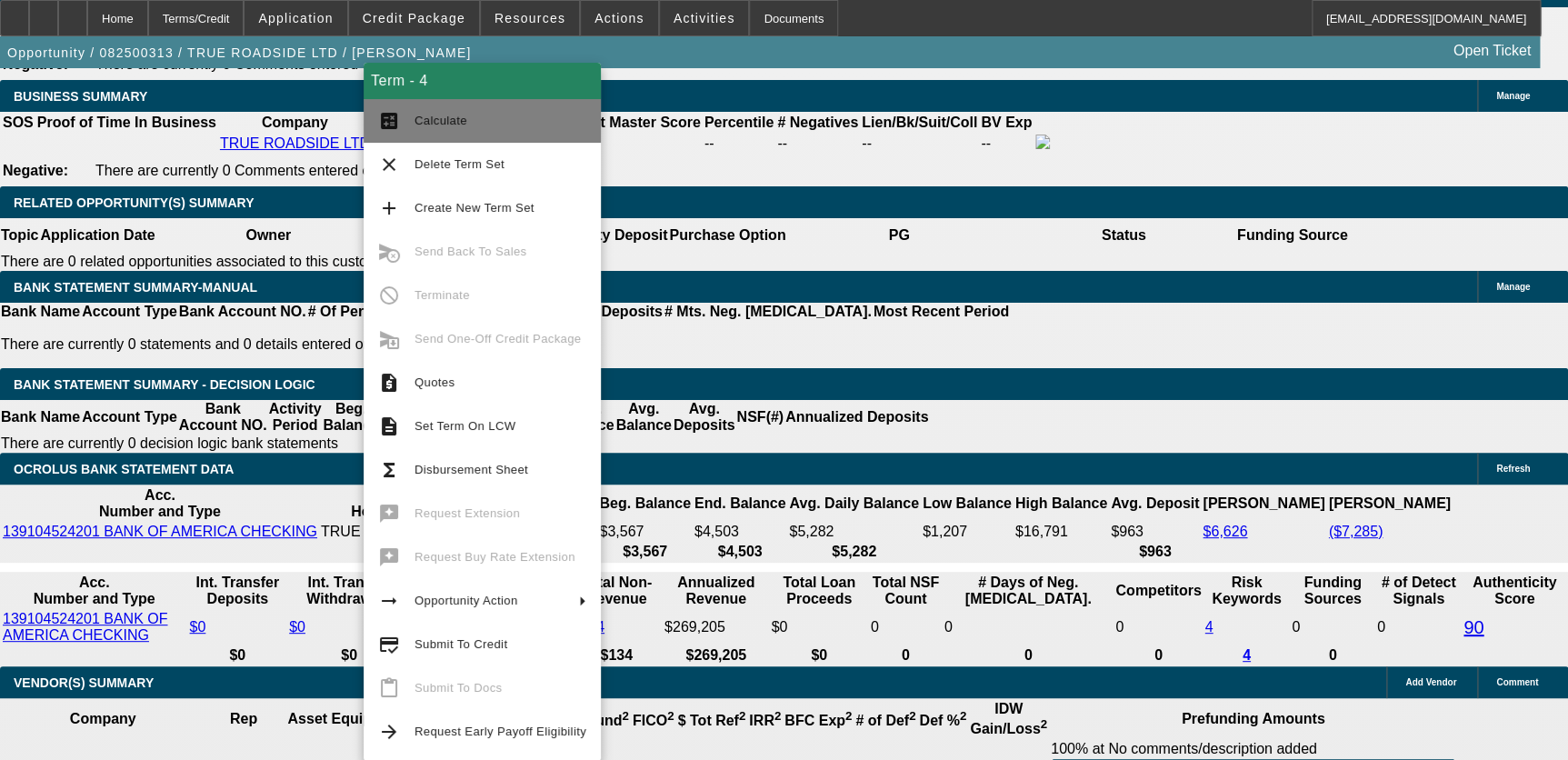
click at [425, 137] on button "calculate Calculate" at bounding box center [482, 121] width 238 height 43
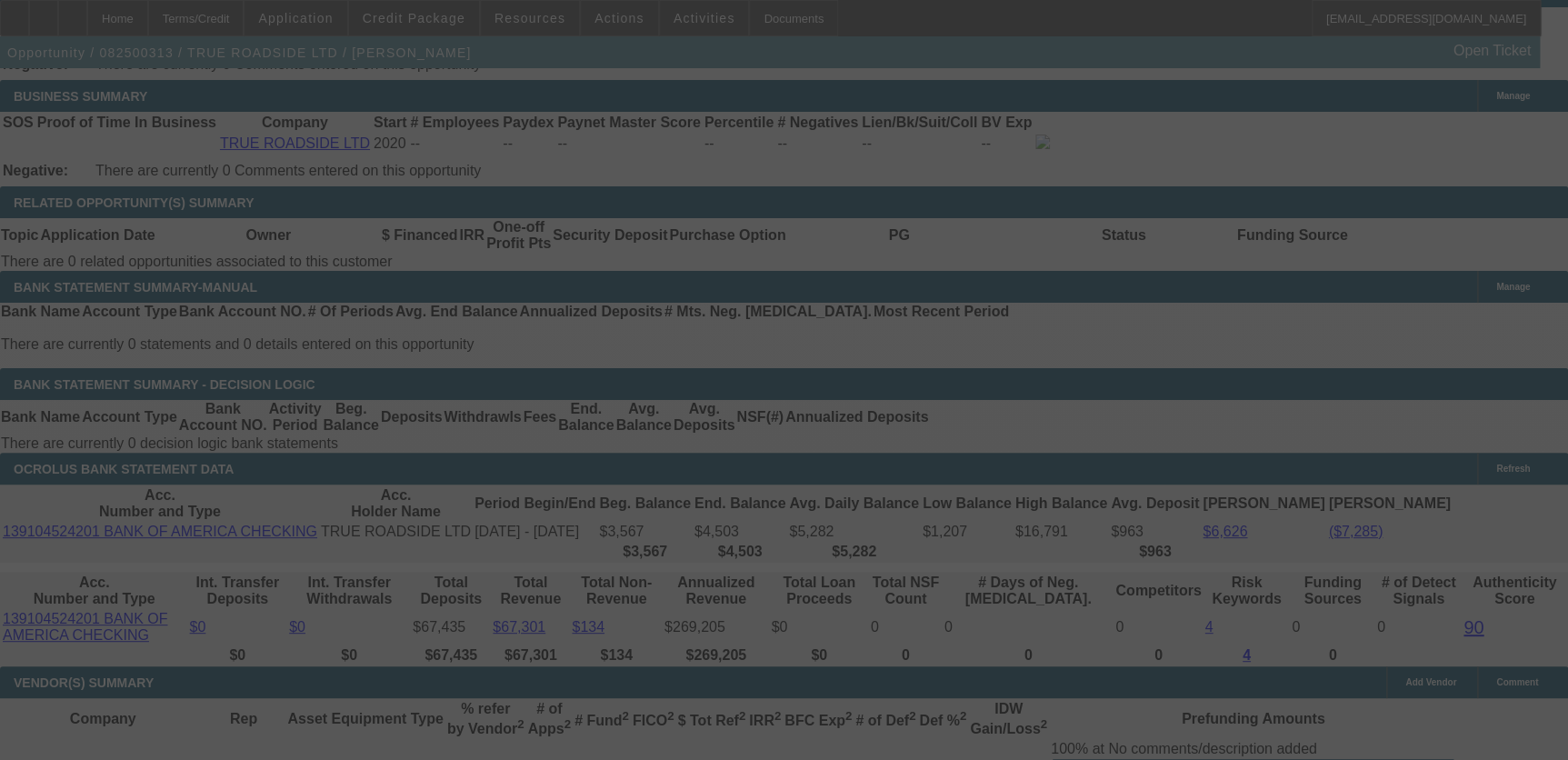
select select "0"
select select "3"
select select "0"
select select "6"
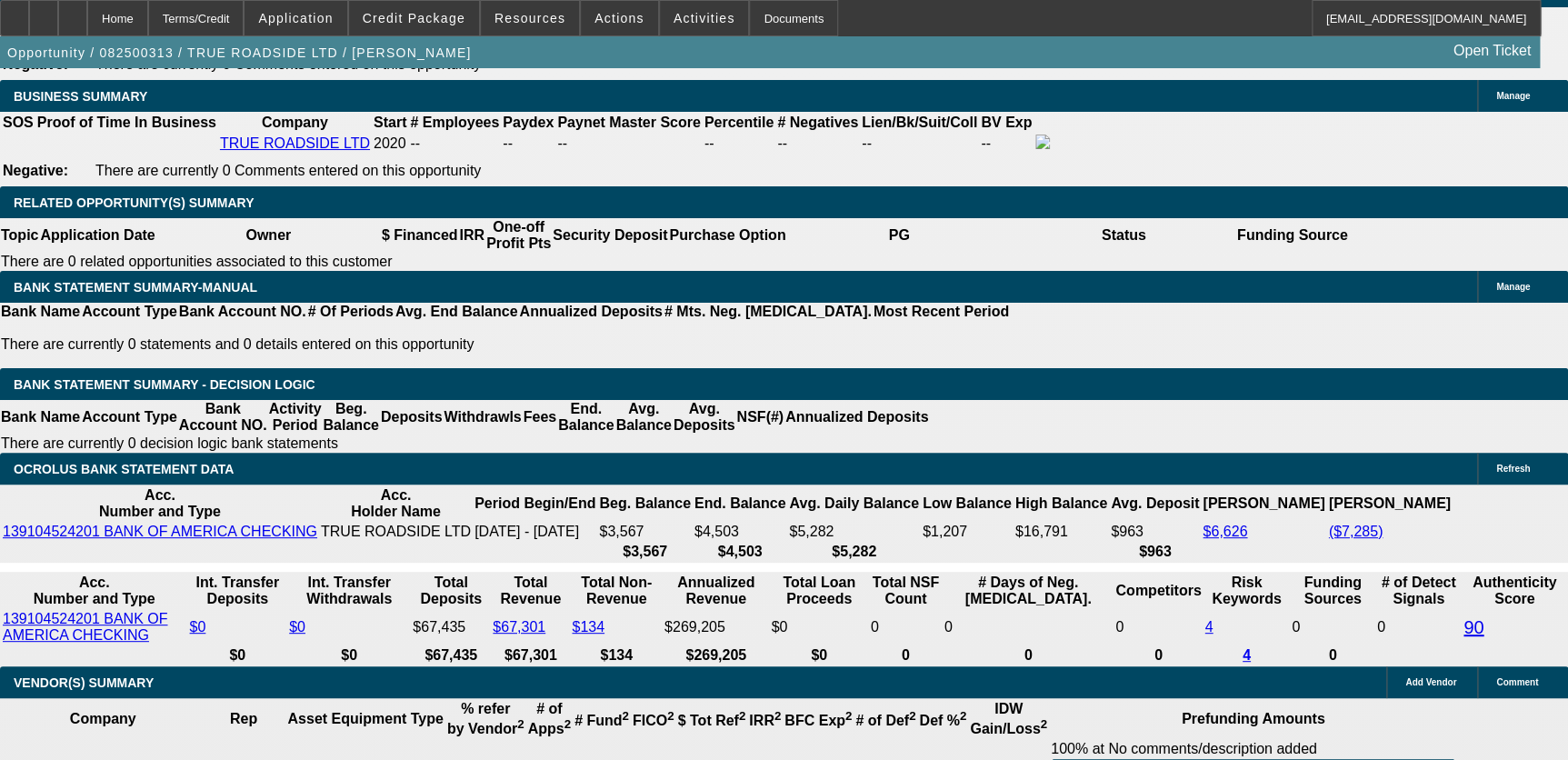
type input "24"
type input "UNKNOWN"
type input "$1,017.13"
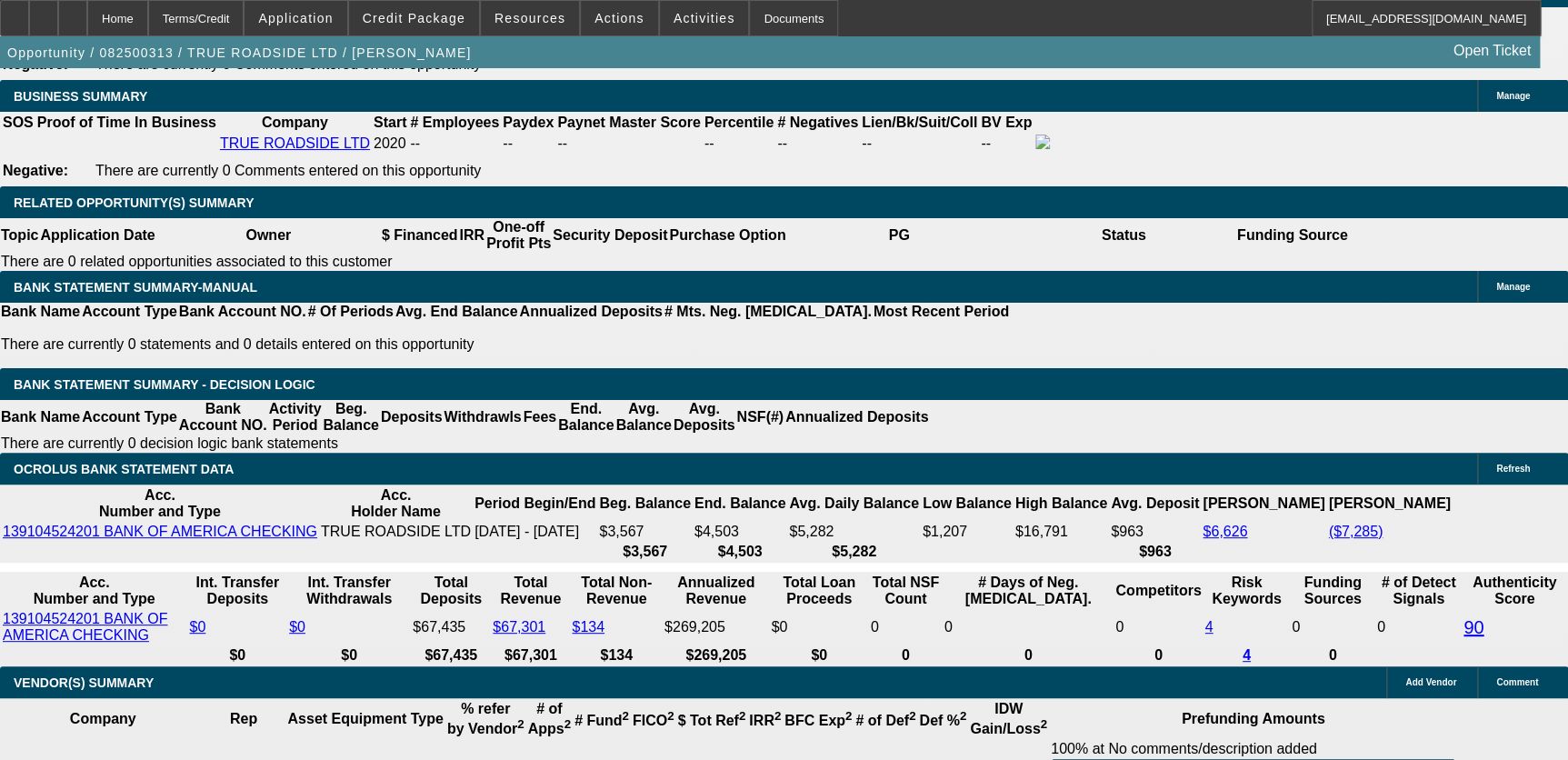
type input "24"
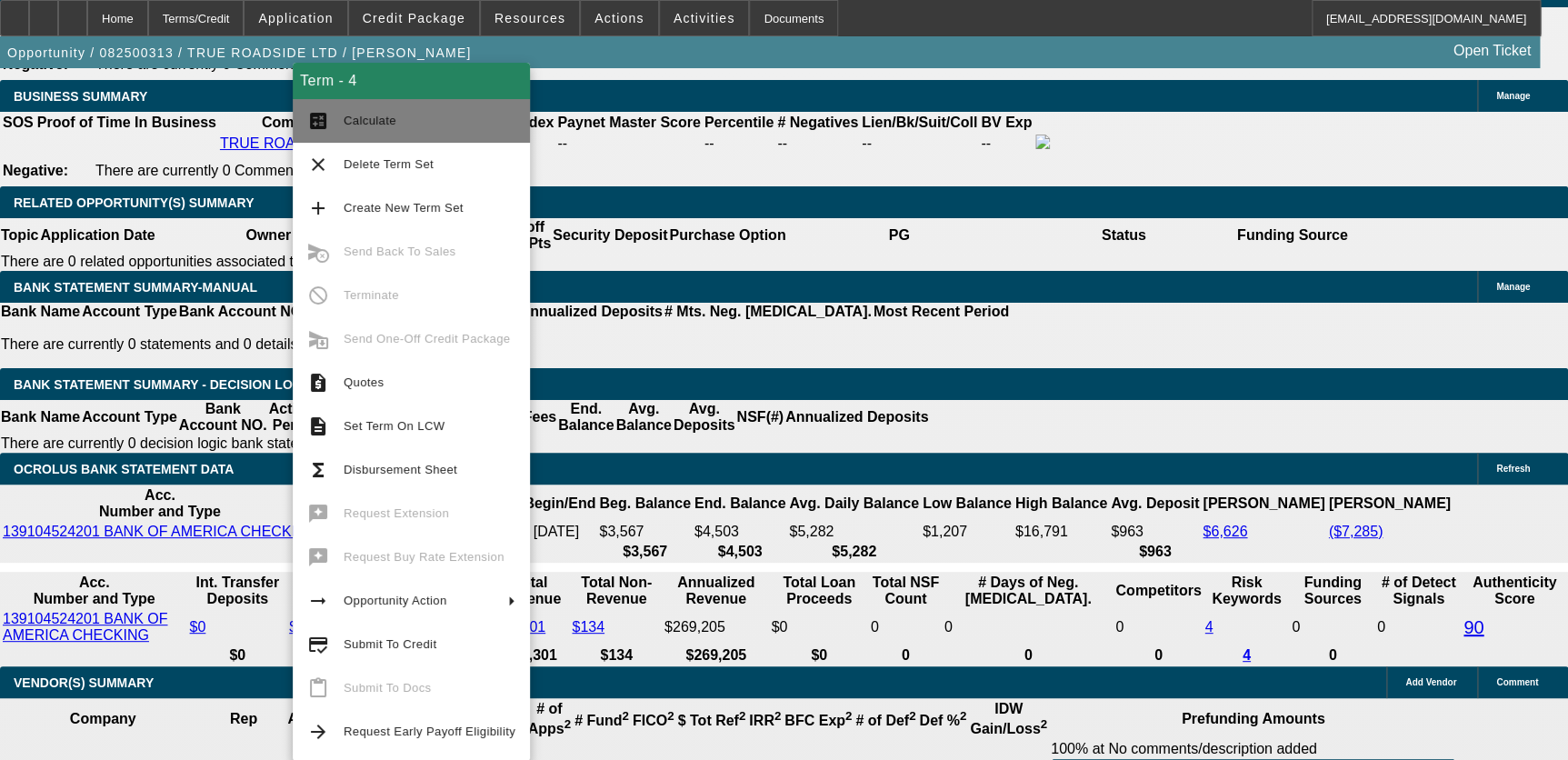
click at [392, 133] on button "calculate Calculate" at bounding box center [411, 121] width 238 height 43
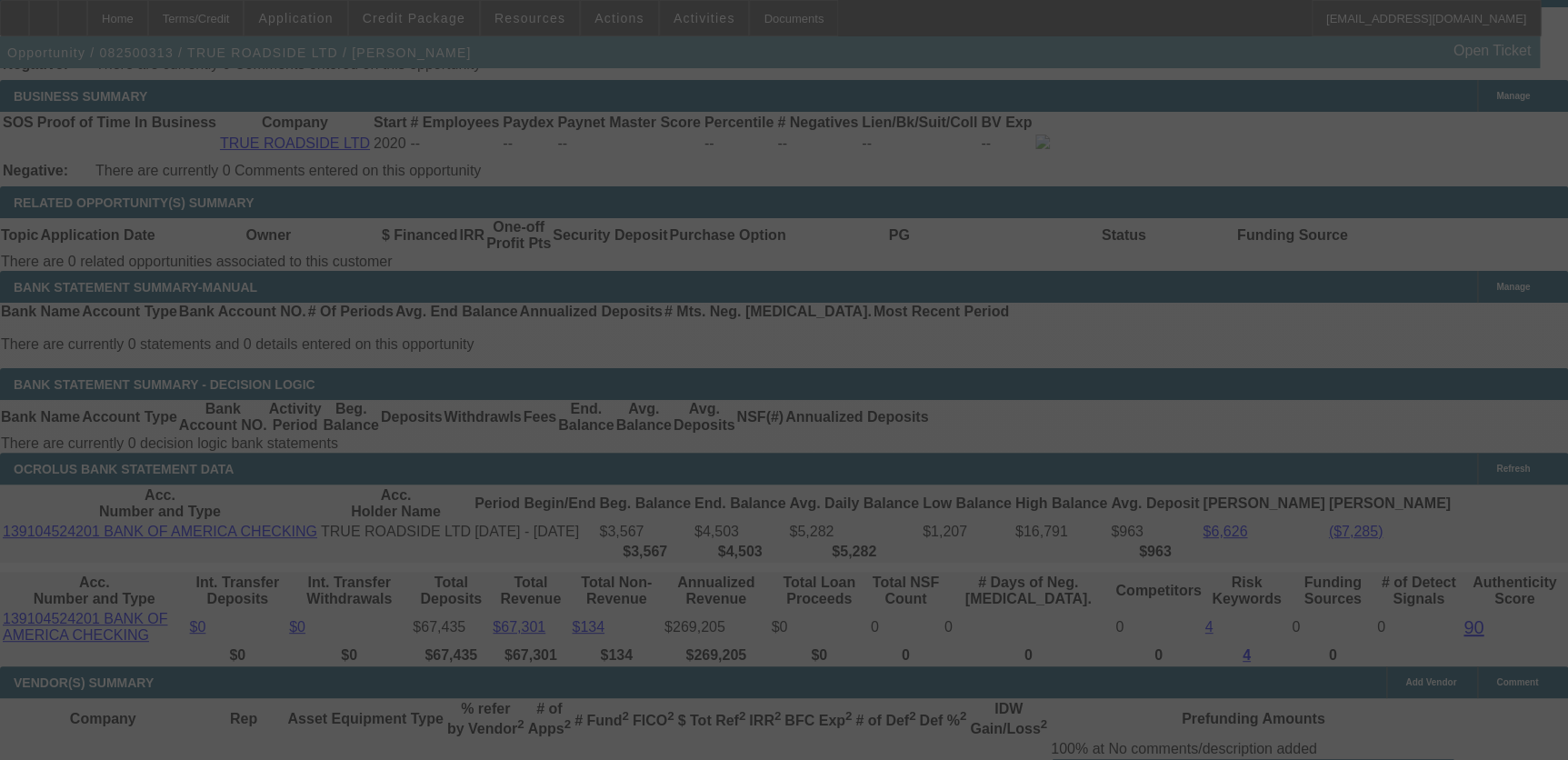
select select "0"
select select "3"
select select "0"
select select "6"
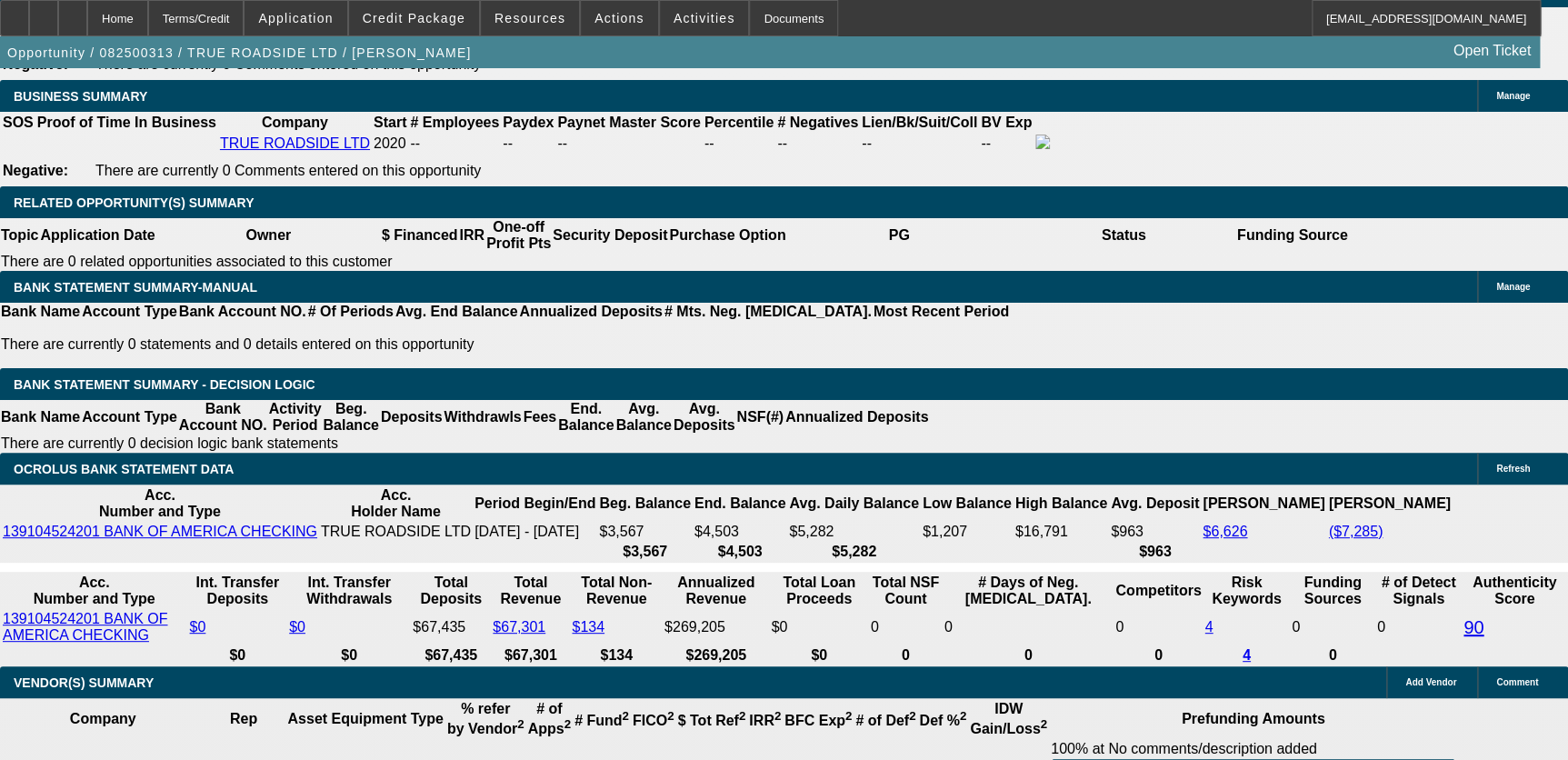
type input "UNKNOWN"
type input "36"
type input "$726.87"
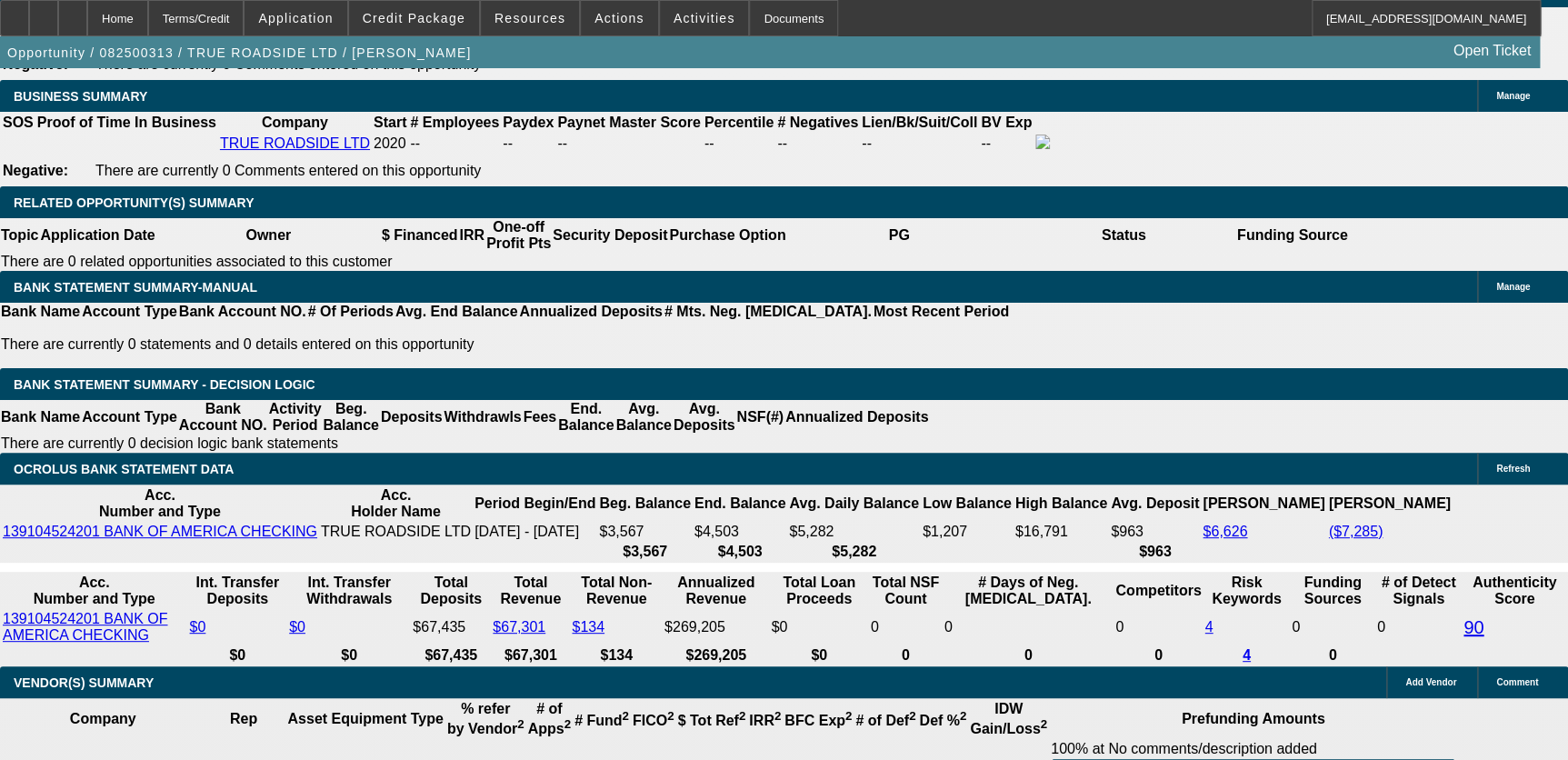
type input "36"
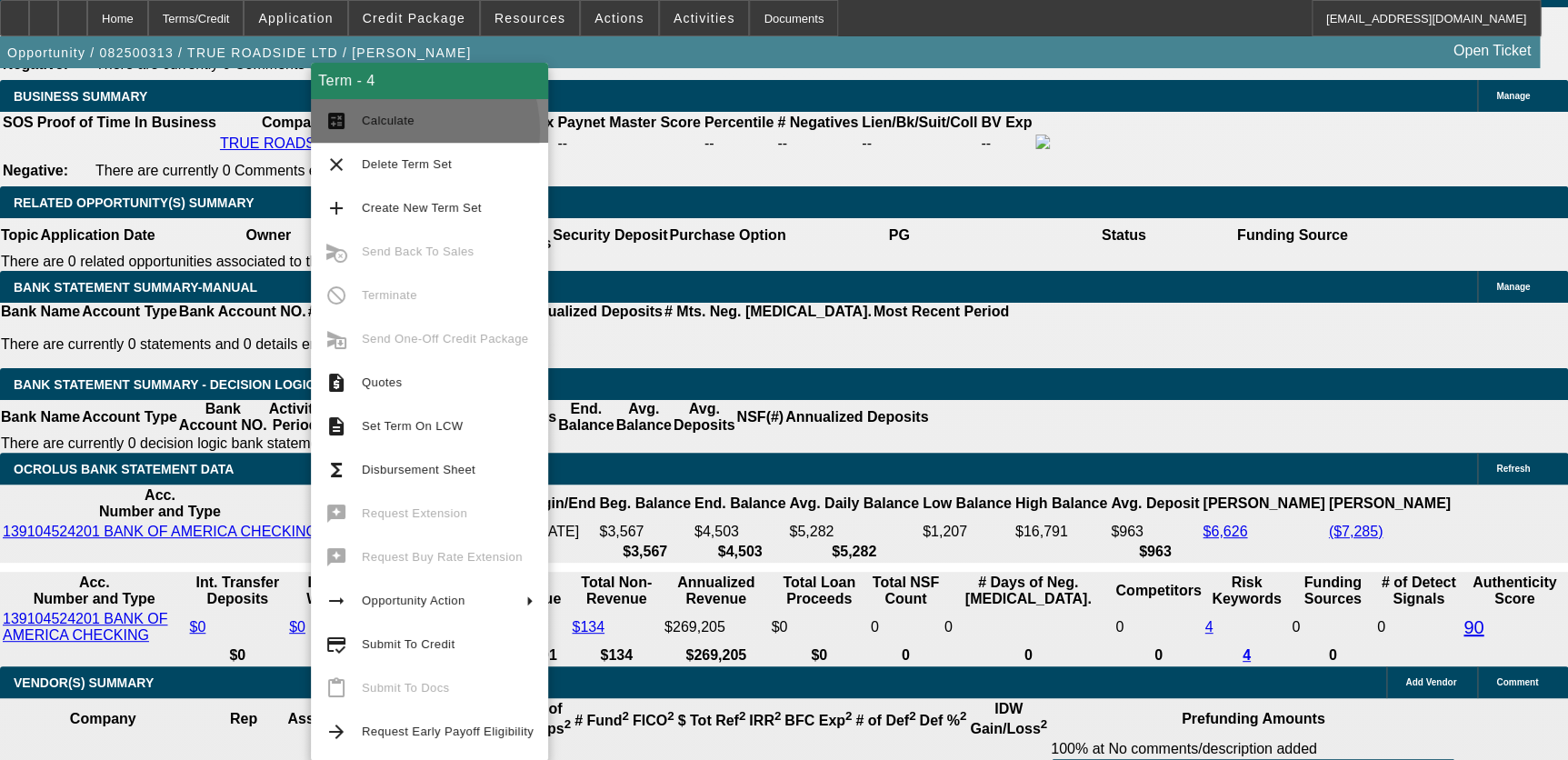
click at [397, 131] on span "Calculate" at bounding box center [448, 121] width 172 height 22
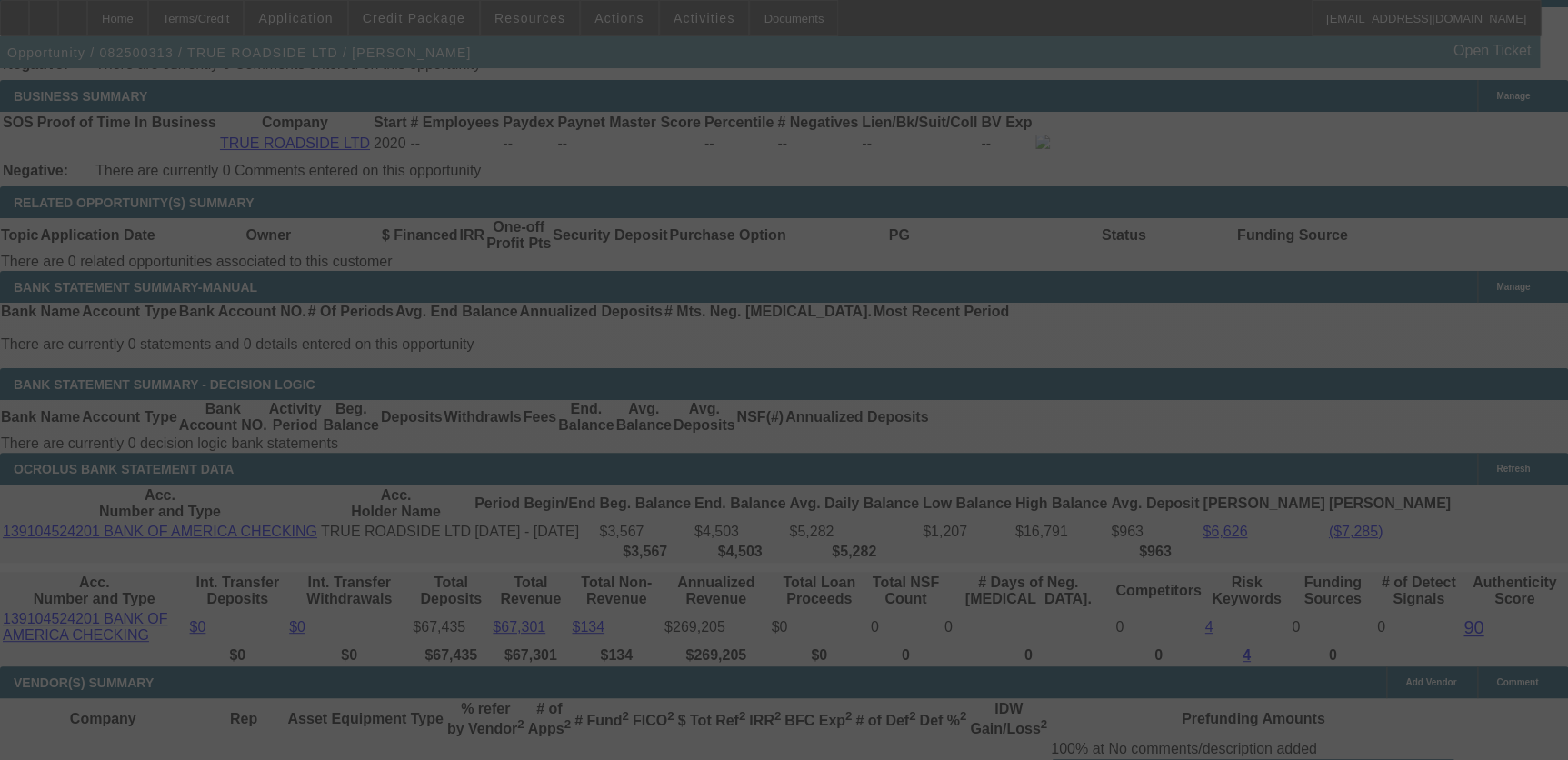
select select "0"
select select "3"
select select "0"
select select "6"
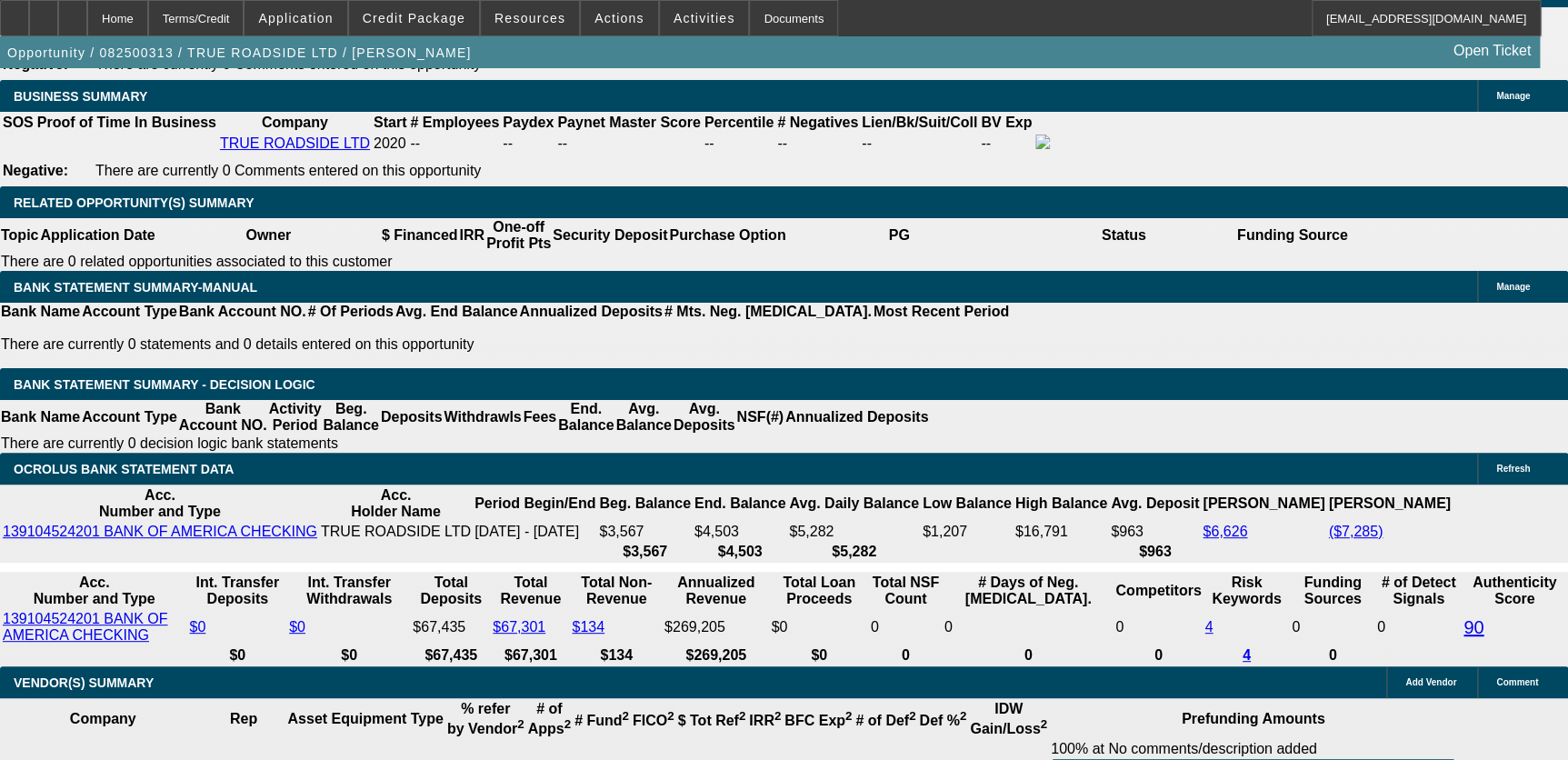
type input "UNKNOWN"
type input "24"
type input "$1,017.13"
type input "24"
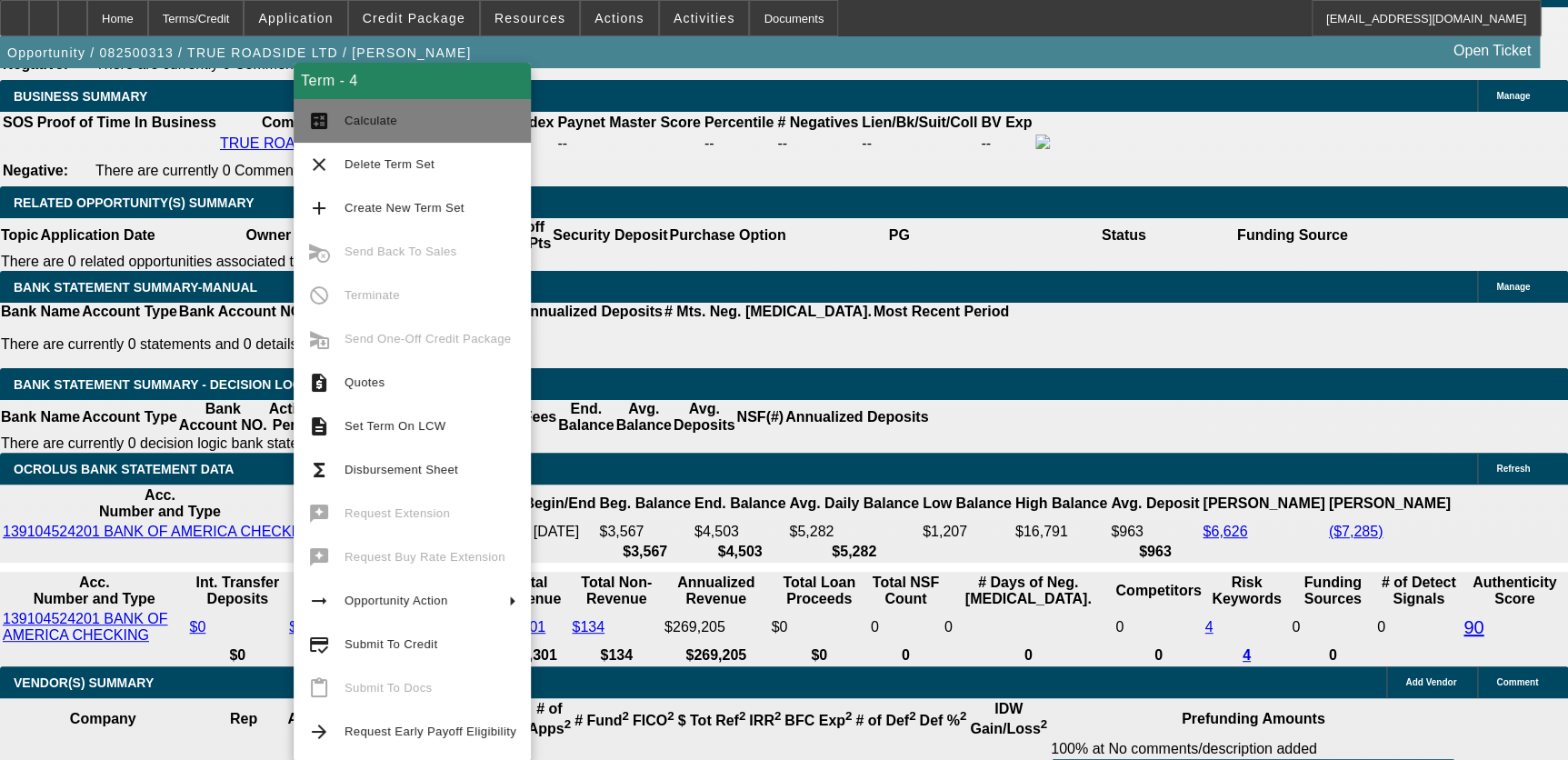
click at [386, 121] on span "Calculate" at bounding box center [371, 120] width 53 height 13
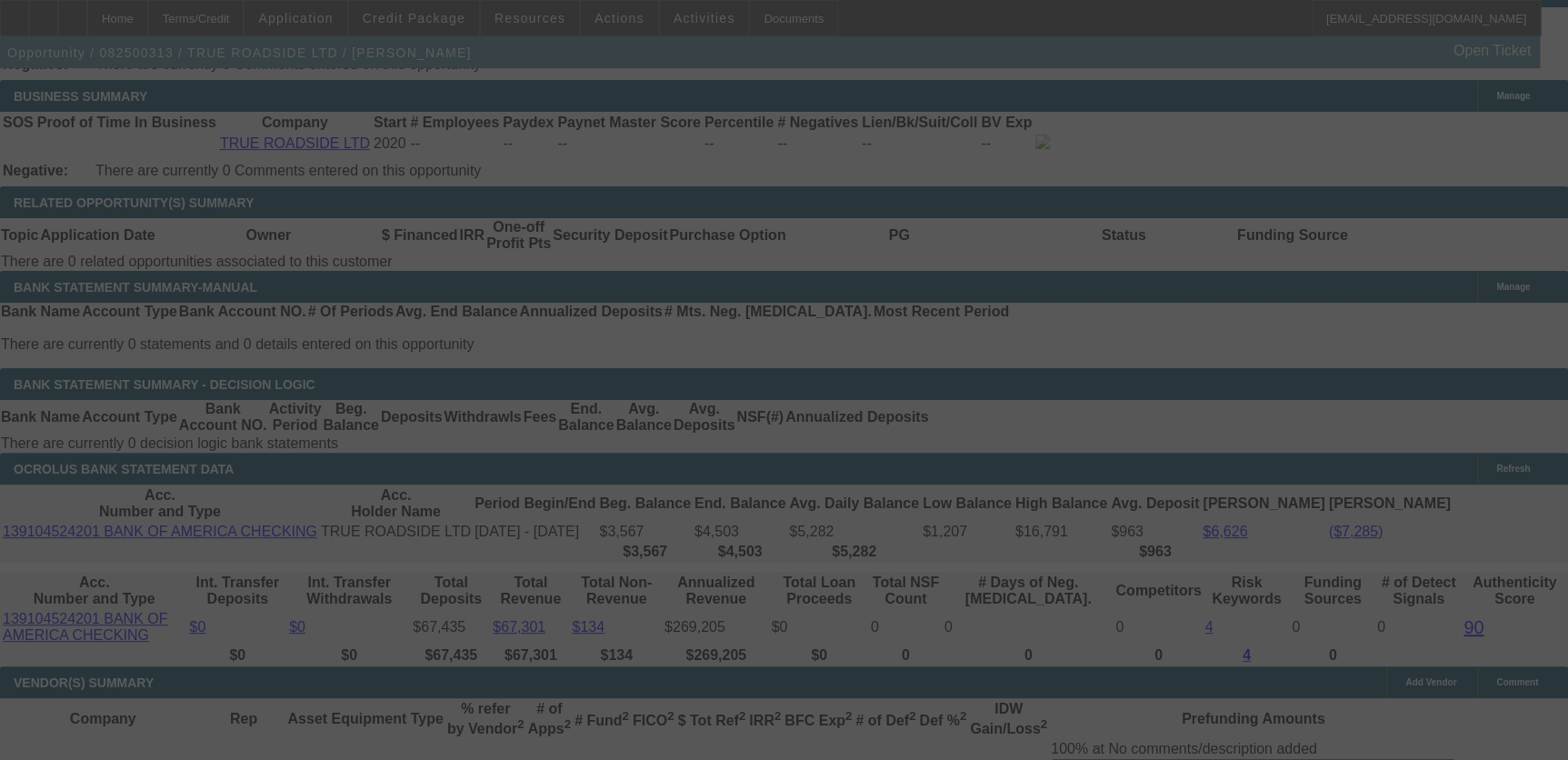
select select "0"
select select "3"
select select "0"
select select "6"
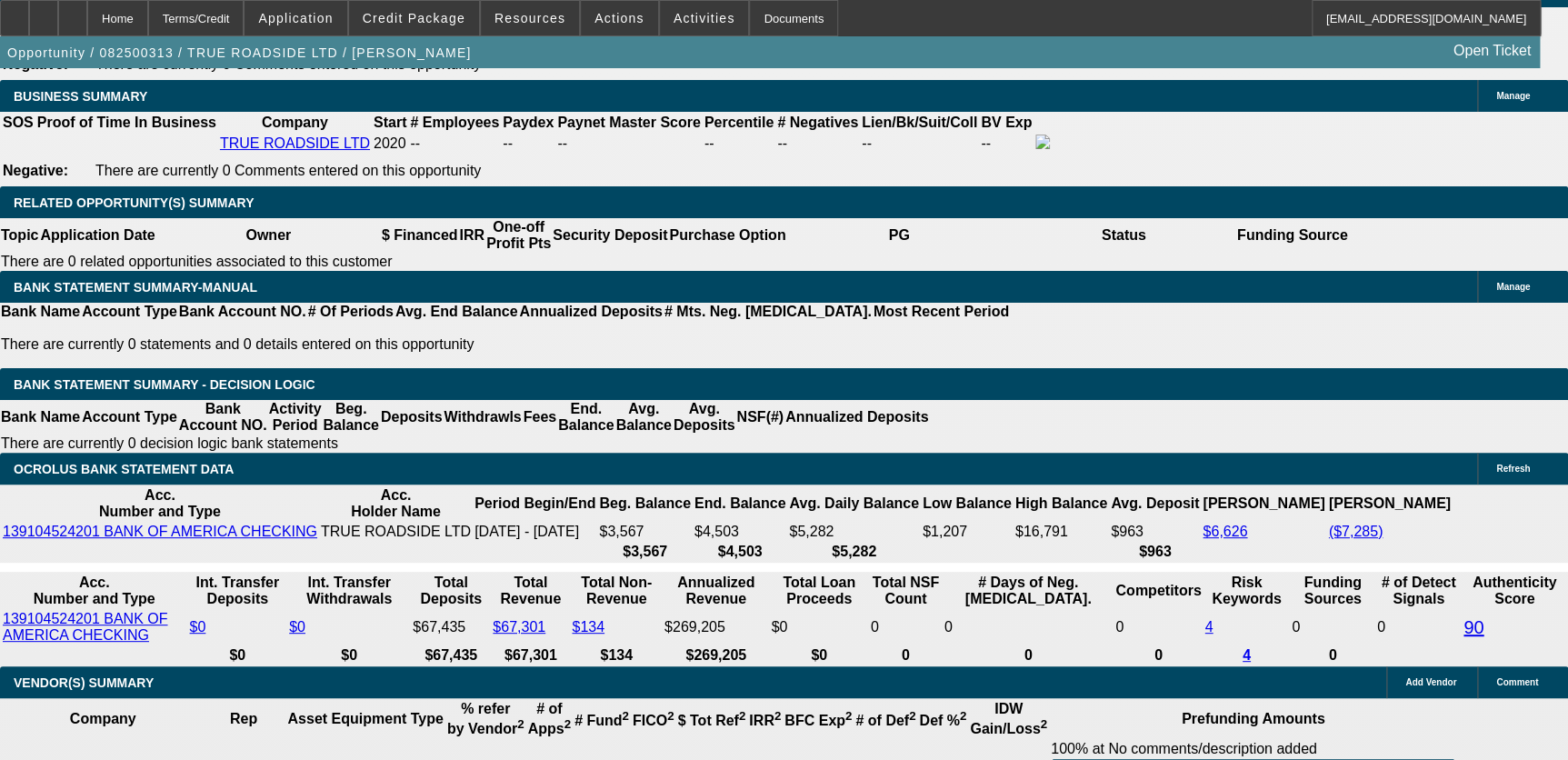
type input "UNKNOWN"
type input "15"
type input "$1,018.12"
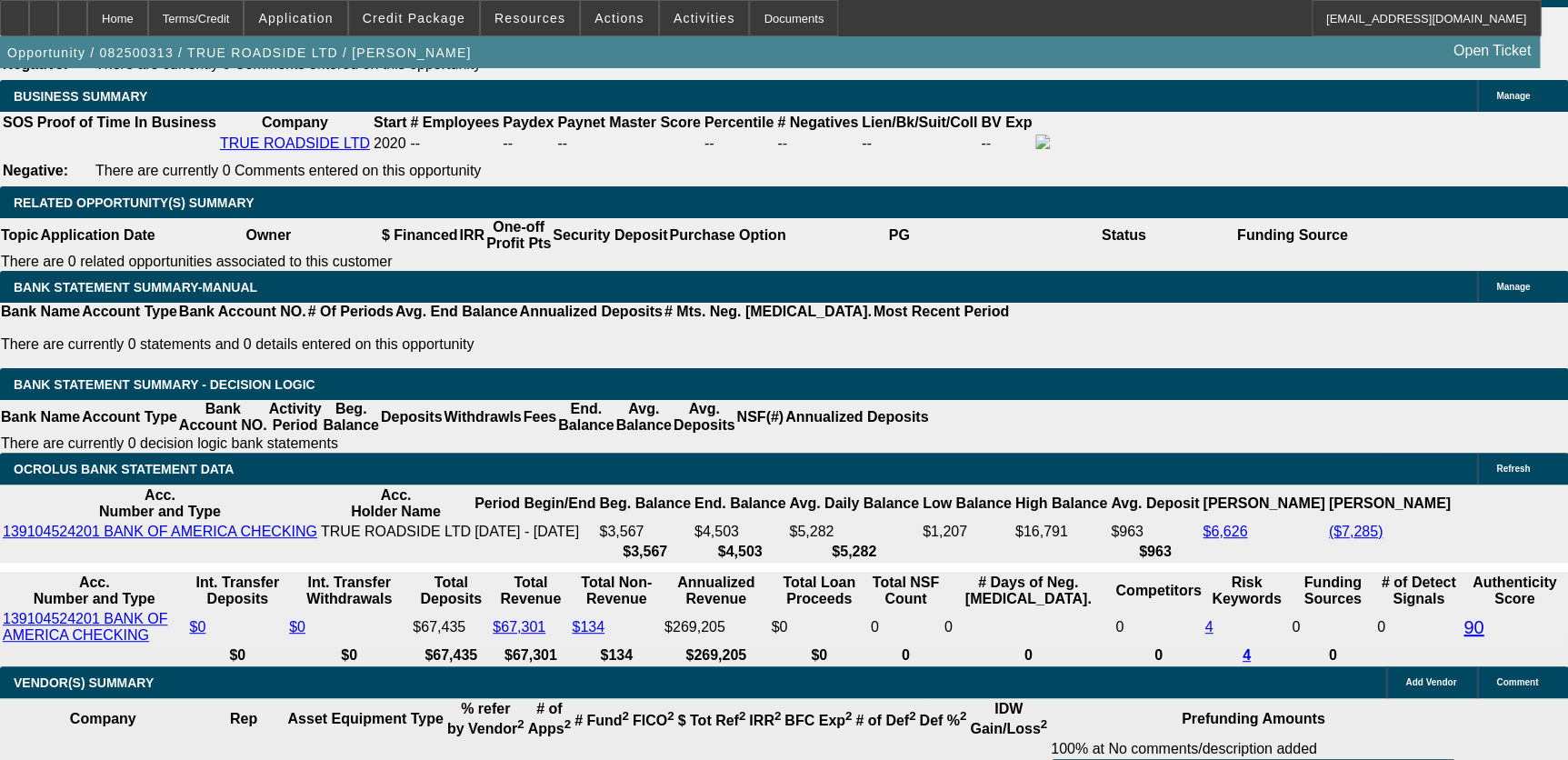
type input "15.9"
type input "$1,027.12"
type input "15.9"
drag, startPoint x: 62, startPoint y: 308, endPoint x: 86, endPoint y: 300, distance: 25.3
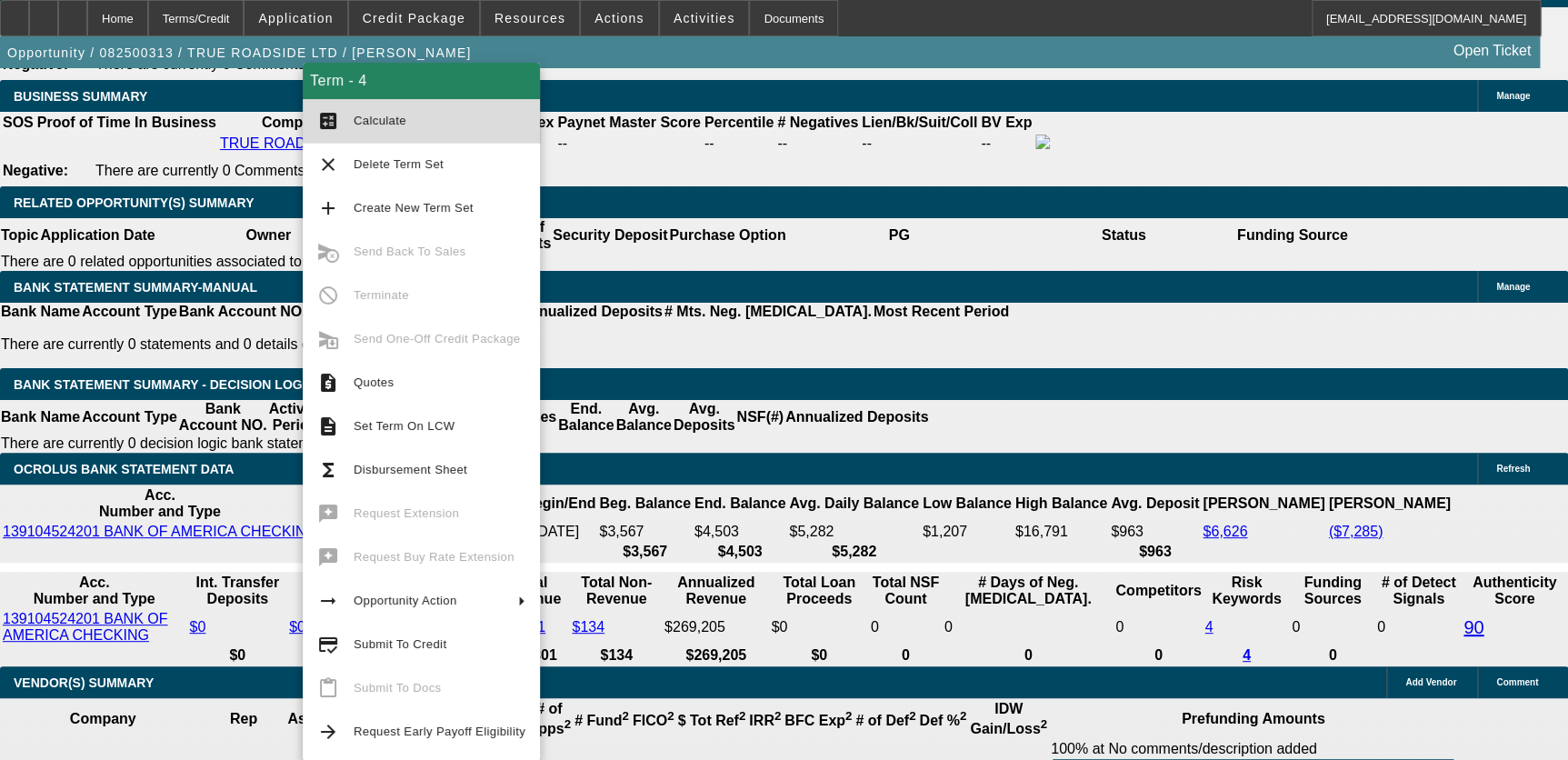
click at [450, 113] on span "Calculate" at bounding box center [440, 121] width 172 height 22
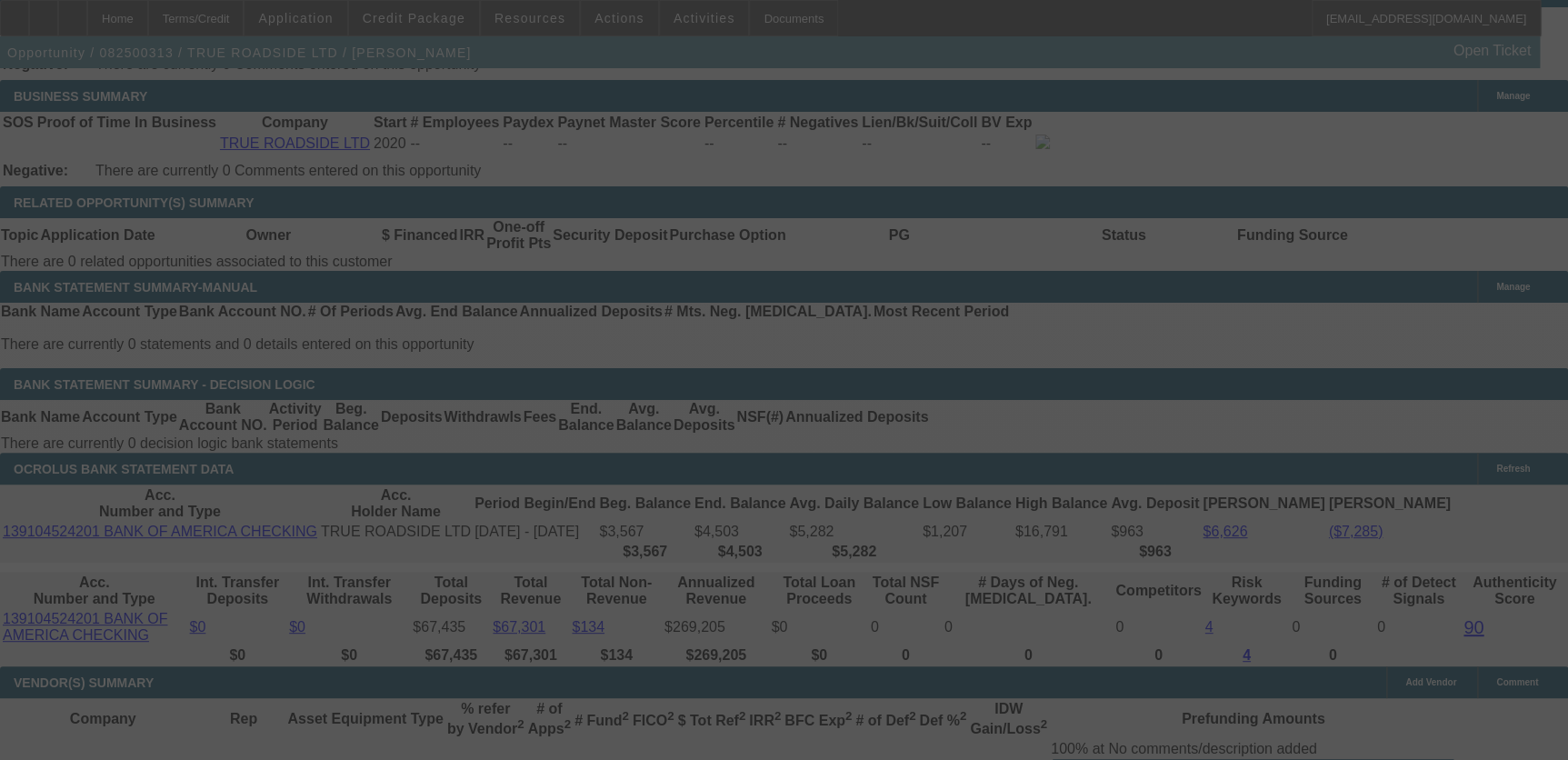
select select "0"
select select "3"
select select "0"
select select "6"
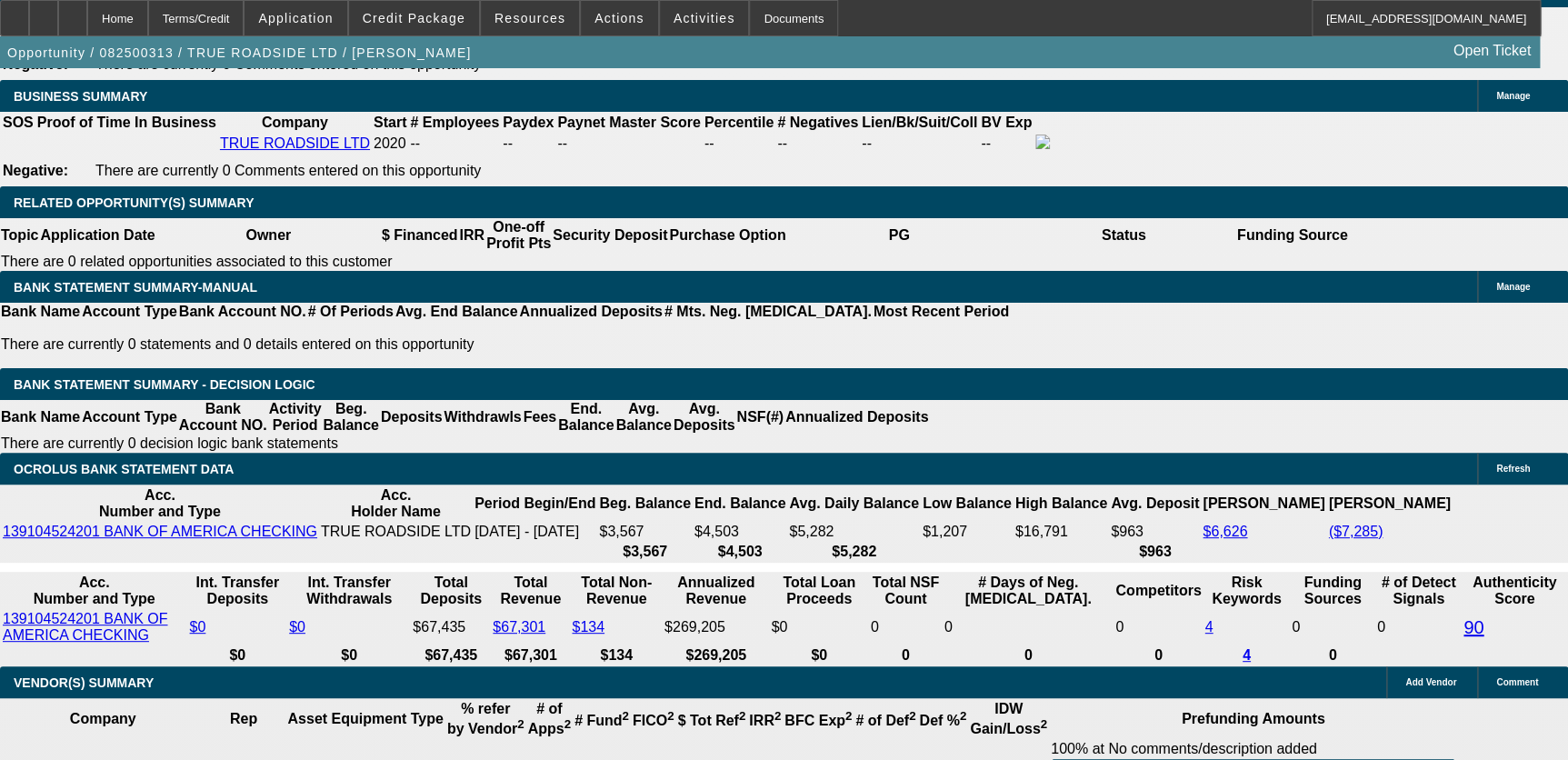
type input "1028.12"
type input "UNKNOWN"
type input "16"
type input "$1,028.12"
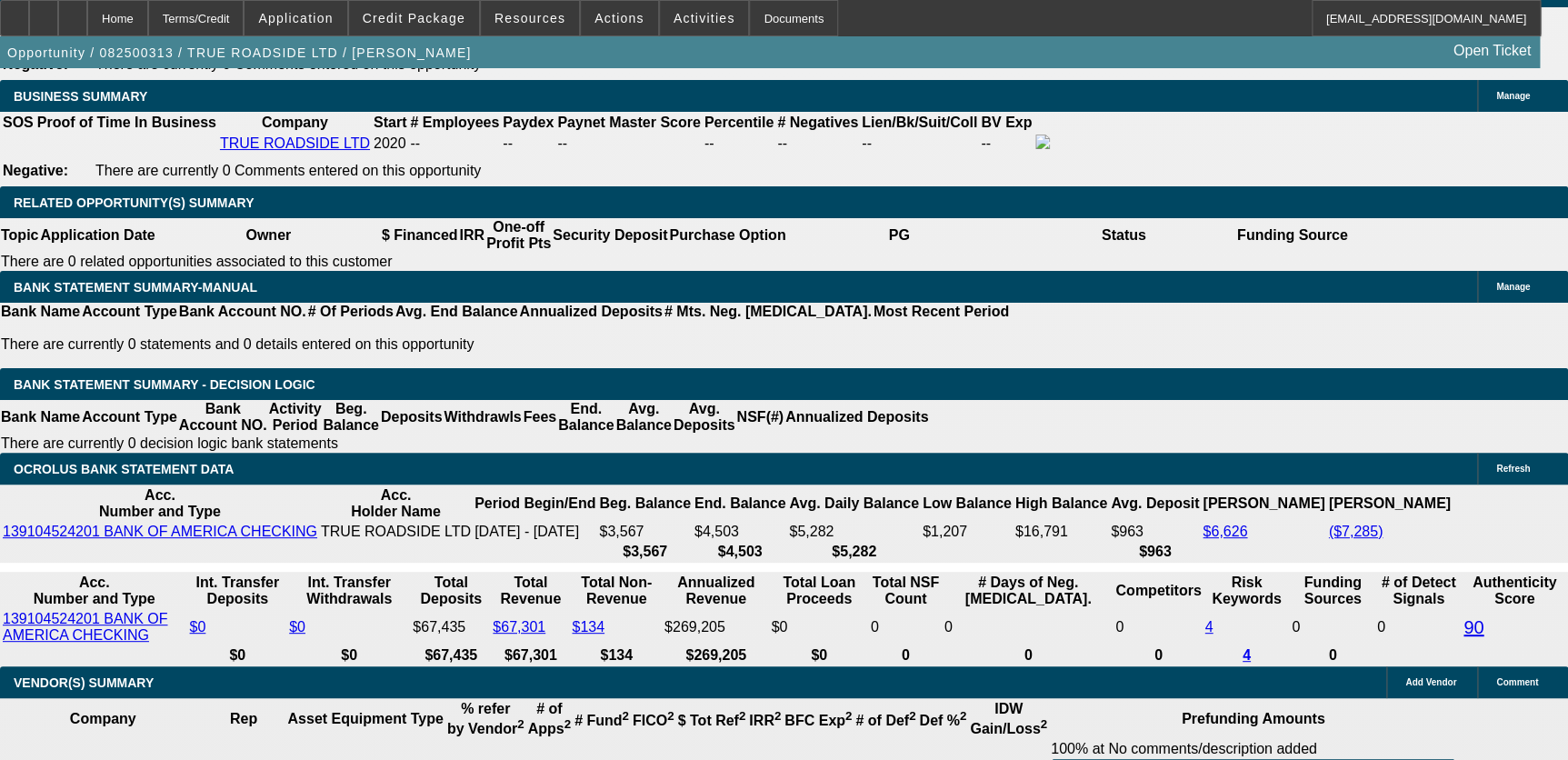
type input "16.9"
type input "$1,037.18"
type input "16.9"
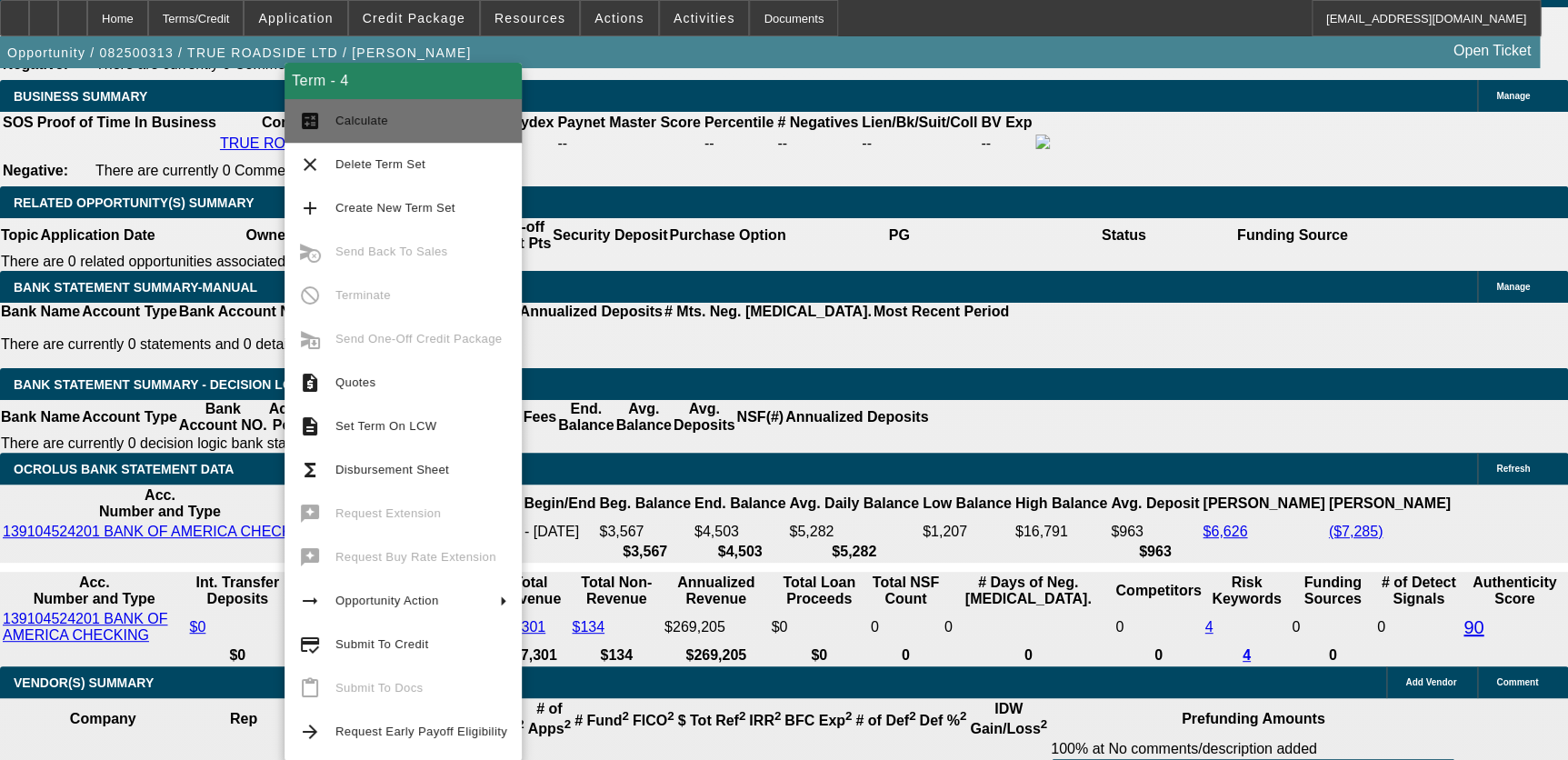
click at [406, 132] on button "calculate Calculate" at bounding box center [404, 121] width 238 height 43
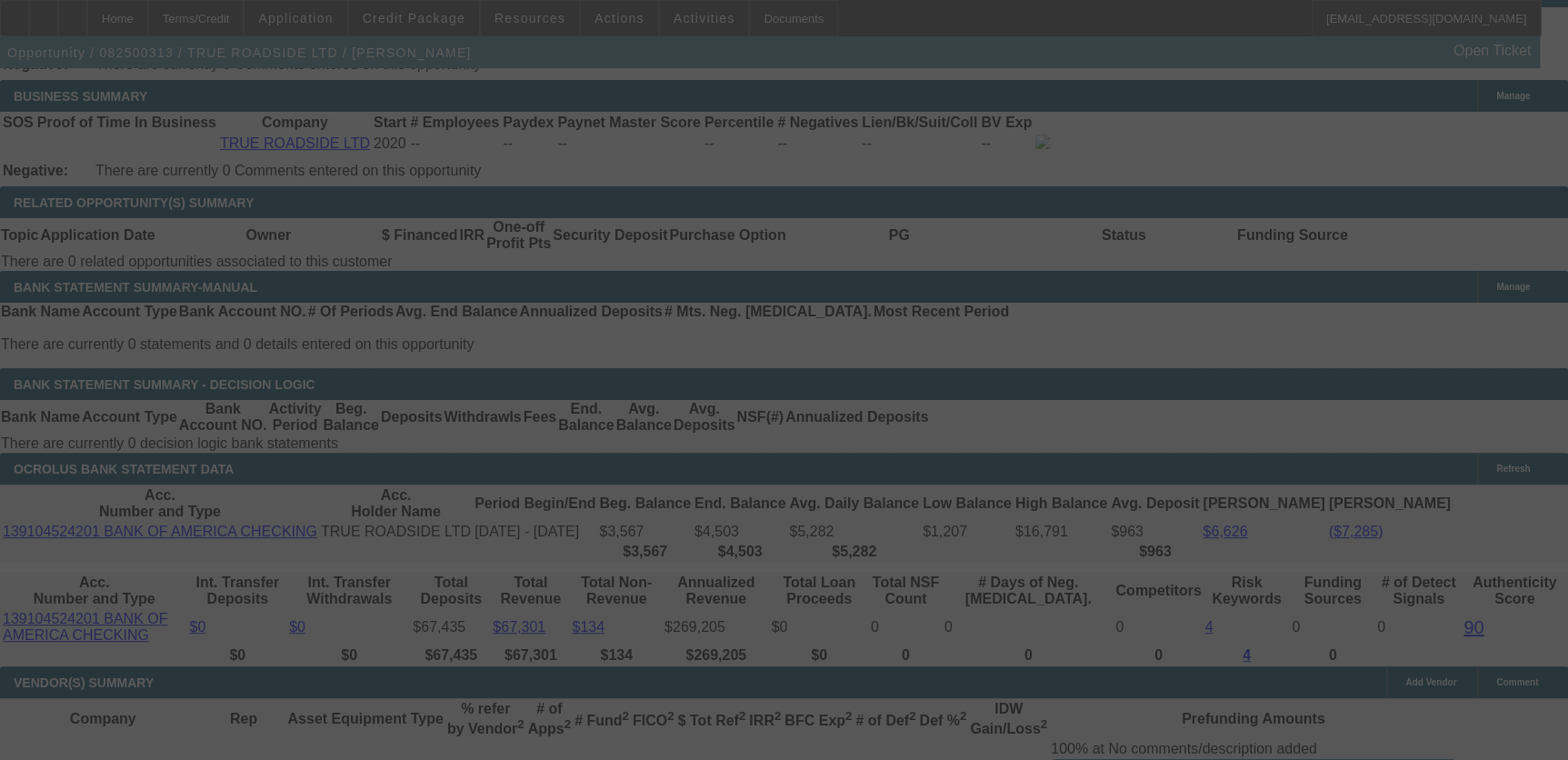
select select "0"
select select "3"
select select "0"
select select "6"
